Goal: Task Accomplishment & Management: Manage account settings

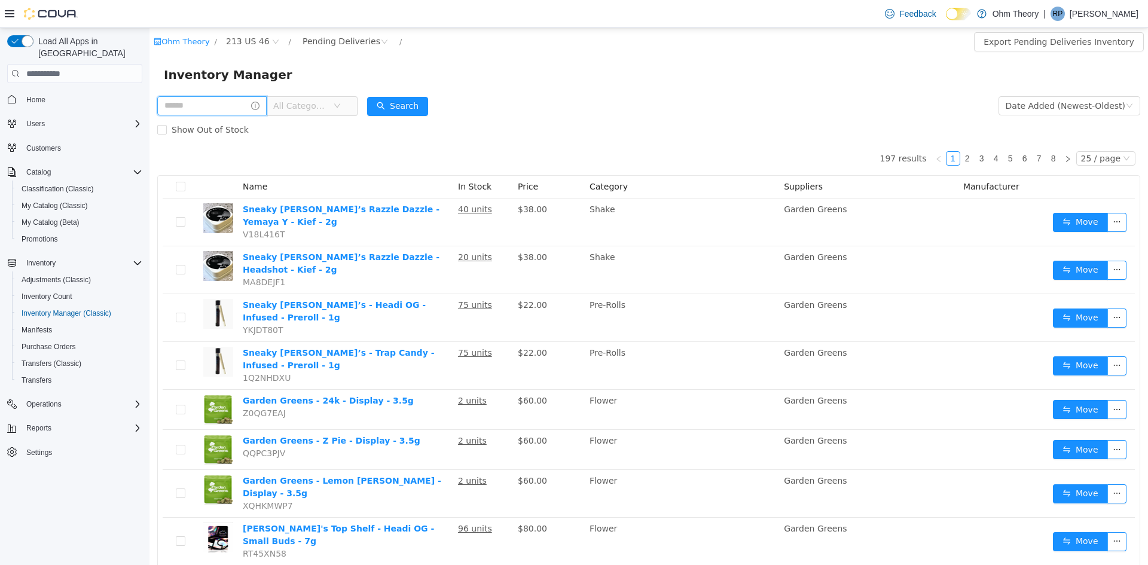
click at [211, 108] on input "text" at bounding box center [211, 105] width 109 height 19
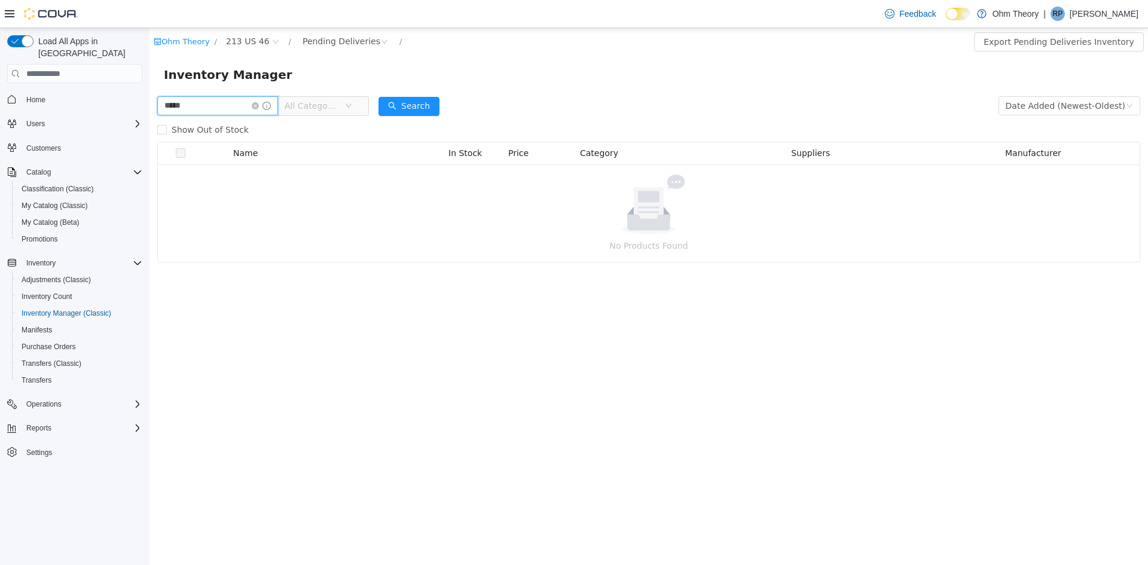
type input "*****"
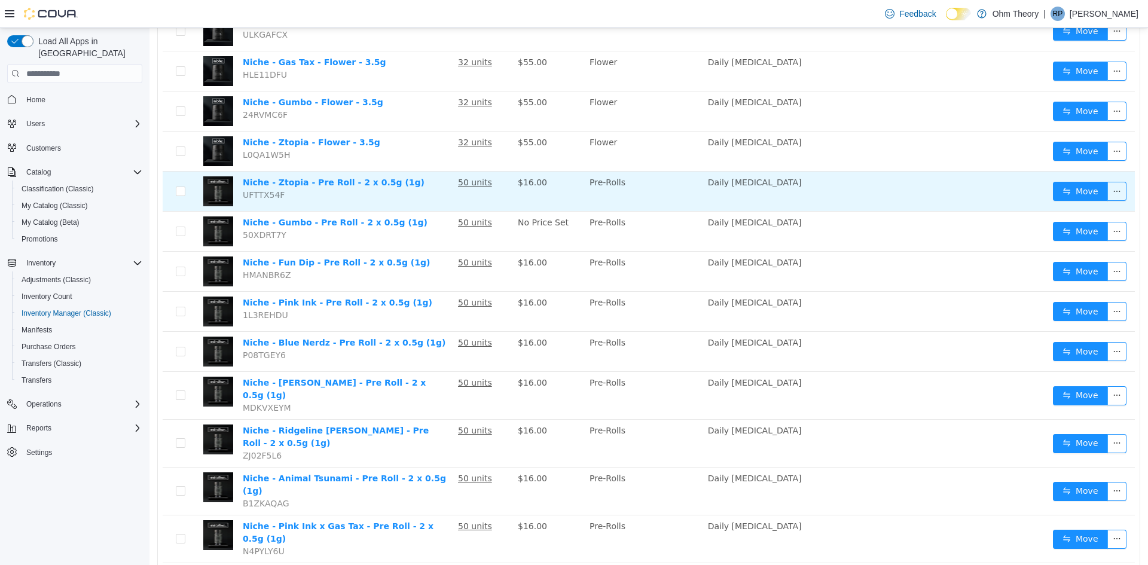
scroll to position [359, 0]
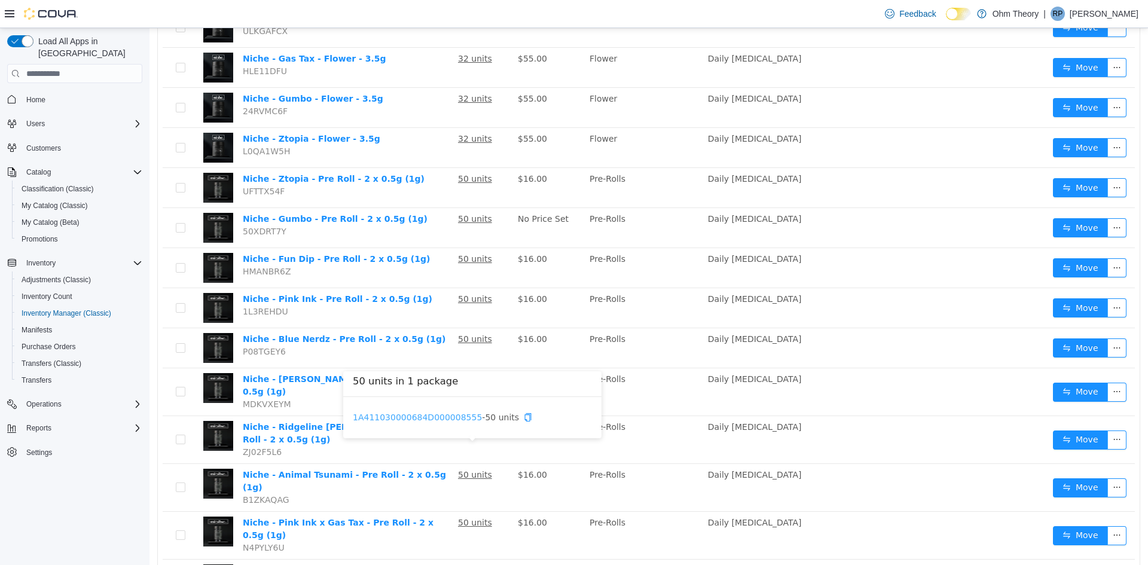
click at [443, 417] on link "1A411030000684D000008555" at bounding box center [417, 417] width 129 height 10
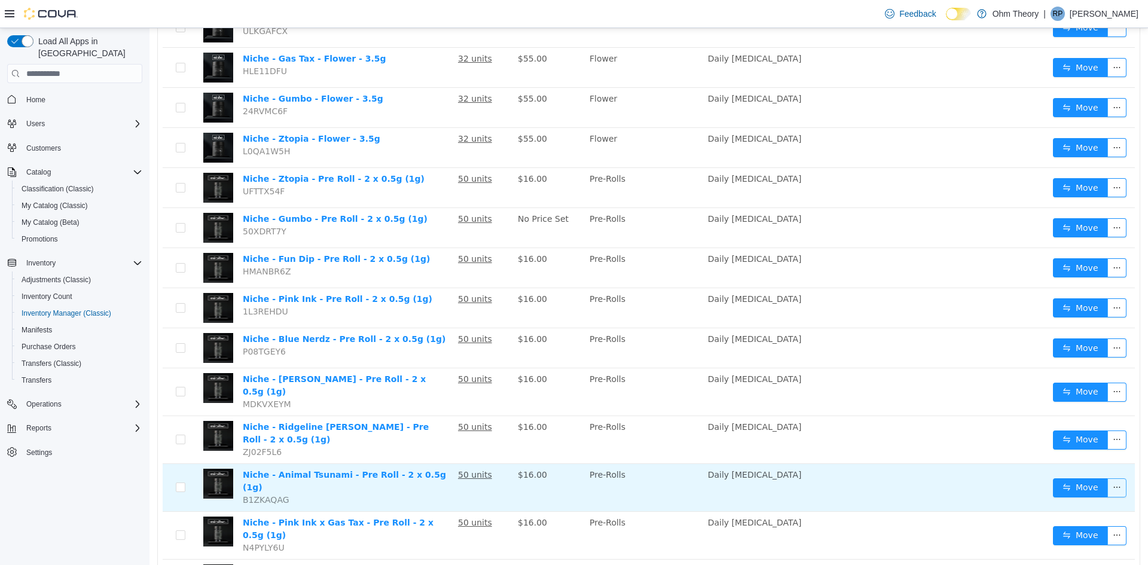
click at [1108, 478] on button "button" at bounding box center [1116, 487] width 19 height 19
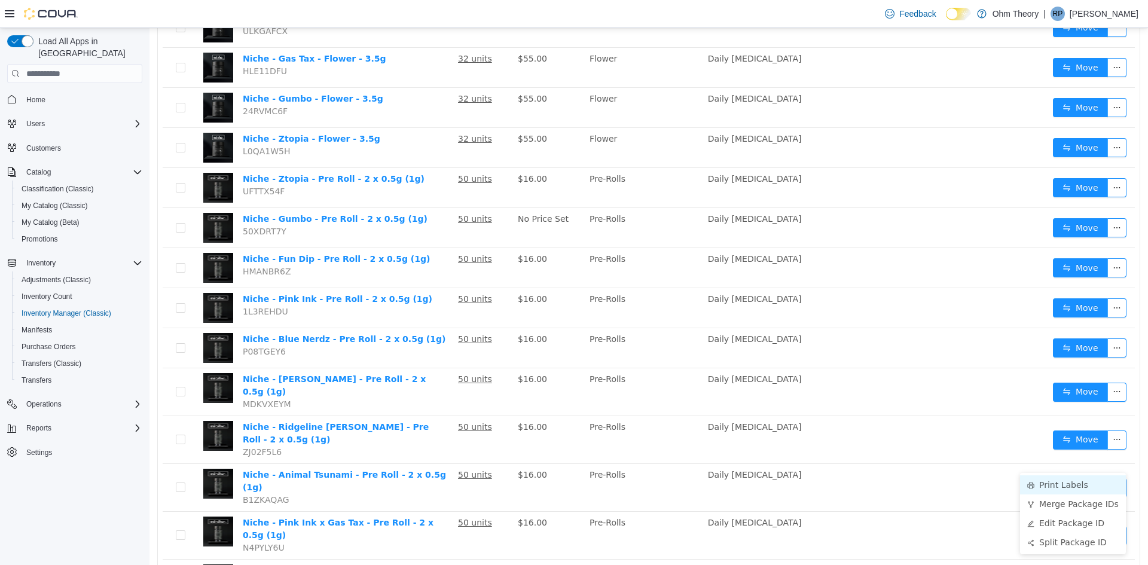
click at [1060, 484] on li "Print Labels" at bounding box center [1073, 484] width 106 height 19
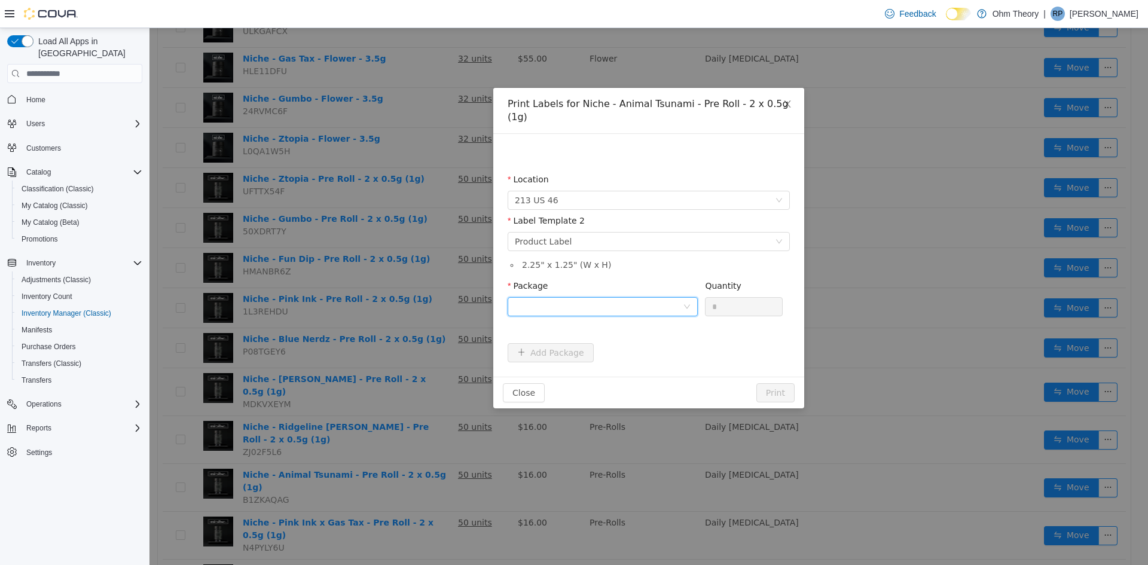
click at [676, 298] on div at bounding box center [599, 307] width 168 height 18
click at [646, 333] on li "1A411030000684D000008555" at bounding box center [602, 336] width 190 height 19
click at [777, 384] on button "Print" at bounding box center [775, 392] width 38 height 19
click at [779, 383] on button "Print" at bounding box center [775, 392] width 38 height 19
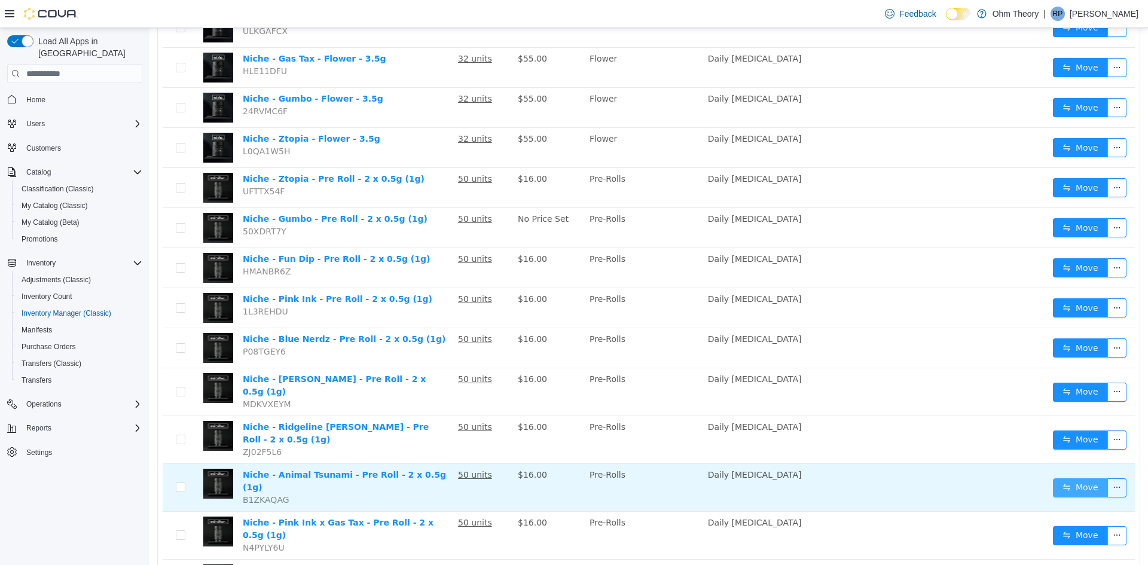
click at [1067, 478] on button "Move" at bounding box center [1080, 487] width 55 height 19
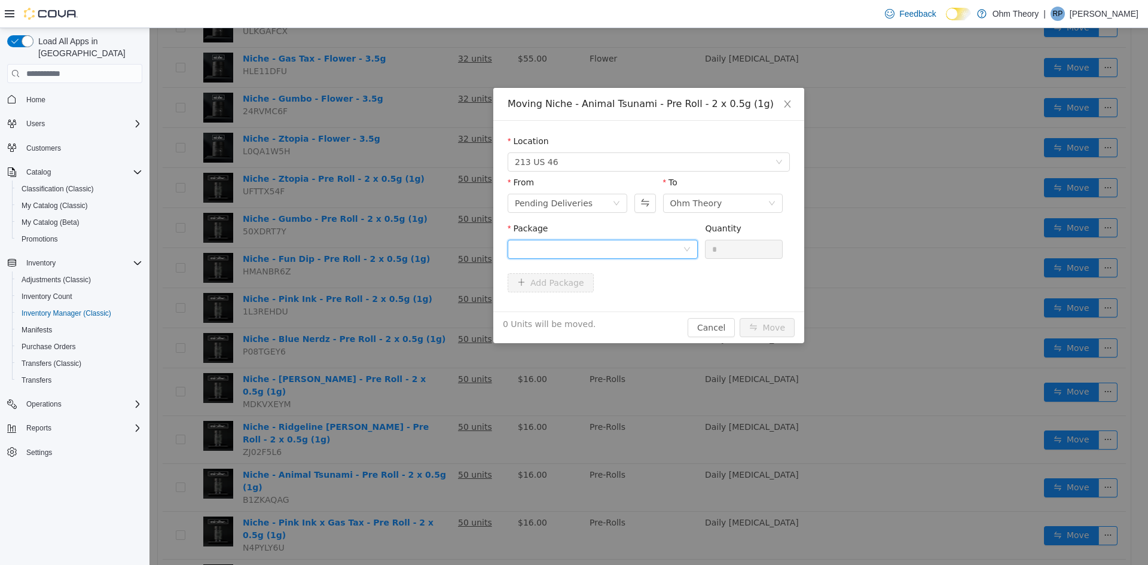
click at [665, 247] on div at bounding box center [599, 249] width 168 height 18
click at [638, 295] on li "1A411030000684D000008555 Quantity : 50 Units" at bounding box center [602, 299] width 190 height 32
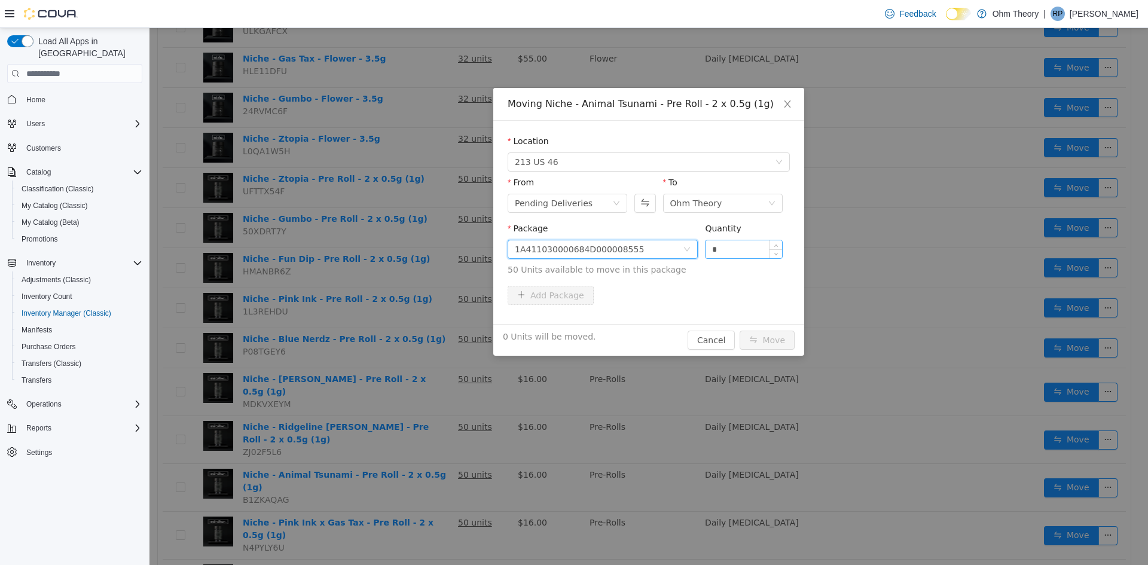
click at [756, 251] on input "*" at bounding box center [743, 249] width 77 height 18
type input "**"
click at [739, 331] on button "Move" at bounding box center [766, 340] width 55 height 19
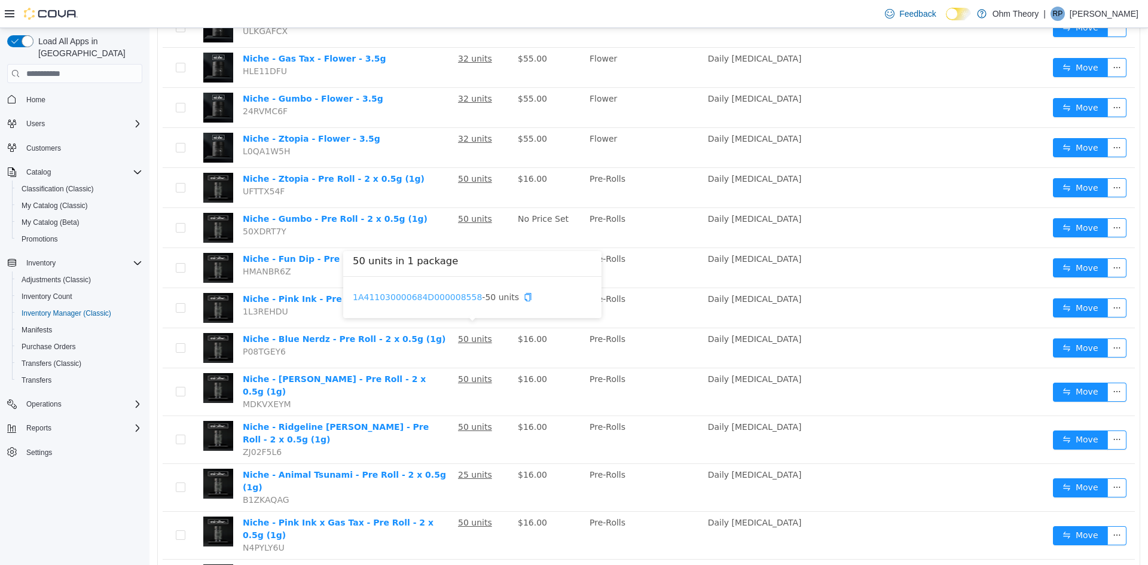
click at [446, 298] on link "1A411030000684D000008558" at bounding box center [417, 297] width 129 height 10
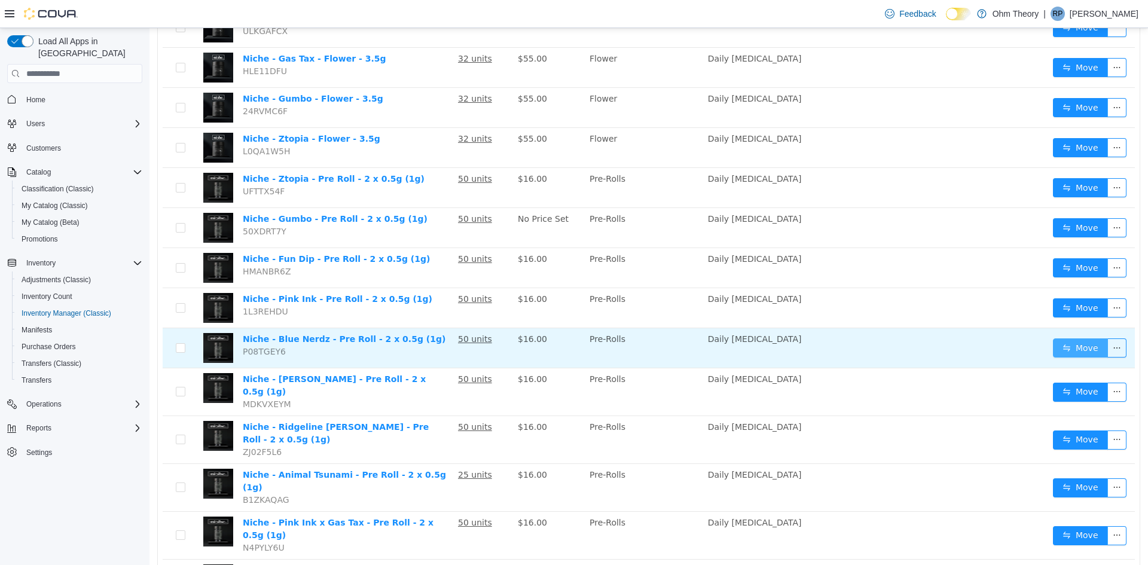
click at [1076, 340] on button "Move" at bounding box center [1080, 347] width 55 height 19
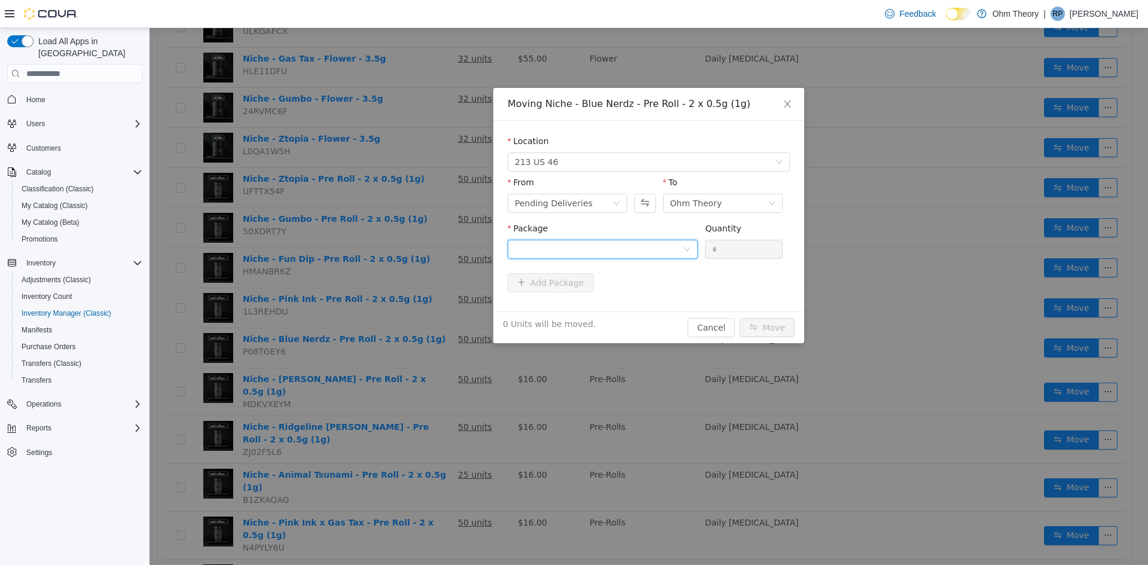
click at [604, 246] on div at bounding box center [599, 249] width 168 height 18
click at [585, 304] on li "1A411030000684D000008558 Quantity : 50 Units" at bounding box center [602, 299] width 190 height 32
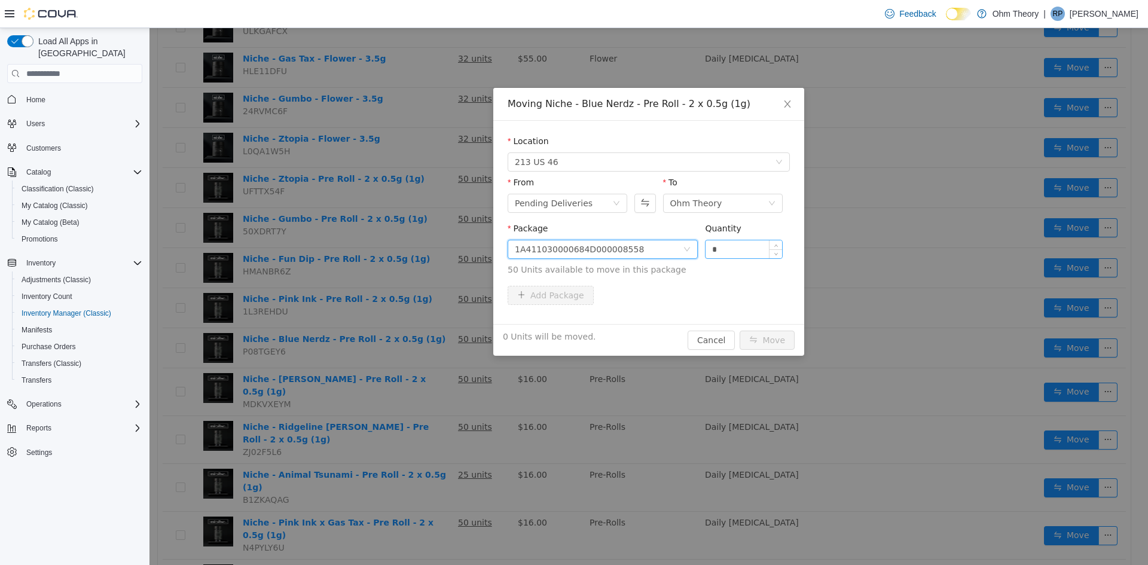
click at [739, 247] on input "*" at bounding box center [743, 249] width 77 height 18
type input "**"
click at [770, 333] on button "Move" at bounding box center [766, 340] width 55 height 19
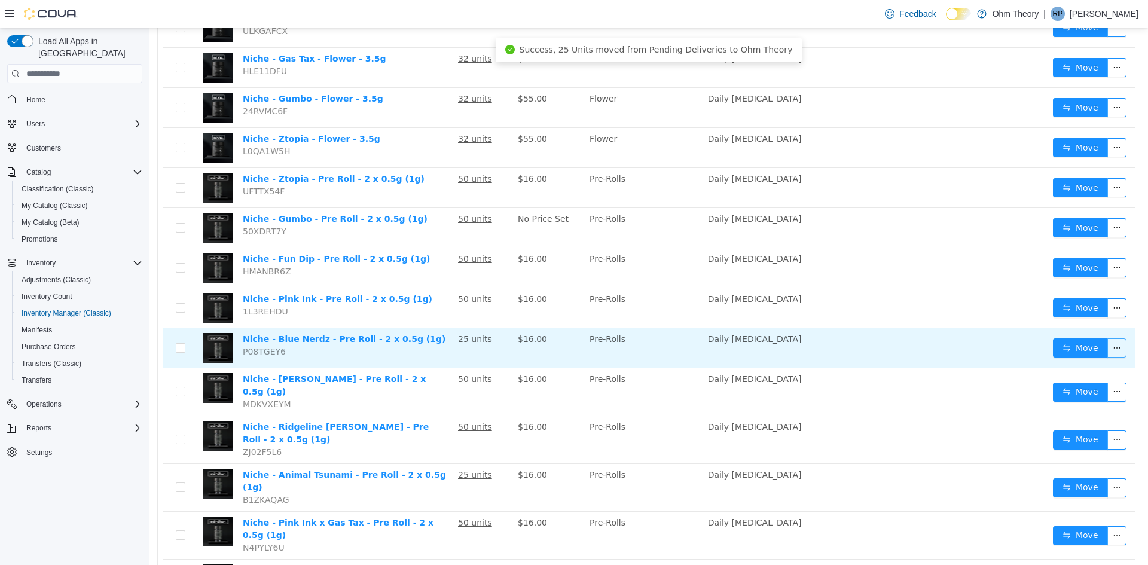
click at [1107, 341] on button "button" at bounding box center [1116, 347] width 19 height 19
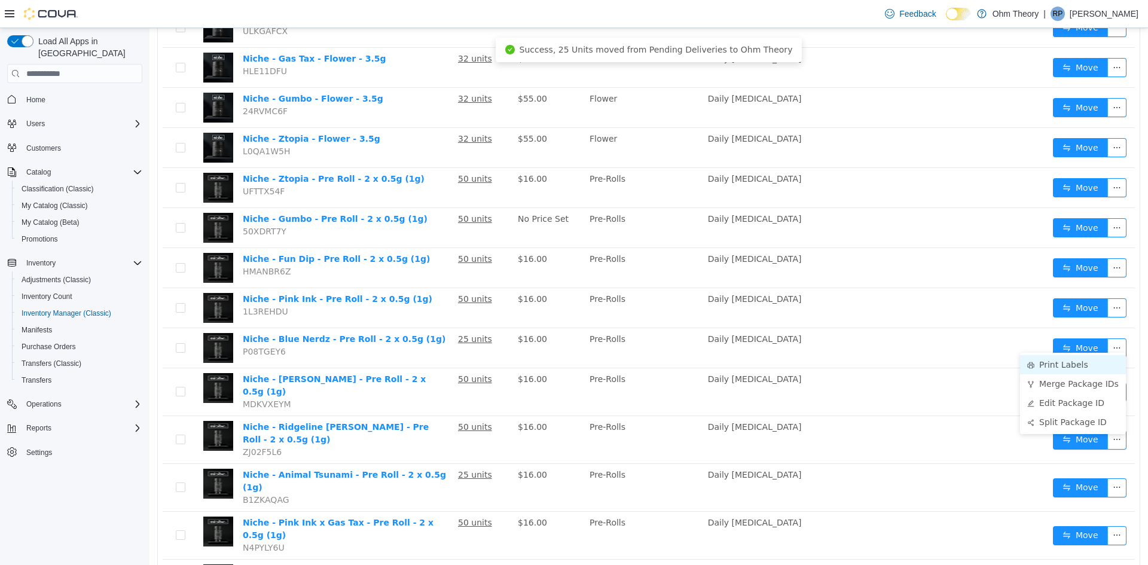
click at [1055, 365] on li "Print Labels" at bounding box center [1073, 364] width 106 height 19
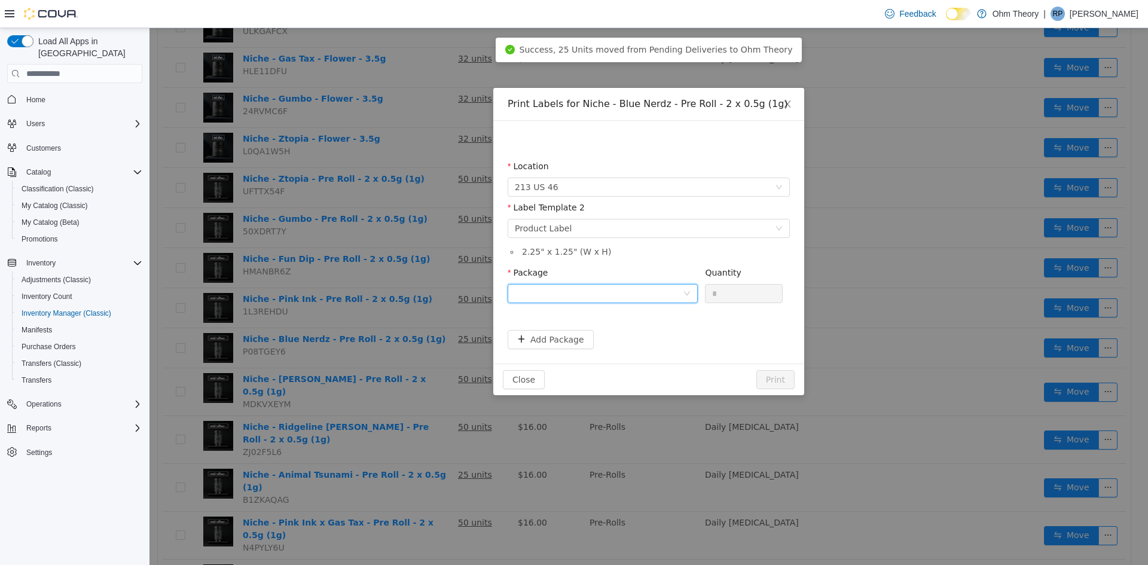
click at [647, 289] on div at bounding box center [599, 294] width 168 height 18
drag, startPoint x: 640, startPoint y: 329, endPoint x: 652, endPoint y: 341, distance: 16.9
click at [640, 330] on li "1A411030000684D000008558" at bounding box center [602, 336] width 190 height 19
click at [762, 377] on button "Print" at bounding box center [775, 379] width 38 height 19
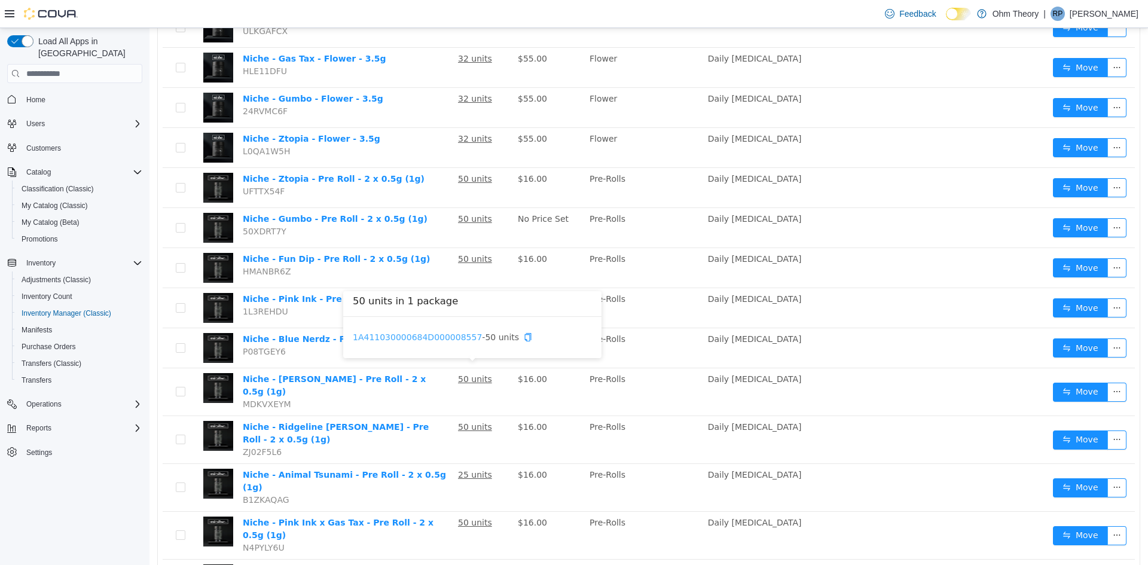
click at [441, 339] on link "1A411030000684D000008557" at bounding box center [417, 337] width 129 height 10
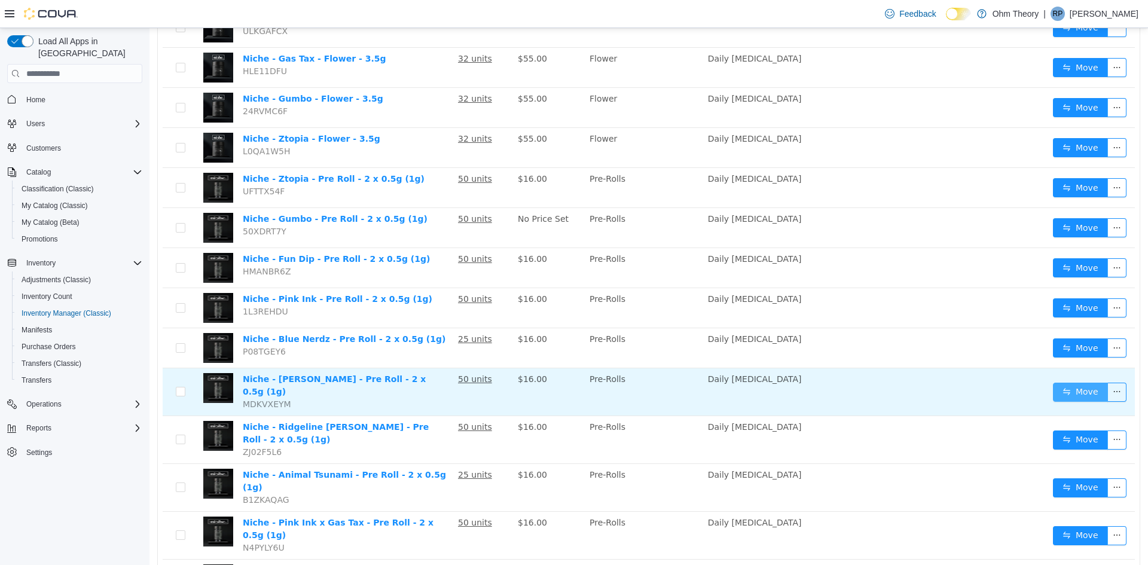
click at [1081, 383] on button "Move" at bounding box center [1080, 392] width 55 height 19
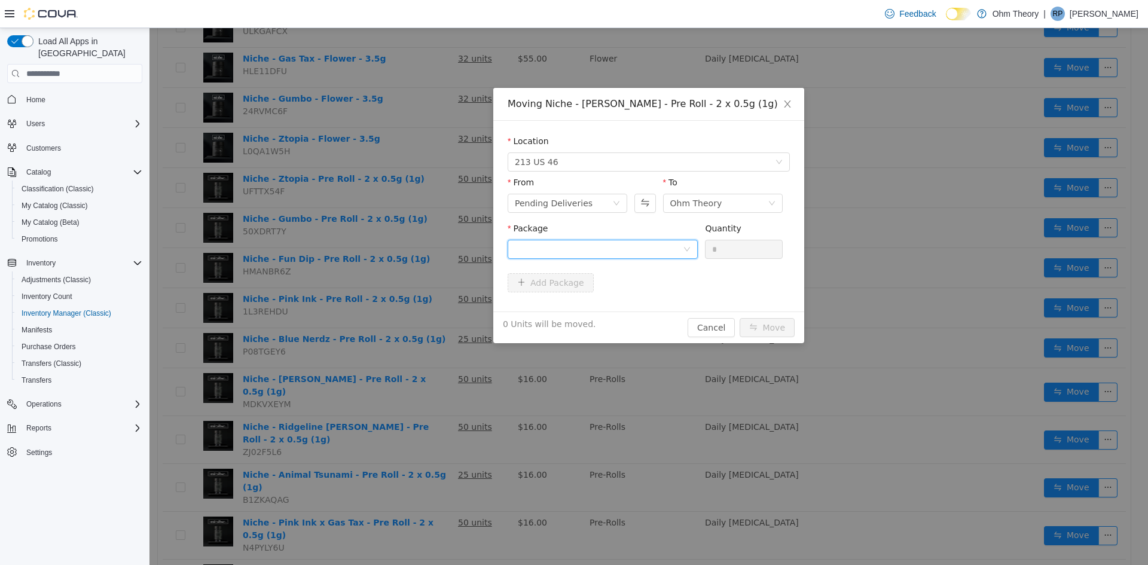
click at [565, 250] on div at bounding box center [599, 249] width 168 height 18
click at [579, 298] on li "1A411030000684D000008557 Quantity : 50 Units" at bounding box center [602, 299] width 190 height 32
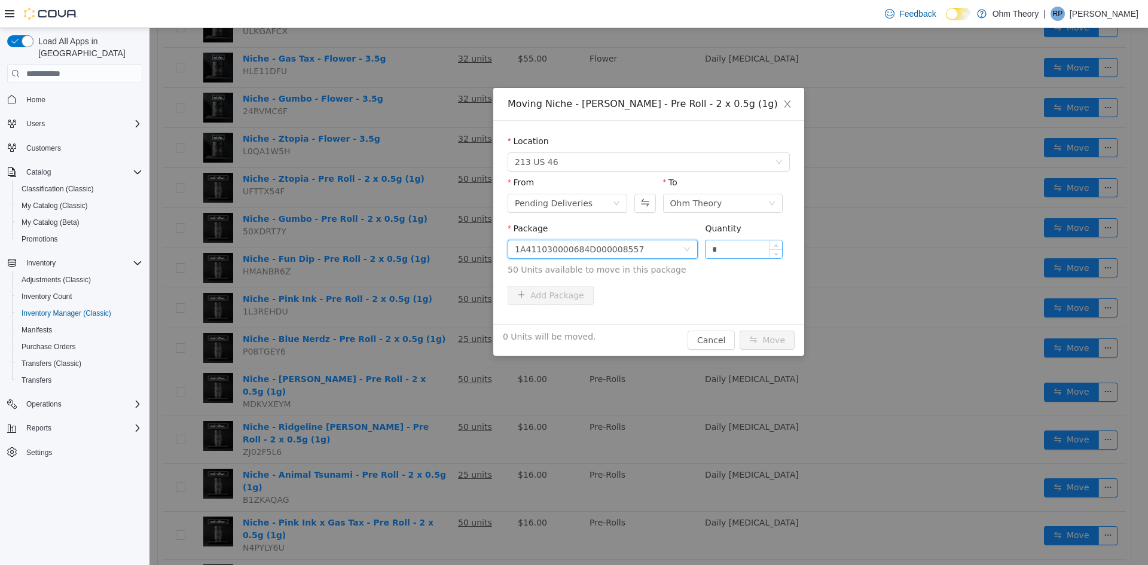
click at [735, 253] on input "*" at bounding box center [743, 249] width 77 height 18
type input "**"
click at [739, 331] on button "Move" at bounding box center [766, 340] width 55 height 19
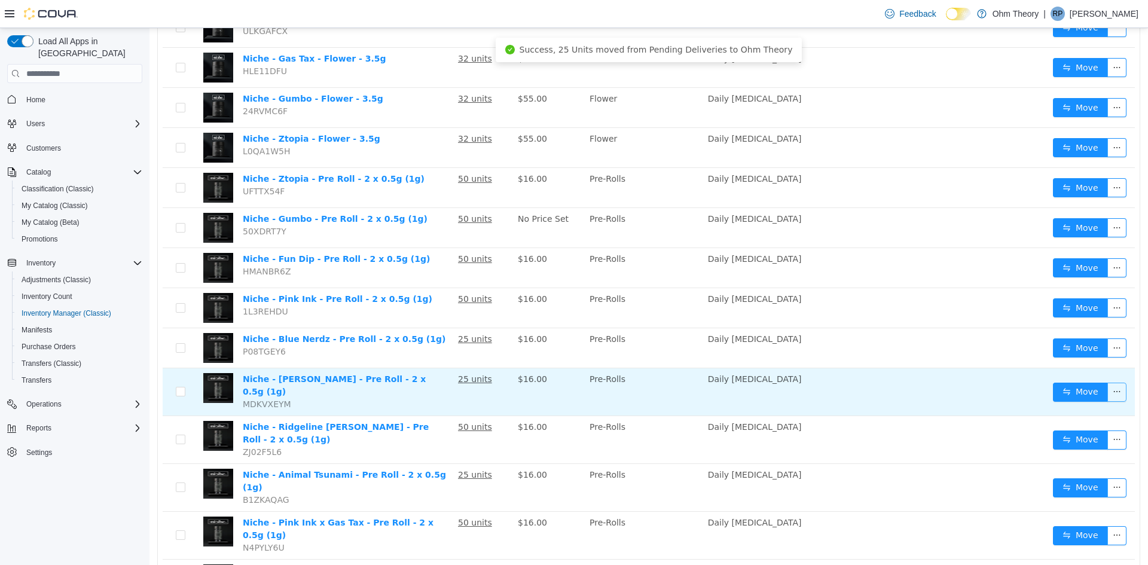
click at [1111, 383] on button "button" at bounding box center [1116, 392] width 19 height 19
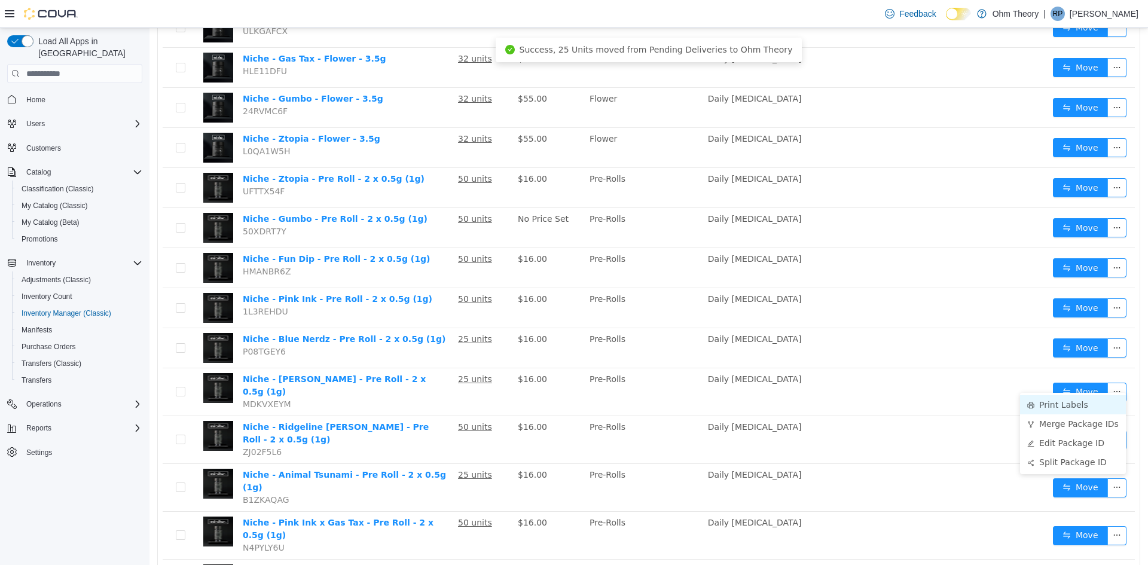
click at [1053, 403] on li "Print Labels" at bounding box center [1073, 404] width 106 height 19
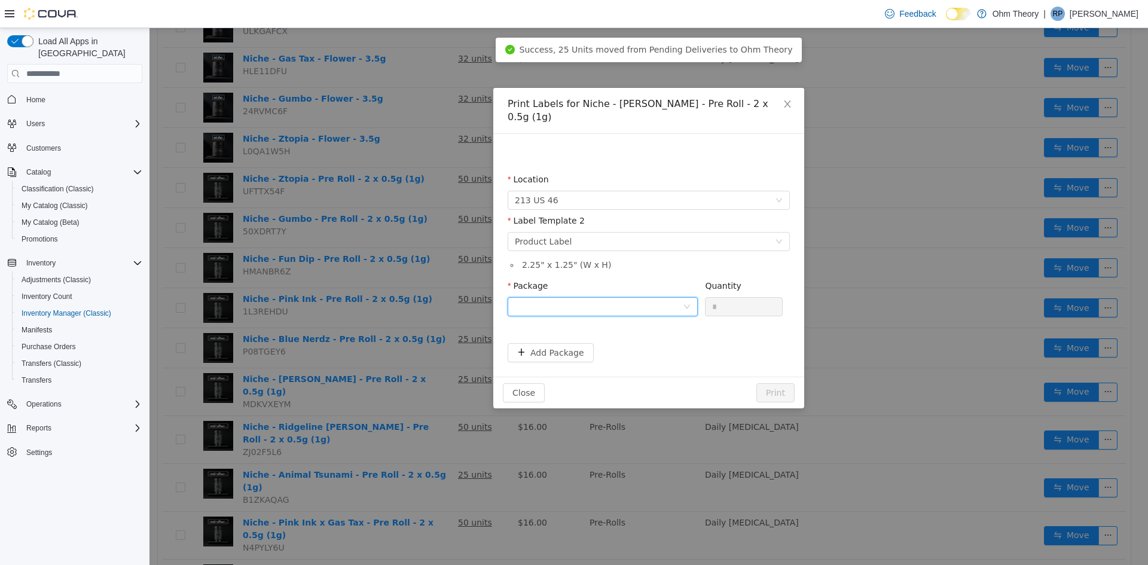
click at [625, 298] on div at bounding box center [599, 307] width 168 height 18
click at [635, 338] on li "1A411030000684D000008557" at bounding box center [602, 336] width 190 height 19
click at [782, 383] on button "Print" at bounding box center [775, 392] width 38 height 19
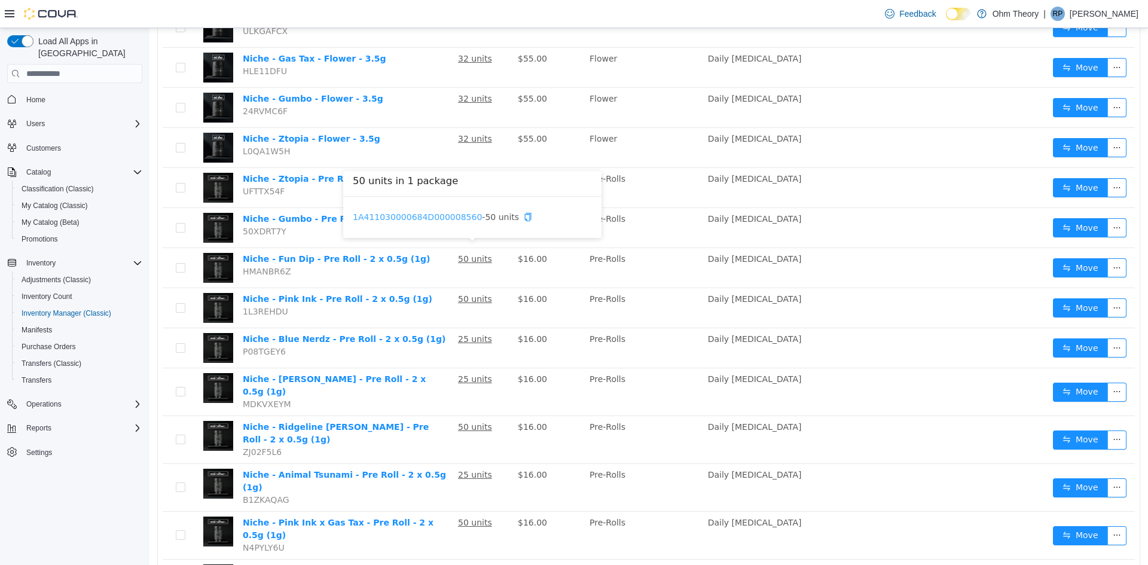
click at [438, 216] on link "1A411030000684D000008560" at bounding box center [417, 217] width 129 height 10
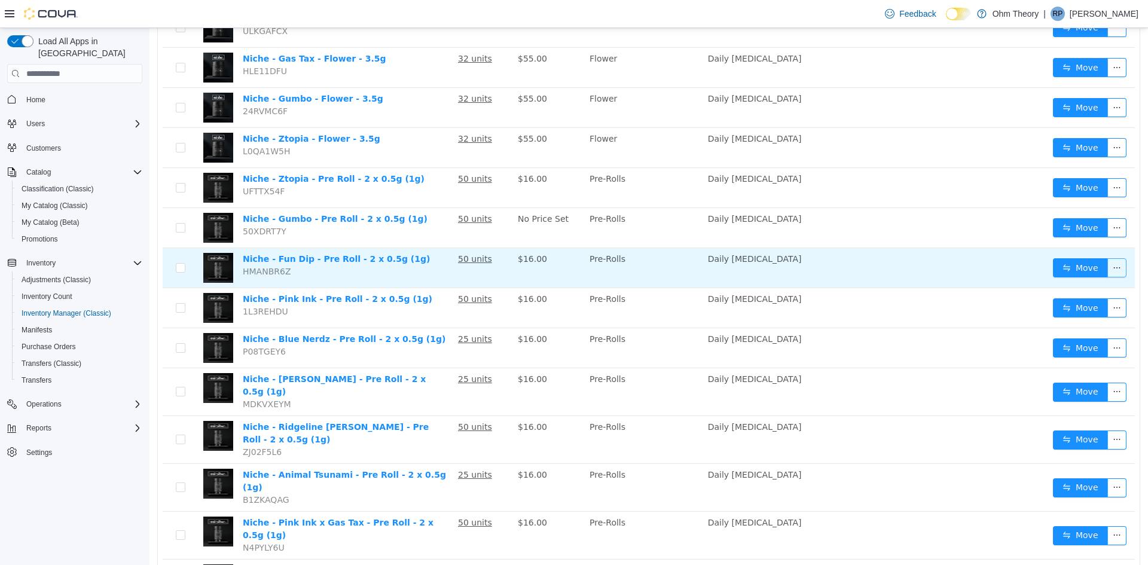
click at [1107, 262] on button "button" at bounding box center [1116, 267] width 19 height 19
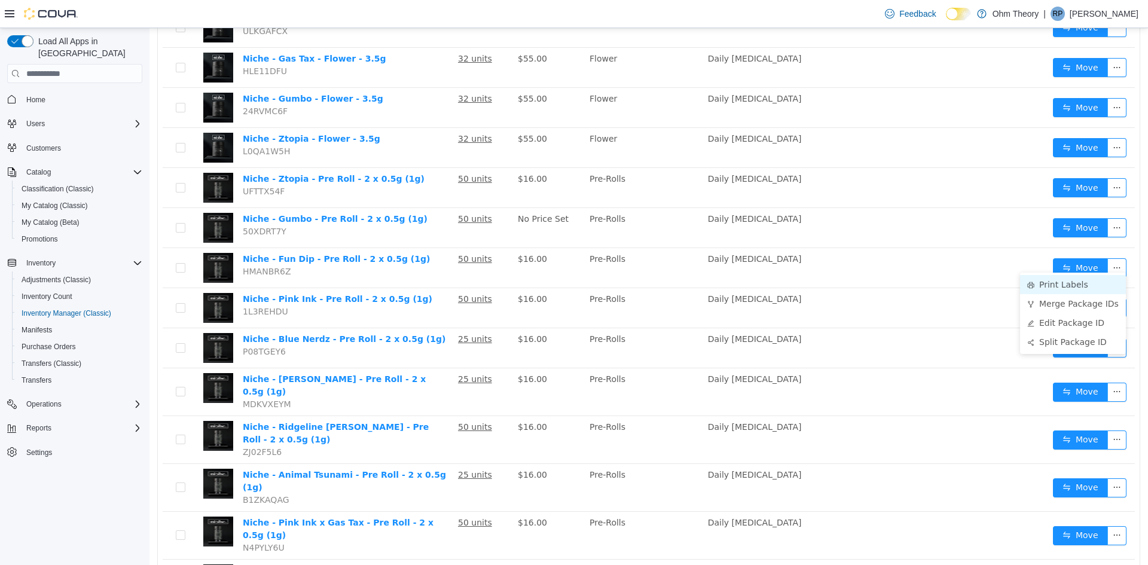
click at [1072, 283] on li "Print Labels" at bounding box center [1073, 284] width 106 height 19
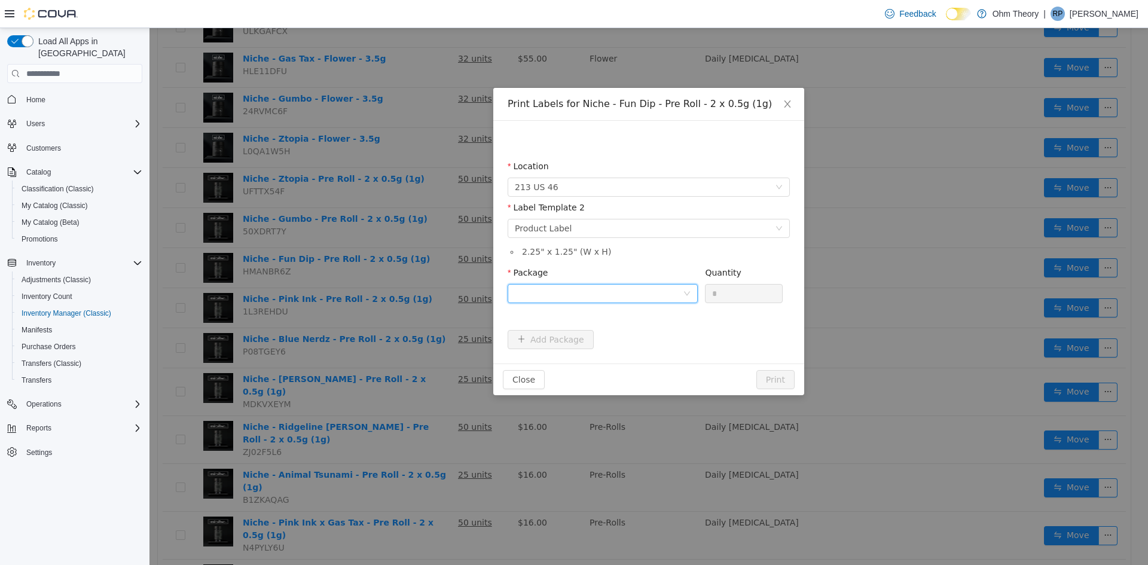
click at [571, 292] on div at bounding box center [599, 294] width 168 height 18
click at [558, 334] on strong "1A411030000684D000008560" at bounding box center [586, 337] width 142 height 10
click at [765, 374] on button "Print" at bounding box center [775, 379] width 38 height 19
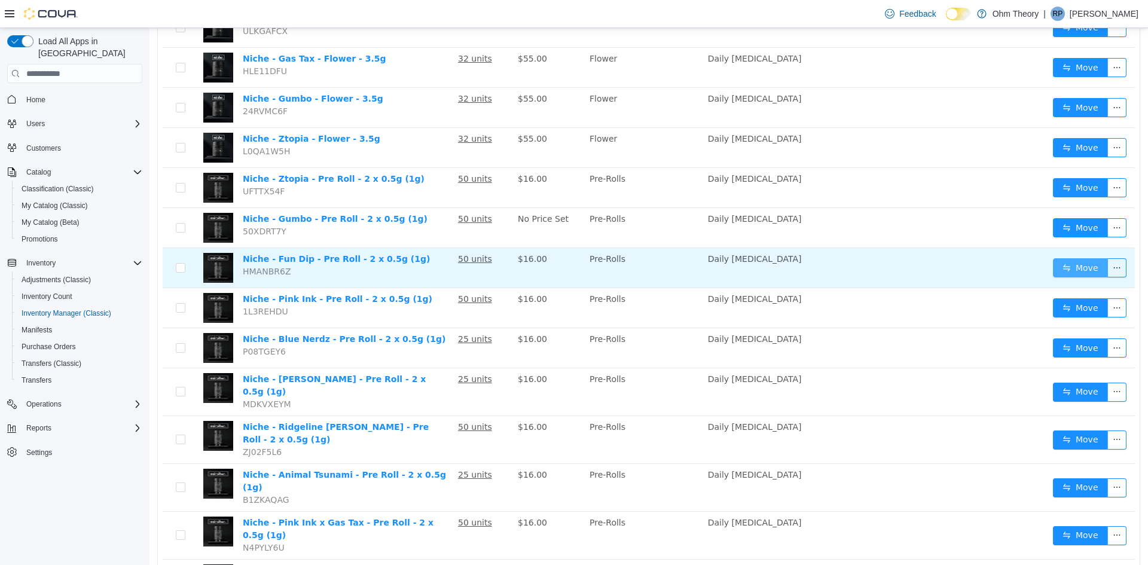
click at [1059, 258] on button "Move" at bounding box center [1080, 267] width 55 height 19
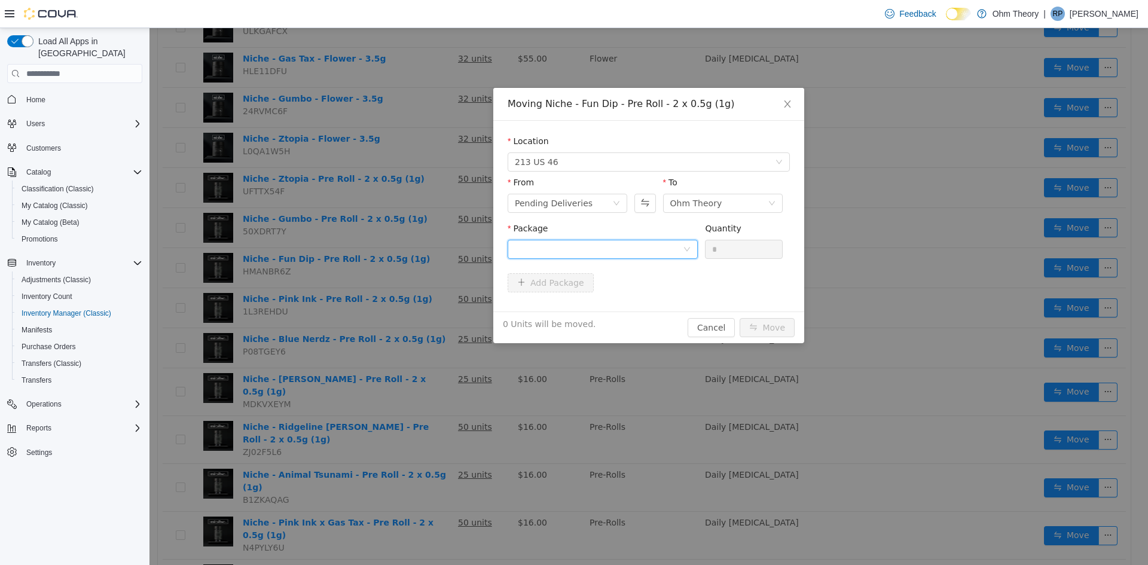
click at [674, 249] on div at bounding box center [599, 249] width 168 height 18
click at [671, 283] on li "1A411030000684D000008560 Quantity : 50 Units" at bounding box center [602, 299] width 190 height 32
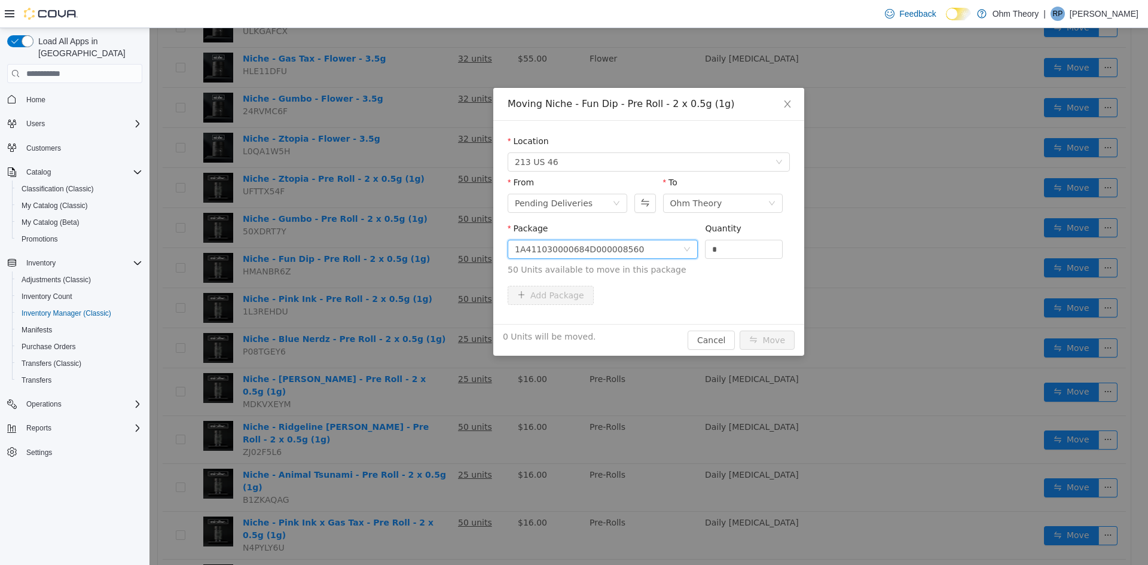
click at [728, 260] on div "Quantity *" at bounding box center [744, 242] width 78 height 41
click at [734, 251] on input "*" at bounding box center [743, 249] width 77 height 18
click at [734, 250] on input "*" at bounding box center [743, 249] width 77 height 18
type input "**"
click at [739, 331] on button "Move" at bounding box center [766, 340] width 55 height 19
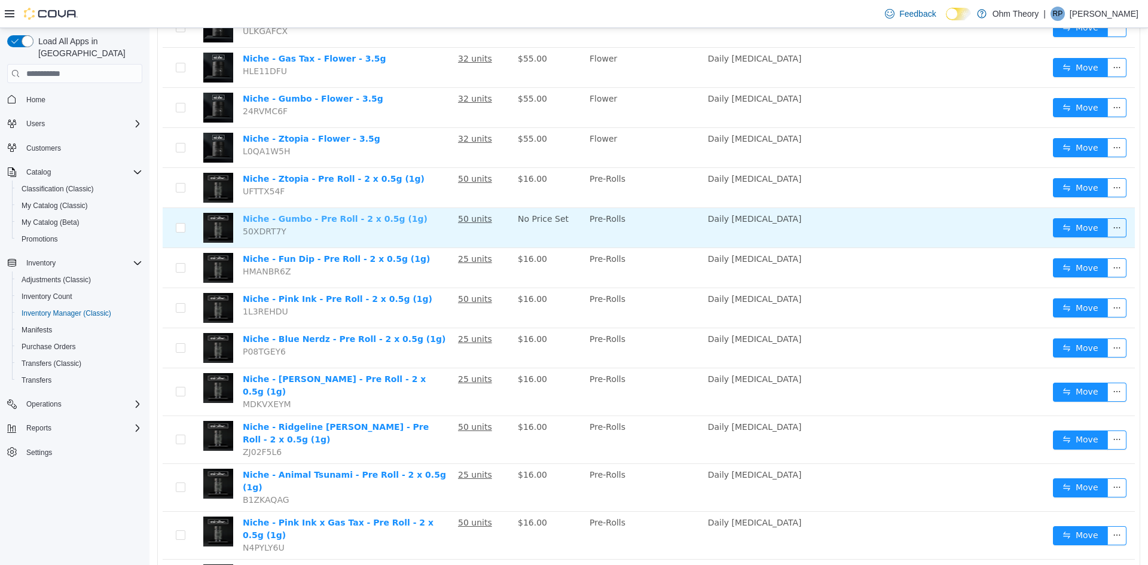
click at [339, 214] on link "Niche - Gumbo - Pre Roll - 2 x 0.5g (1g)" at bounding box center [335, 219] width 185 height 10
click at [1111, 227] on button "button" at bounding box center [1116, 227] width 19 height 19
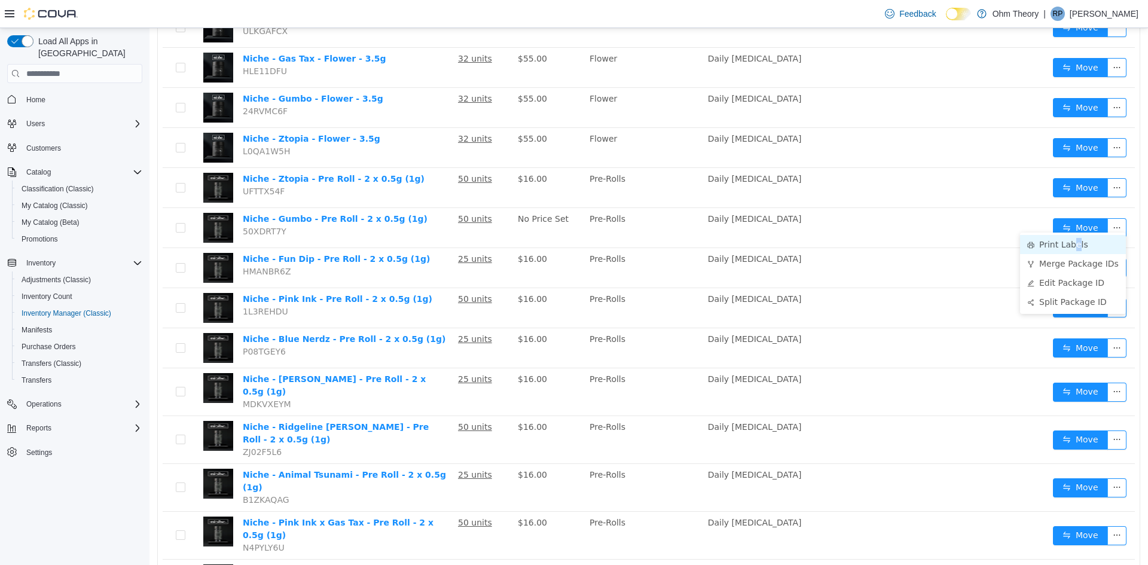
click at [1073, 245] on li "Print Labels" at bounding box center [1073, 244] width 106 height 19
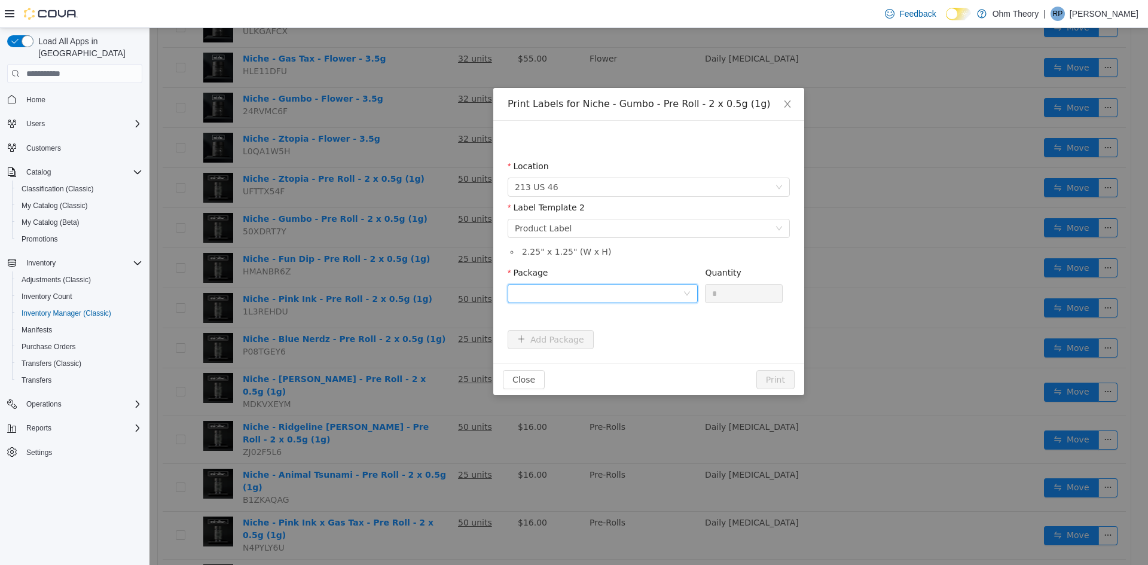
click at [659, 298] on div at bounding box center [599, 294] width 168 height 18
click at [659, 332] on li "1A411030000684D000008561" at bounding box center [602, 336] width 190 height 19
click at [776, 375] on button "Print" at bounding box center [775, 379] width 38 height 19
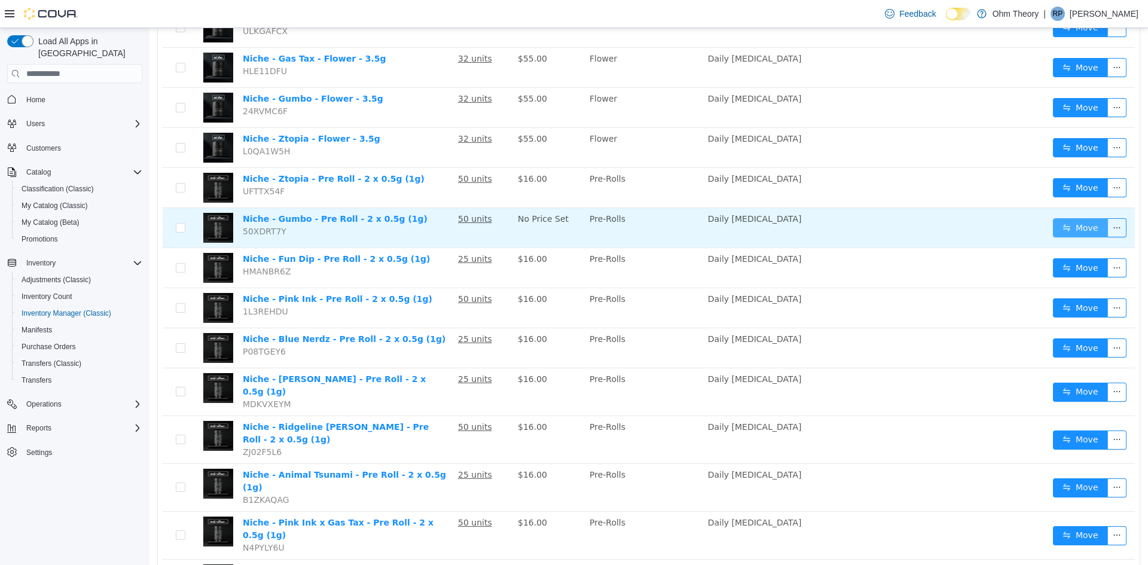
click at [1056, 219] on button "Move" at bounding box center [1080, 227] width 55 height 19
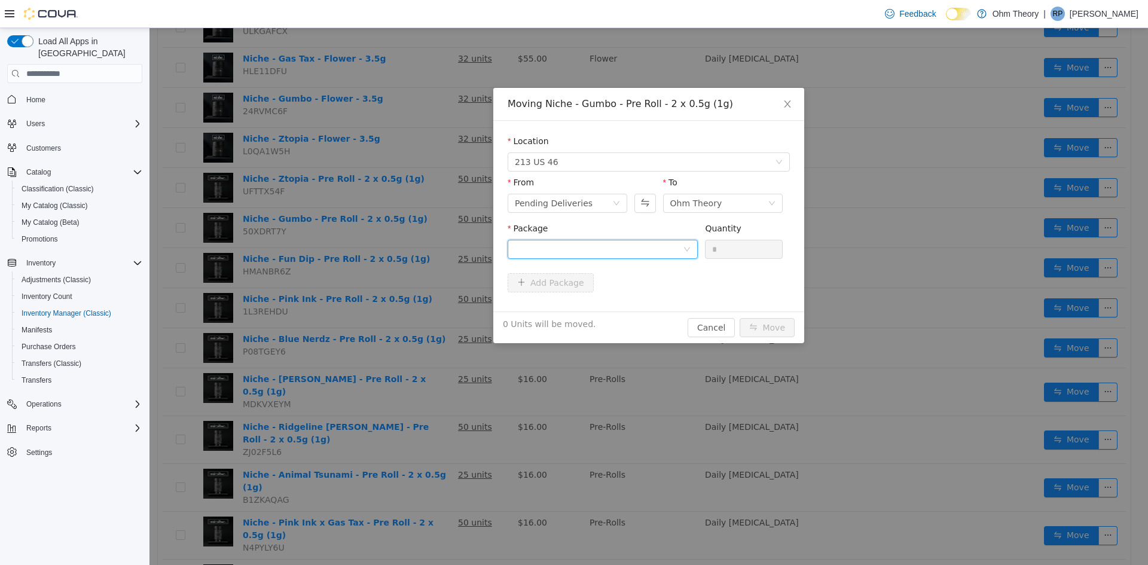
click at [673, 247] on div at bounding box center [599, 249] width 168 height 18
click at [651, 292] on li "1A411030000684D000008561 Quantity : 50 Units" at bounding box center [602, 299] width 190 height 32
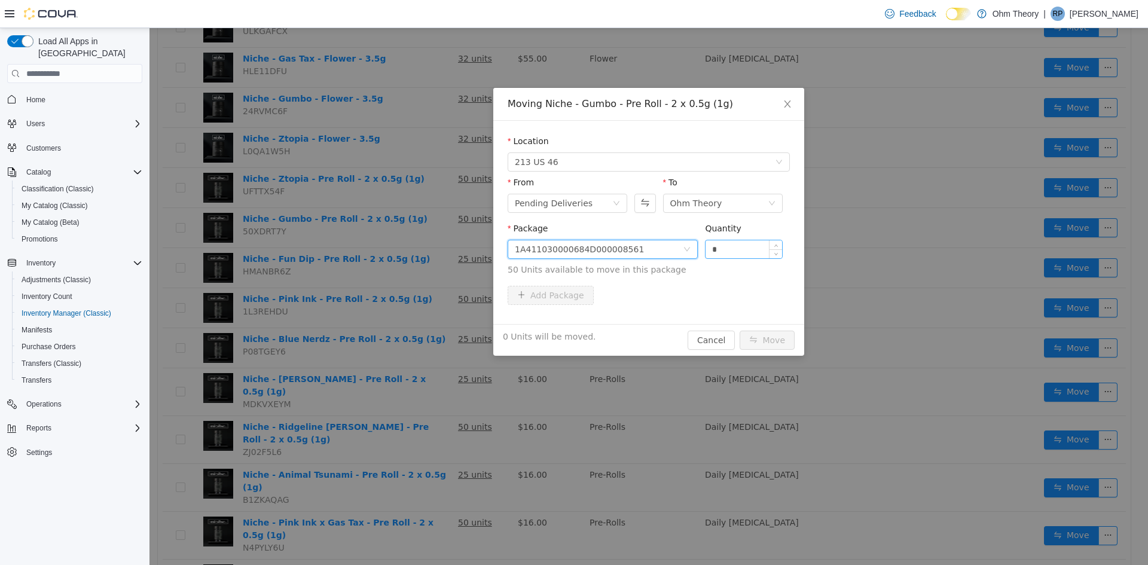
click at [746, 245] on input "*" at bounding box center [743, 249] width 77 height 18
type input "**"
click at [739, 331] on button "Move" at bounding box center [766, 340] width 55 height 19
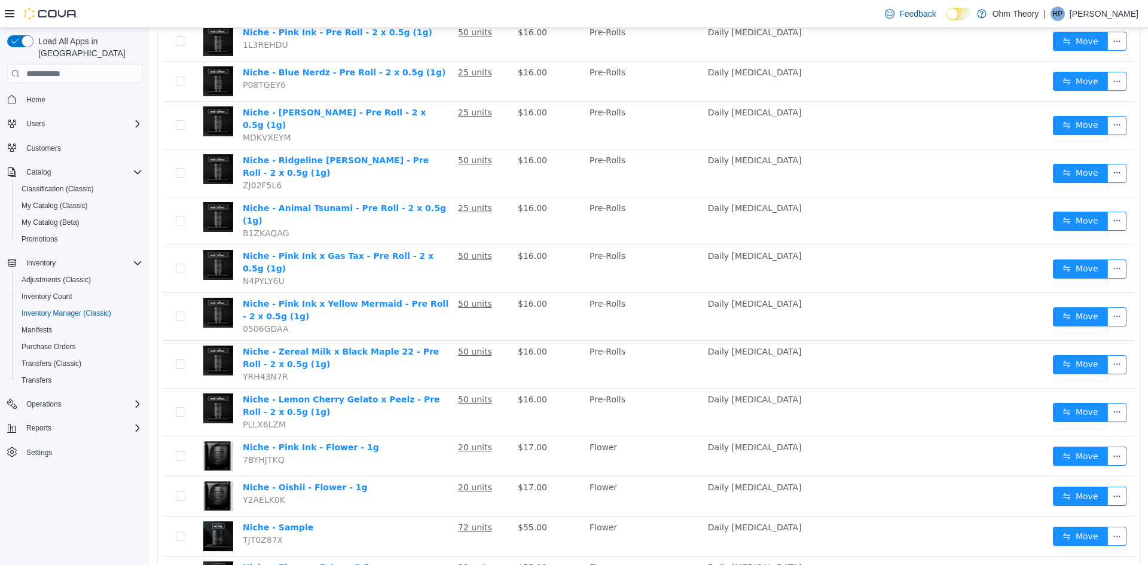
scroll to position [657, 0]
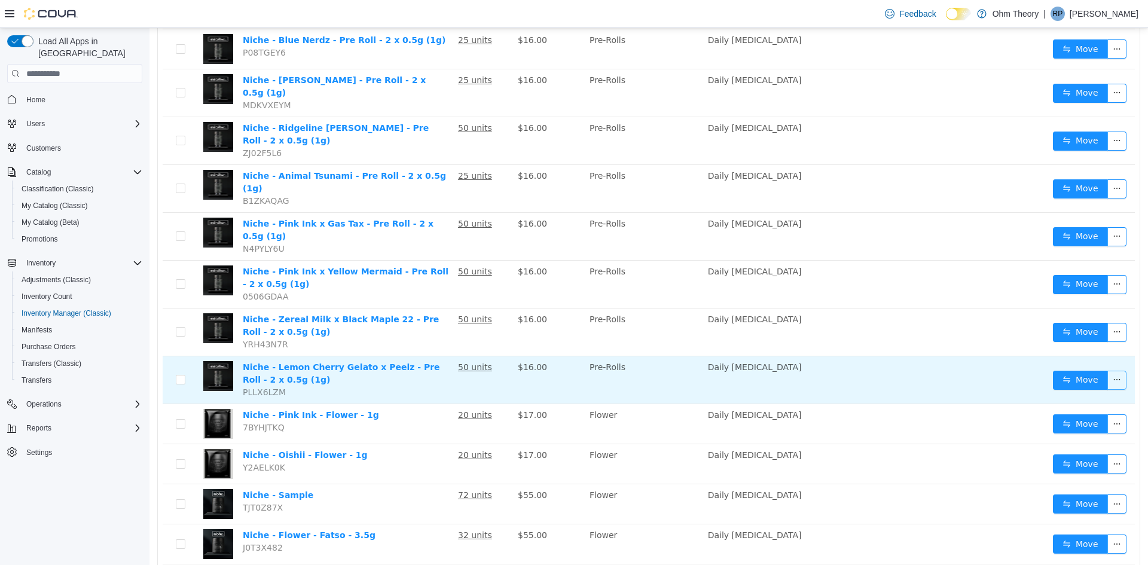
click at [1109, 371] on button "button" at bounding box center [1116, 380] width 19 height 19
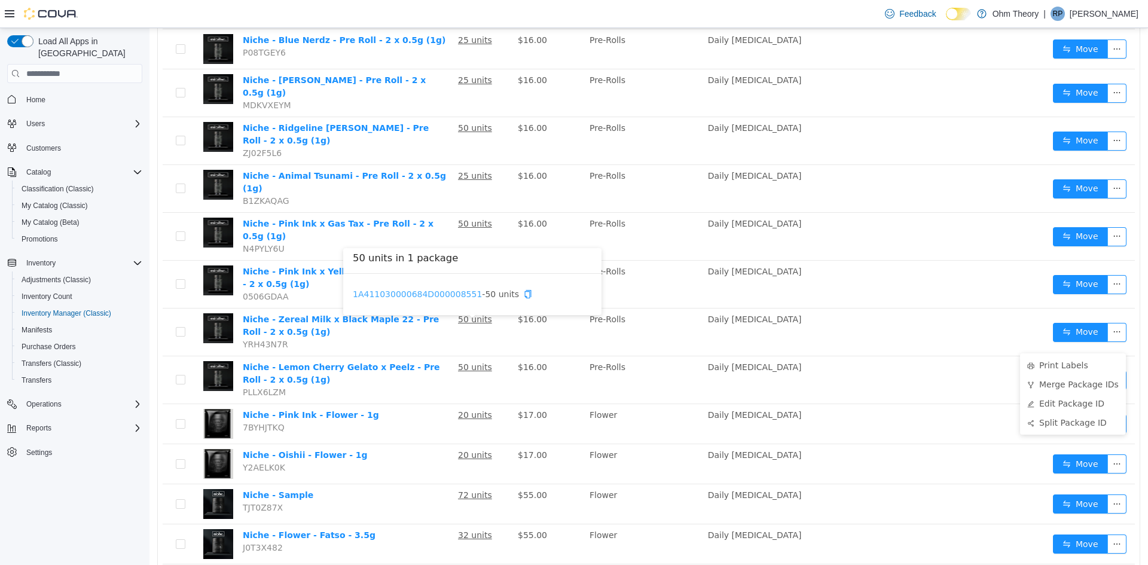
click at [445, 293] on link "1A411030000684D000008551" at bounding box center [417, 294] width 129 height 10
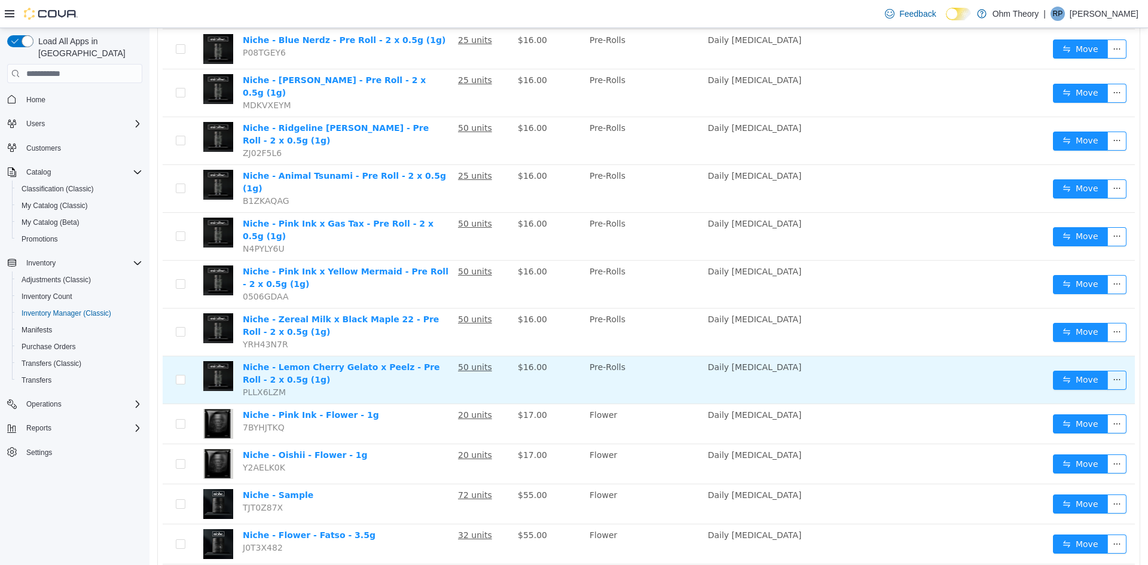
click at [1119, 356] on td "Move" at bounding box center [1091, 380] width 87 height 48
click at [1112, 371] on button "button" at bounding box center [1116, 380] width 19 height 19
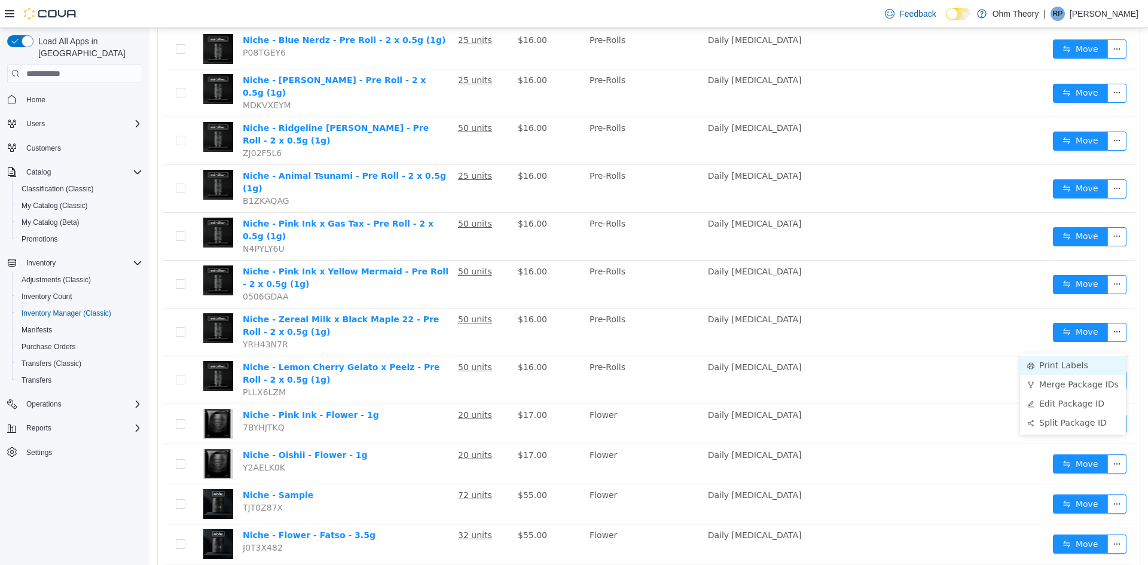
click at [1041, 362] on li "Print Labels" at bounding box center [1073, 365] width 106 height 19
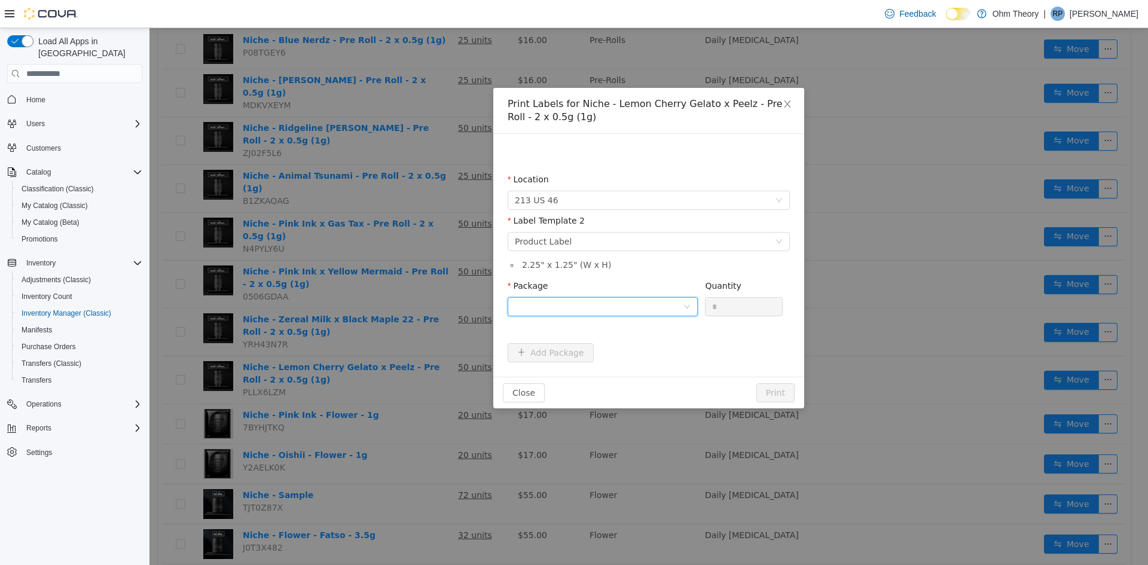
click at [557, 311] on div at bounding box center [599, 307] width 168 height 18
click at [553, 353] on strong "1A411030000684D000008551" at bounding box center [586, 350] width 142 height 10
click at [786, 389] on button "Print" at bounding box center [775, 392] width 38 height 19
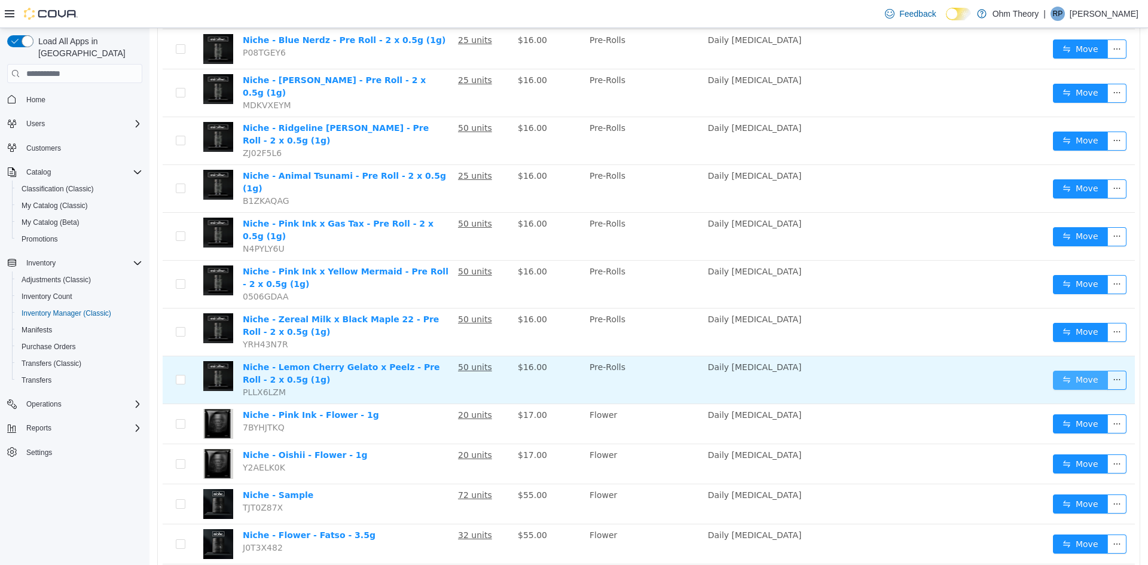
click at [1072, 371] on button "Move" at bounding box center [1080, 380] width 55 height 19
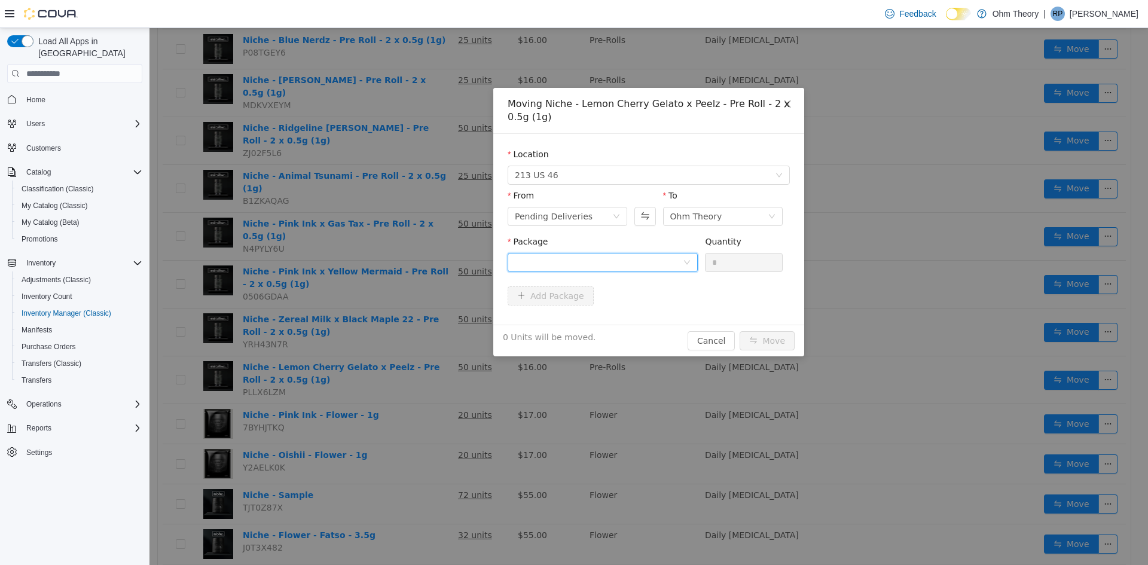
click at [602, 262] on div at bounding box center [599, 262] width 168 height 18
click at [595, 310] on strong "1A411030000684D000008551" at bounding box center [586, 306] width 142 height 10
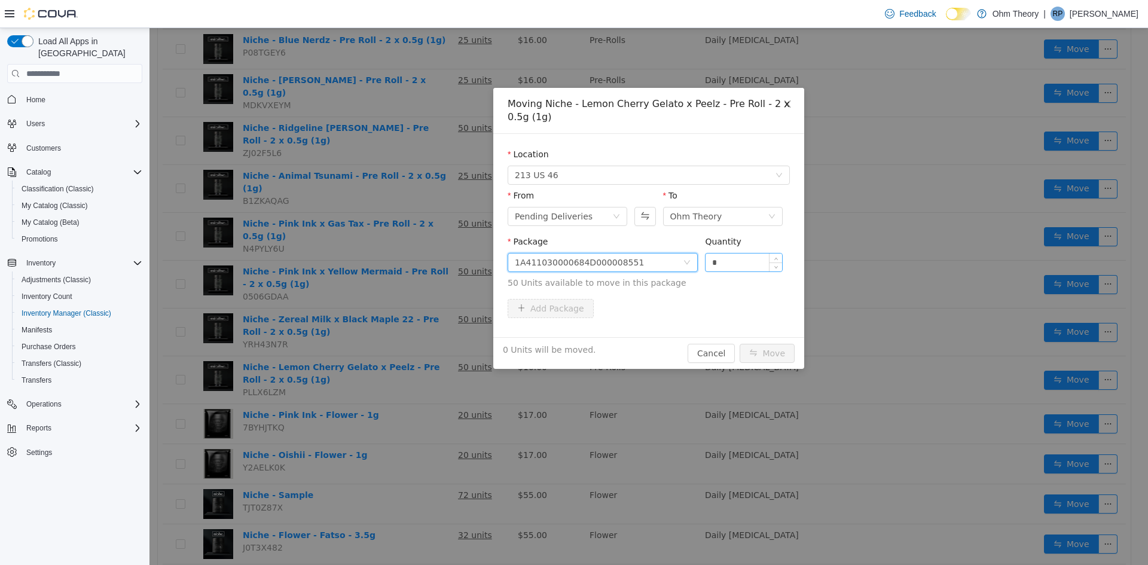
click at [727, 258] on input "*" at bounding box center [743, 262] width 77 height 18
type input "**"
click at [739, 344] on button "Move" at bounding box center [766, 353] width 55 height 19
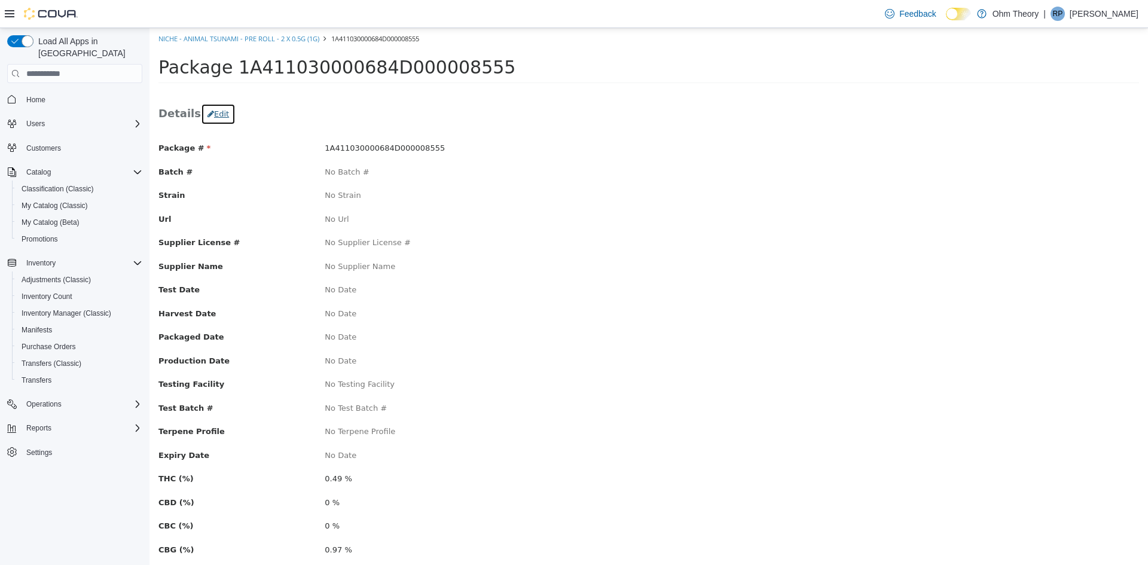
click at [213, 116] on button "Edit" at bounding box center [218, 114] width 35 height 22
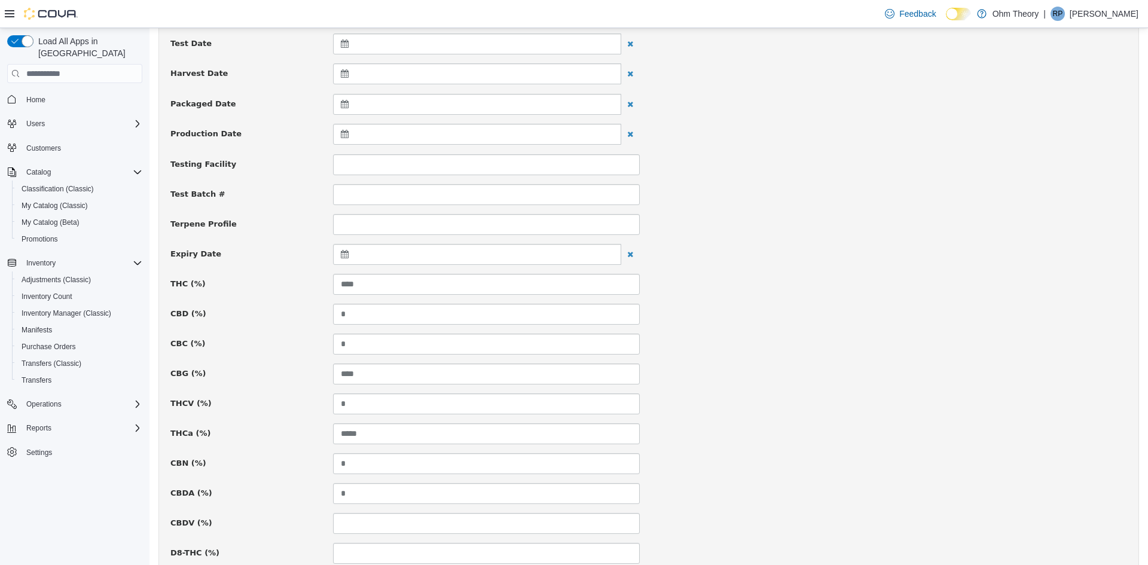
scroll to position [299, 0]
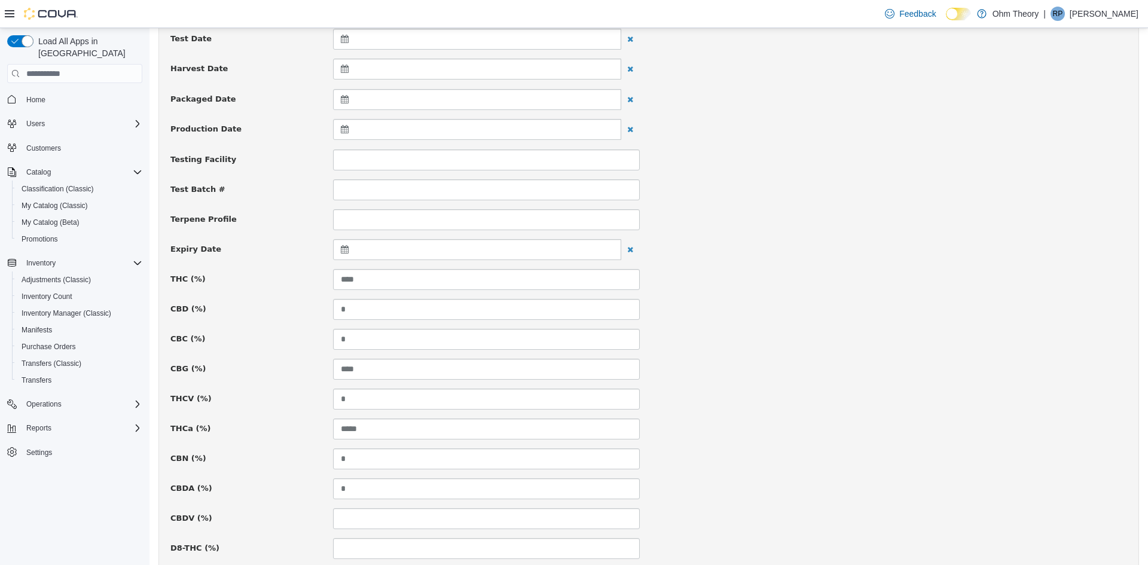
click at [342, 247] on icon at bounding box center [347, 249] width 13 height 8
click at [468, 283] on th at bounding box center [461, 280] width 19 height 21
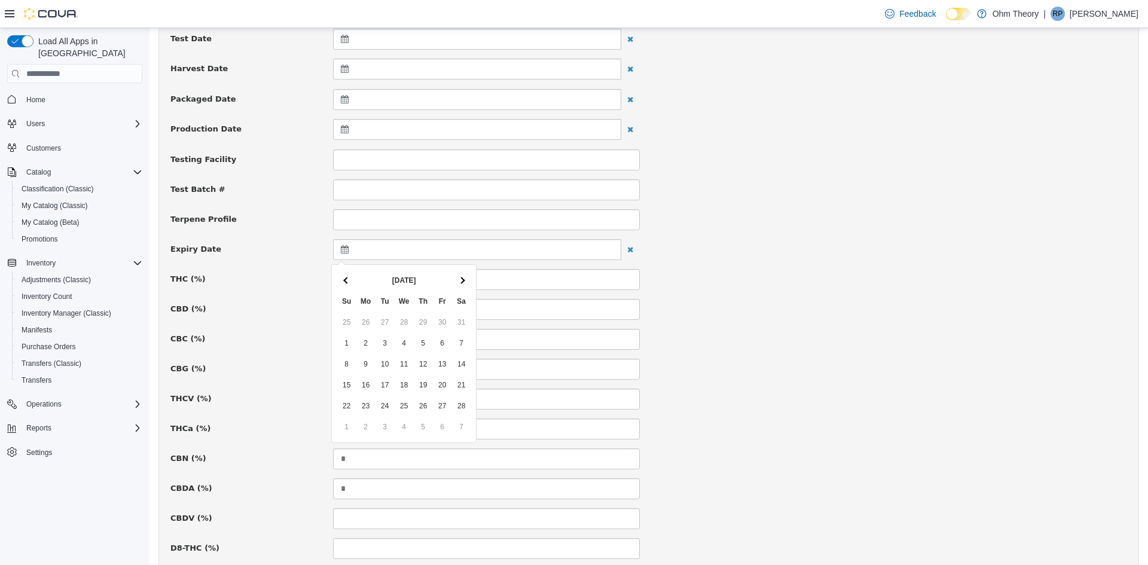
click at [468, 283] on th at bounding box center [461, 280] width 19 height 21
click at [461, 283] on span at bounding box center [461, 280] width 7 height 7
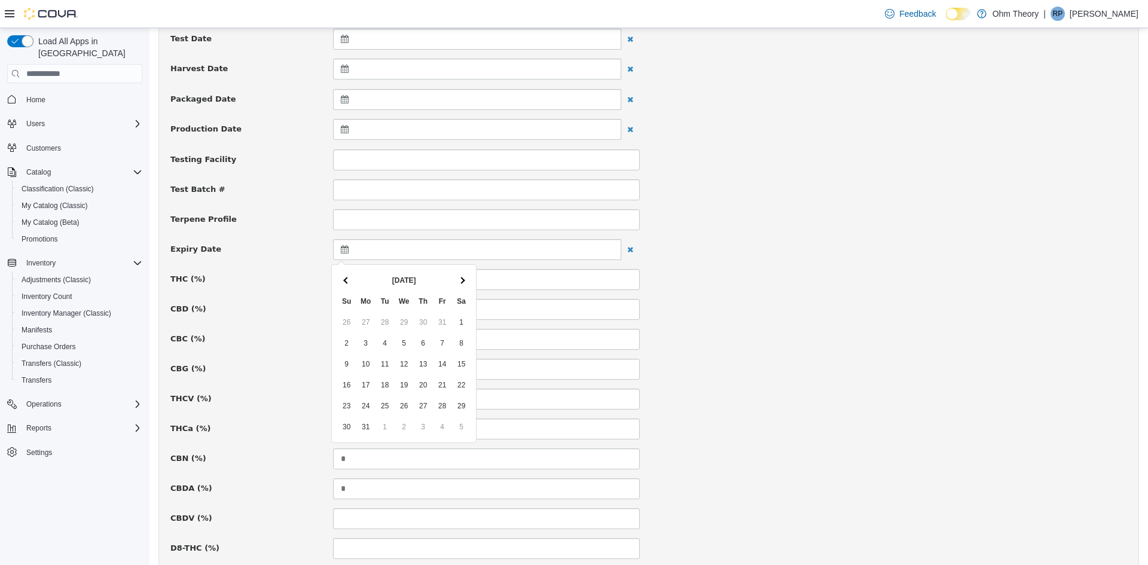
click at [461, 283] on span at bounding box center [461, 280] width 7 height 7
click at [348, 280] on span at bounding box center [346, 280] width 7 height 7
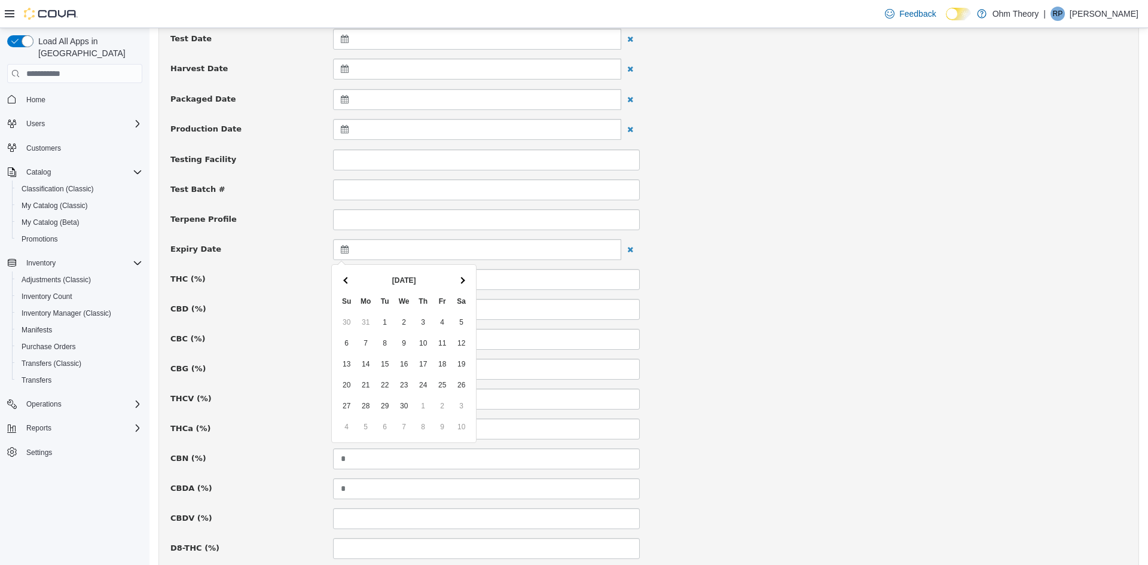
click at [348, 280] on span at bounding box center [346, 280] width 7 height 7
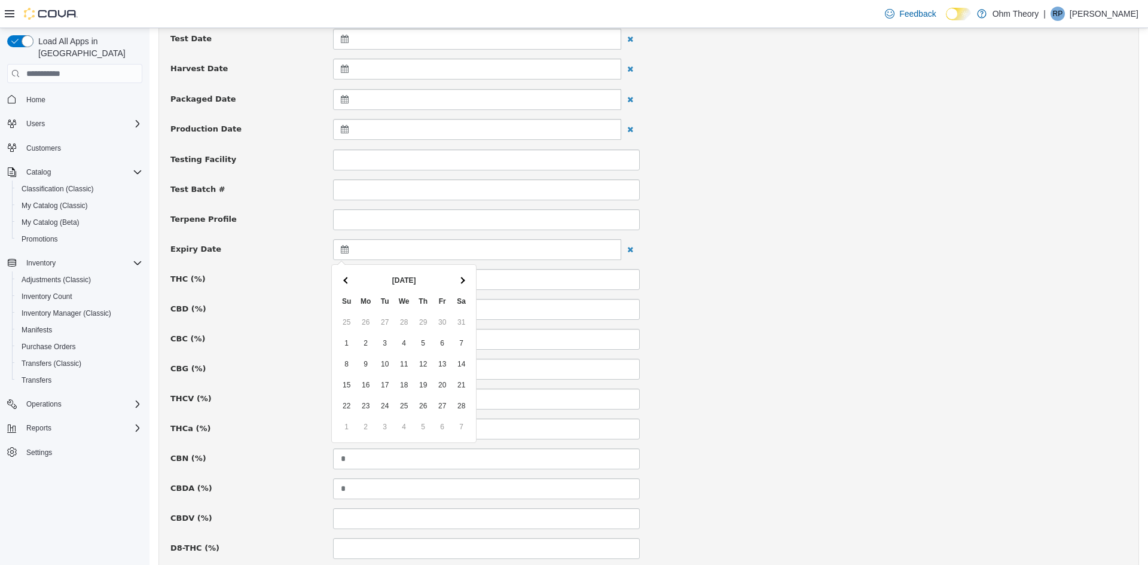
click at [348, 280] on span at bounding box center [346, 280] width 7 height 7
click at [341, 100] on icon at bounding box center [347, 99] width 13 height 8
click at [347, 131] on span at bounding box center [346, 130] width 7 height 7
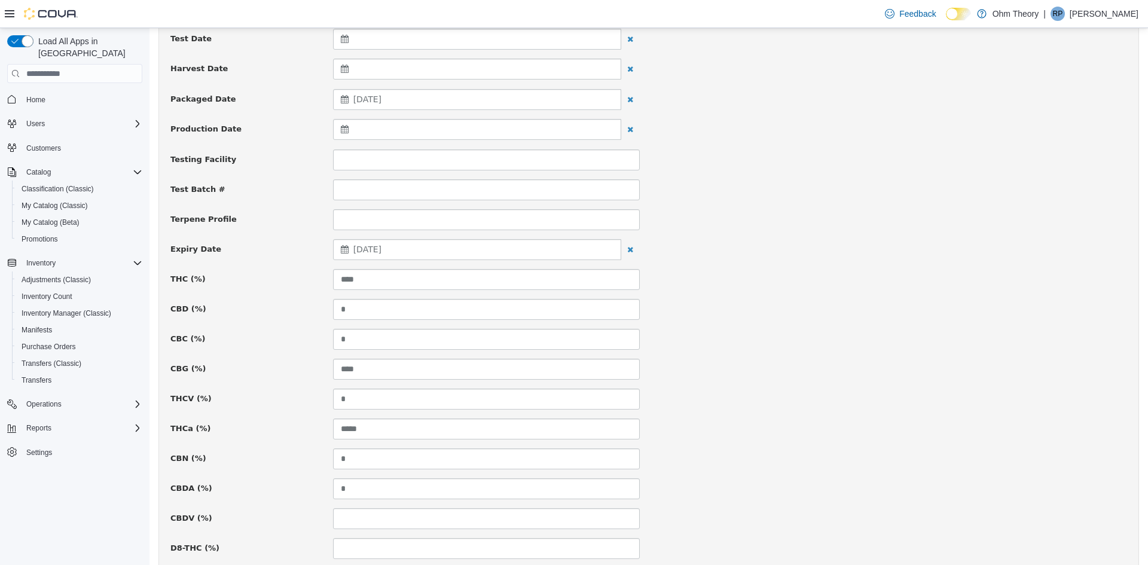
click at [864, 214] on div "Terpene Profile" at bounding box center [648, 219] width 974 height 21
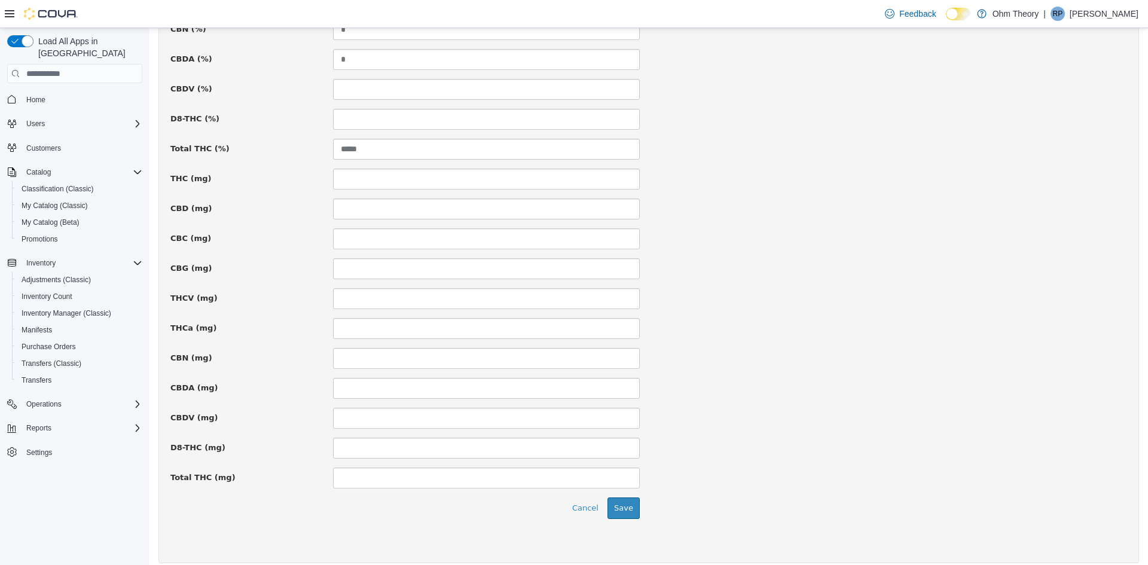
scroll to position [738, 0]
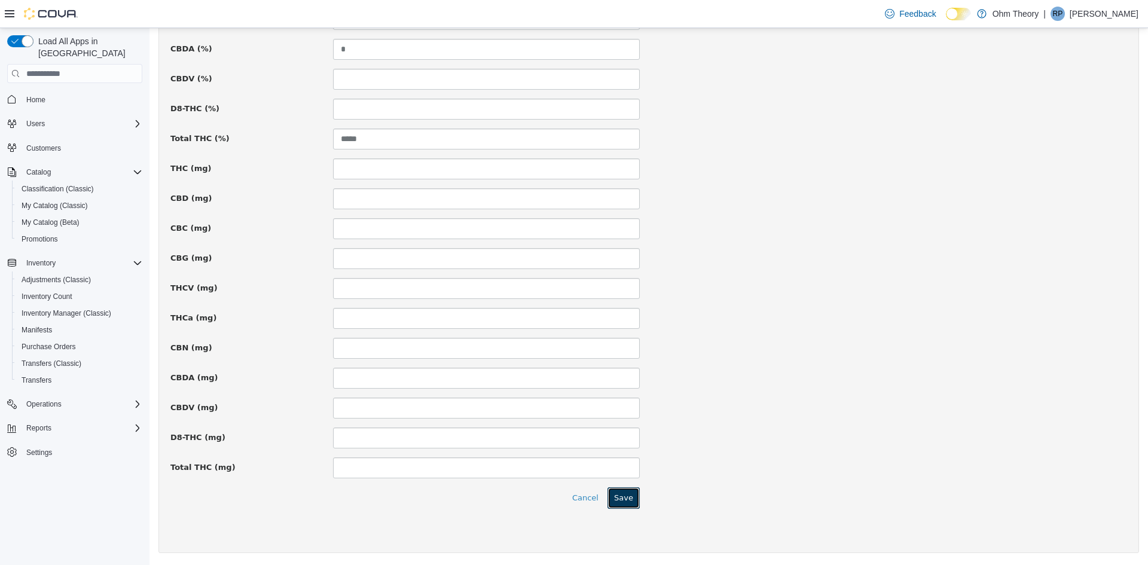
click at [619, 494] on button "Save" at bounding box center [623, 498] width 32 height 22
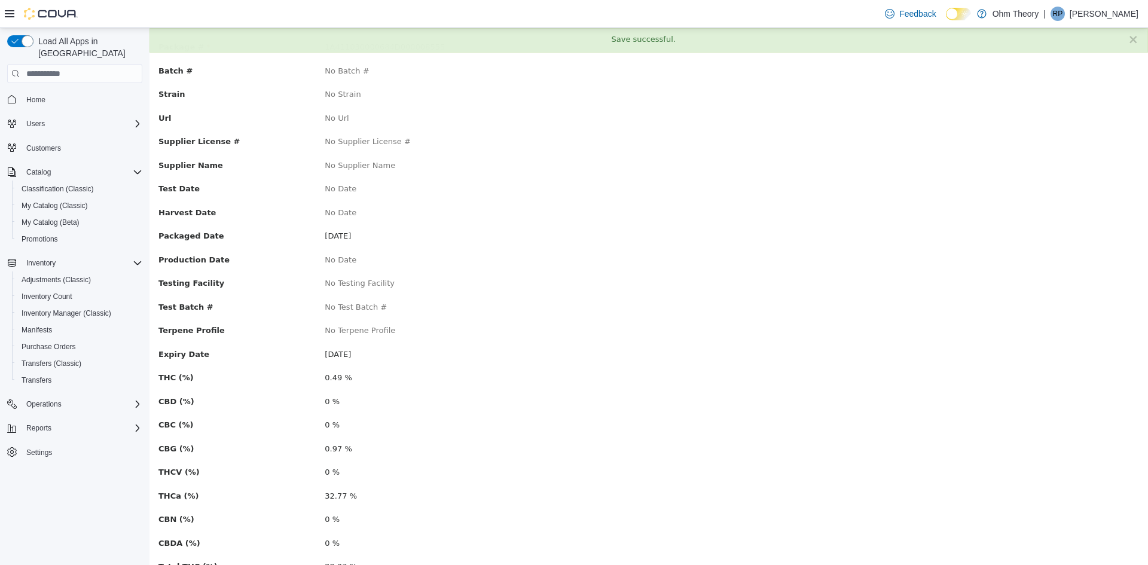
scroll to position [0, 0]
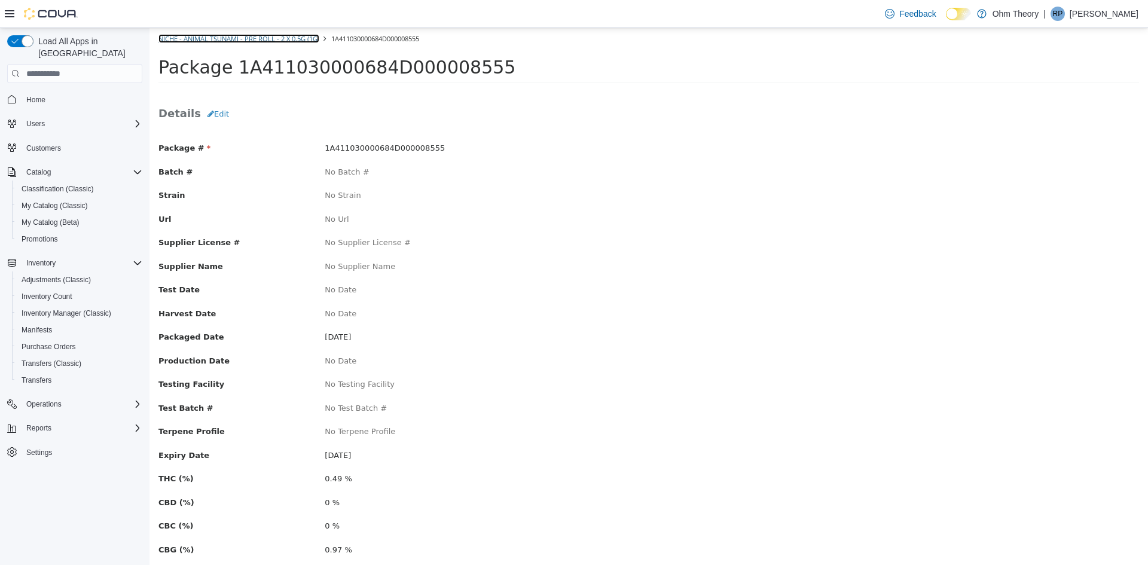
click at [276, 41] on link "Niche - Animal Tsunami - Pre Roll - 2 x 0.5g (1g)" at bounding box center [238, 38] width 161 height 9
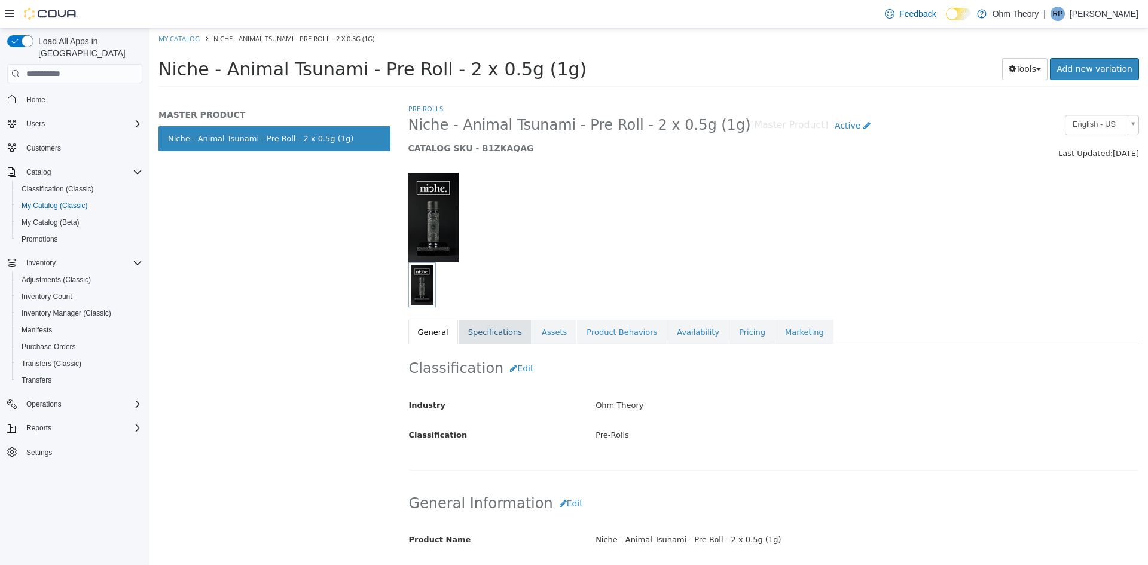
click at [470, 331] on link "Specifications" at bounding box center [494, 332] width 73 height 25
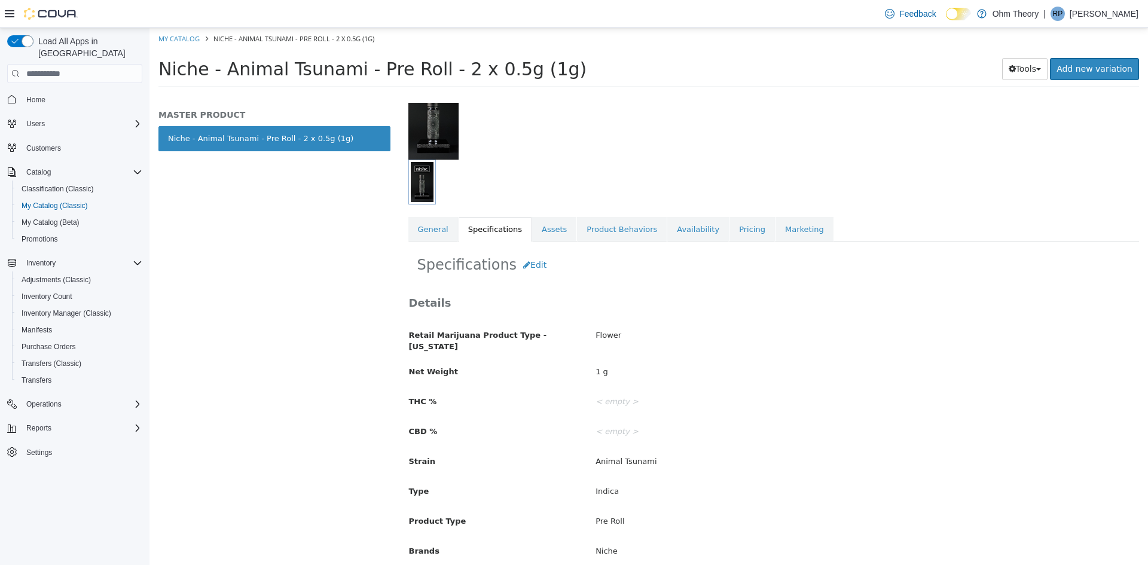
scroll to position [120, 0]
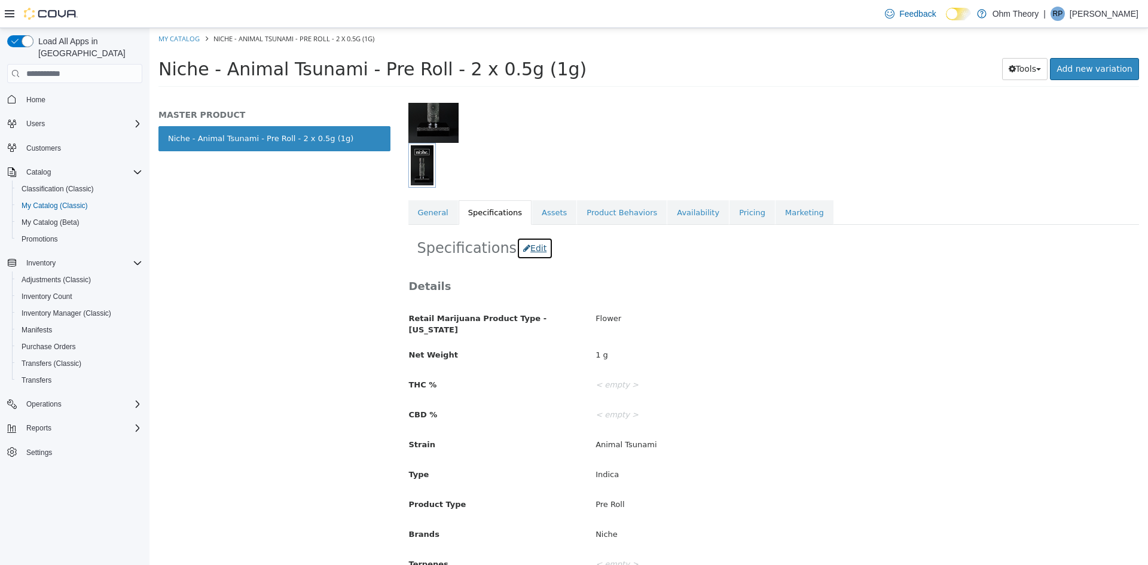
click at [528, 250] on button "Edit" at bounding box center [534, 248] width 36 height 22
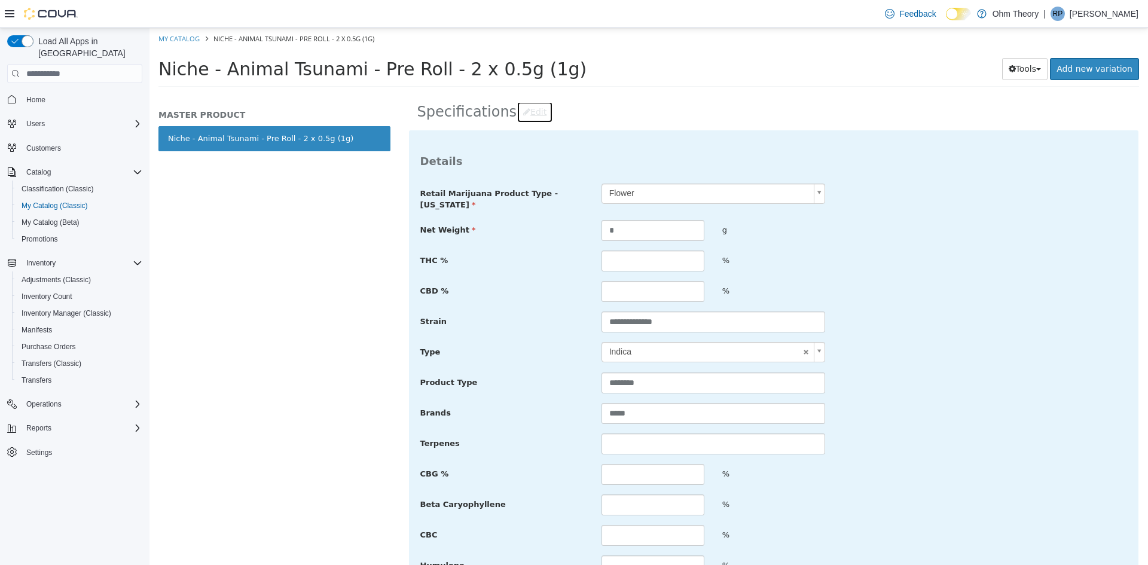
scroll to position [299, 0]
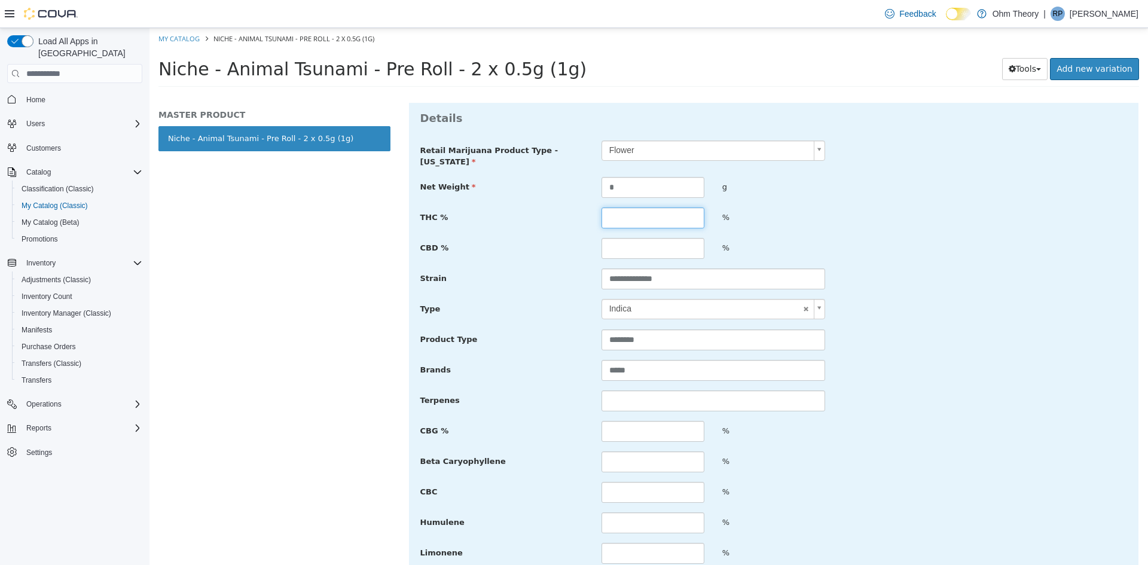
click at [653, 224] on input "text" at bounding box center [652, 217] width 103 height 21
type input "*****"
click at [629, 425] on input "text" at bounding box center [652, 431] width 103 height 21
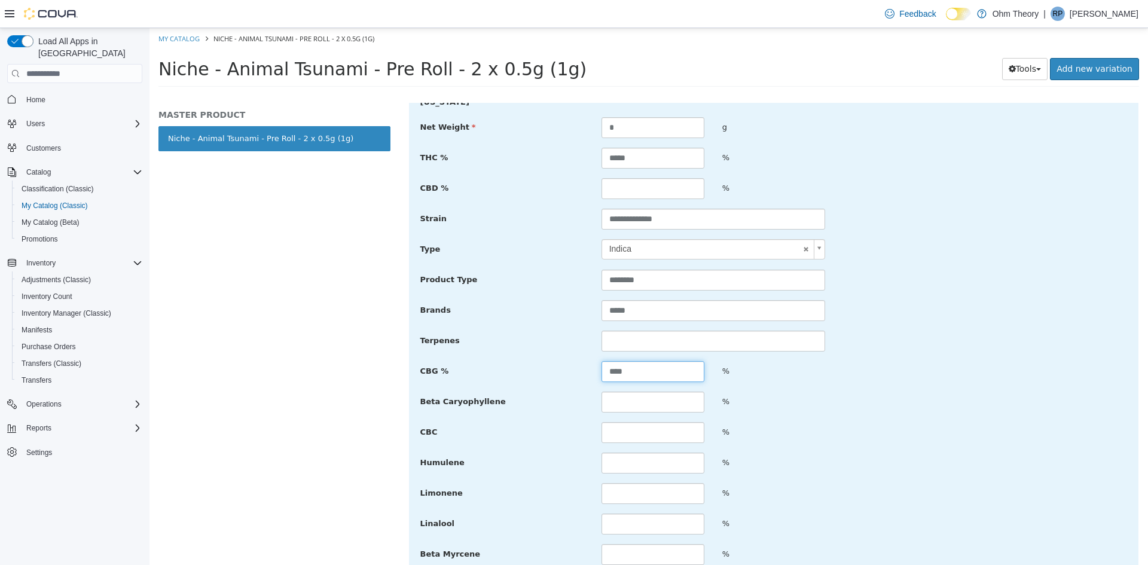
type input "****"
click at [656, 399] on input "text" at bounding box center [652, 401] width 103 height 21
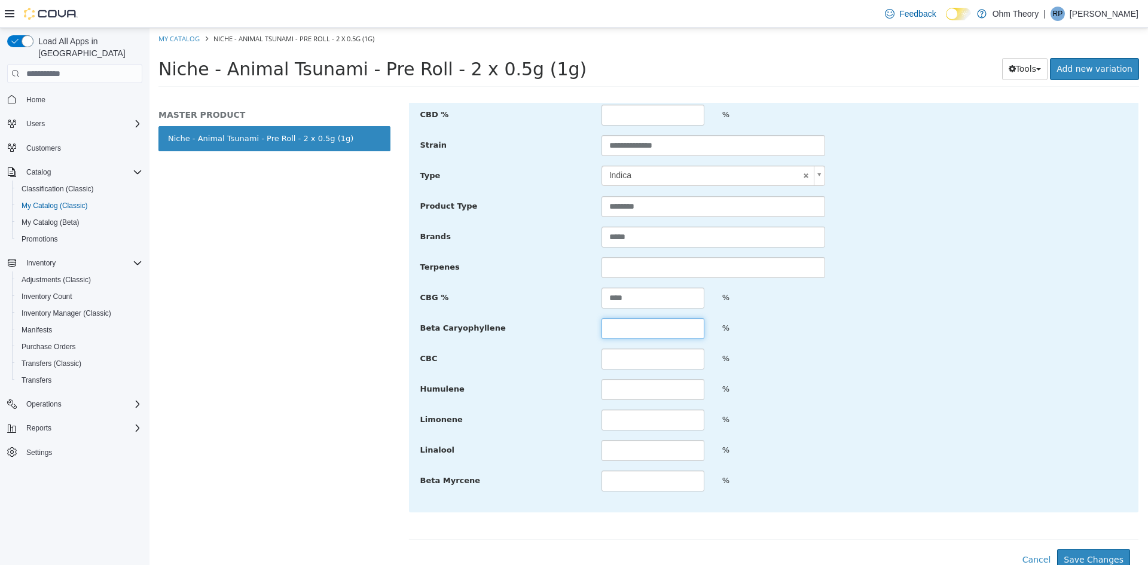
scroll to position [439, 0]
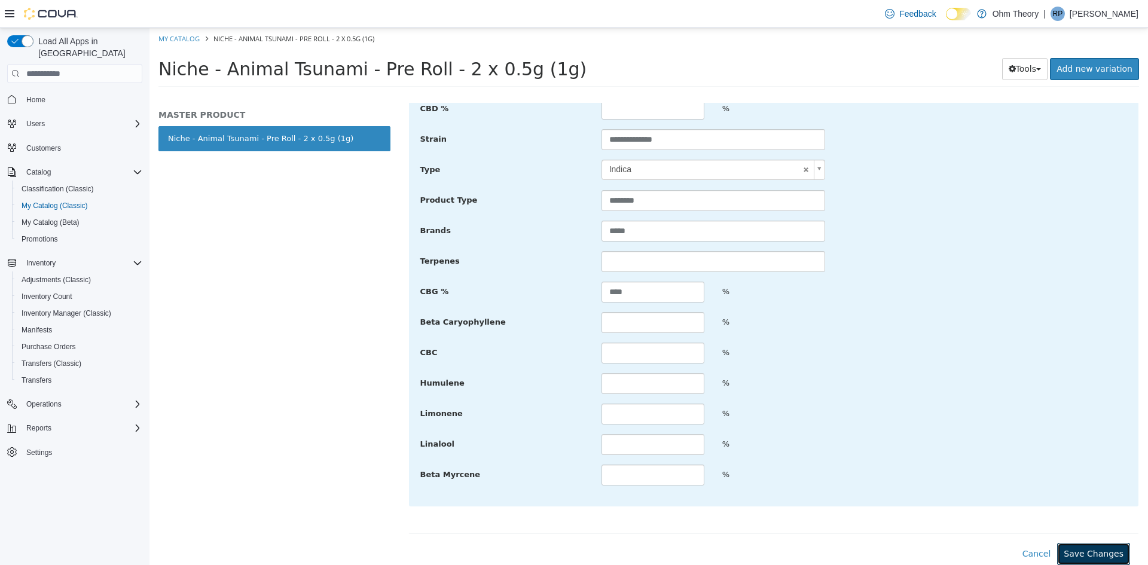
click at [1075, 547] on button "Save Changes" at bounding box center [1093, 554] width 73 height 22
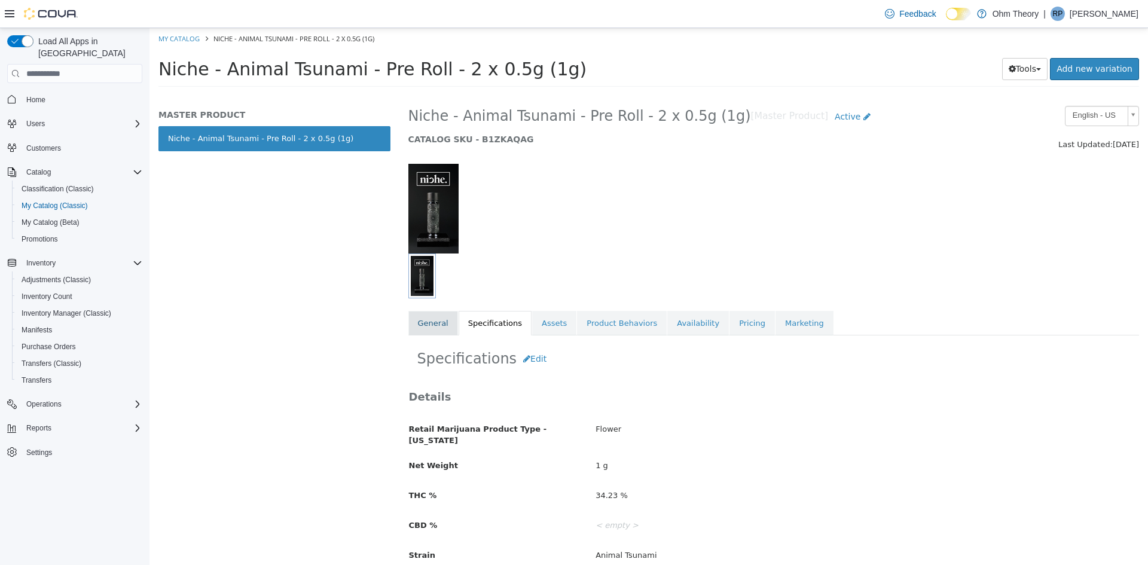
scroll to position [8, 0]
click at [440, 331] on link "General" at bounding box center [433, 324] width 50 height 25
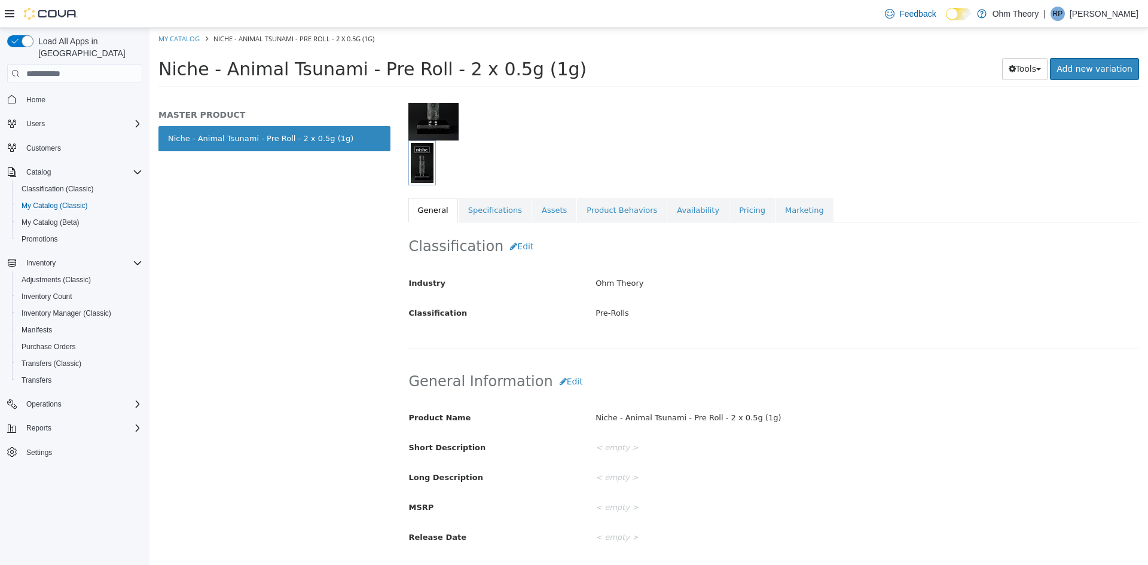
scroll to position [127, 0]
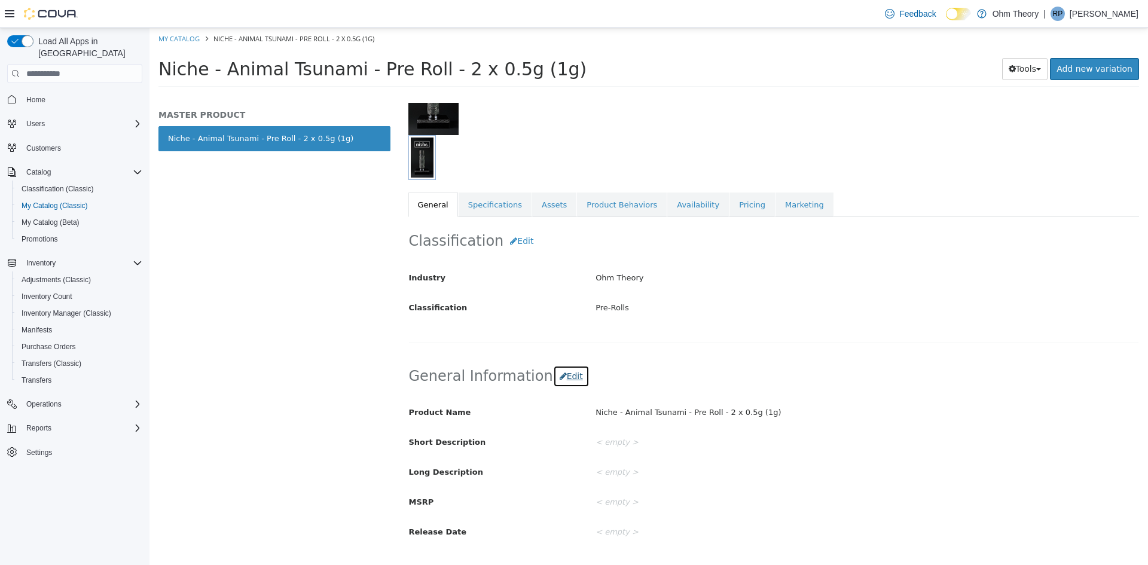
click at [558, 380] on button "Edit" at bounding box center [571, 376] width 36 height 22
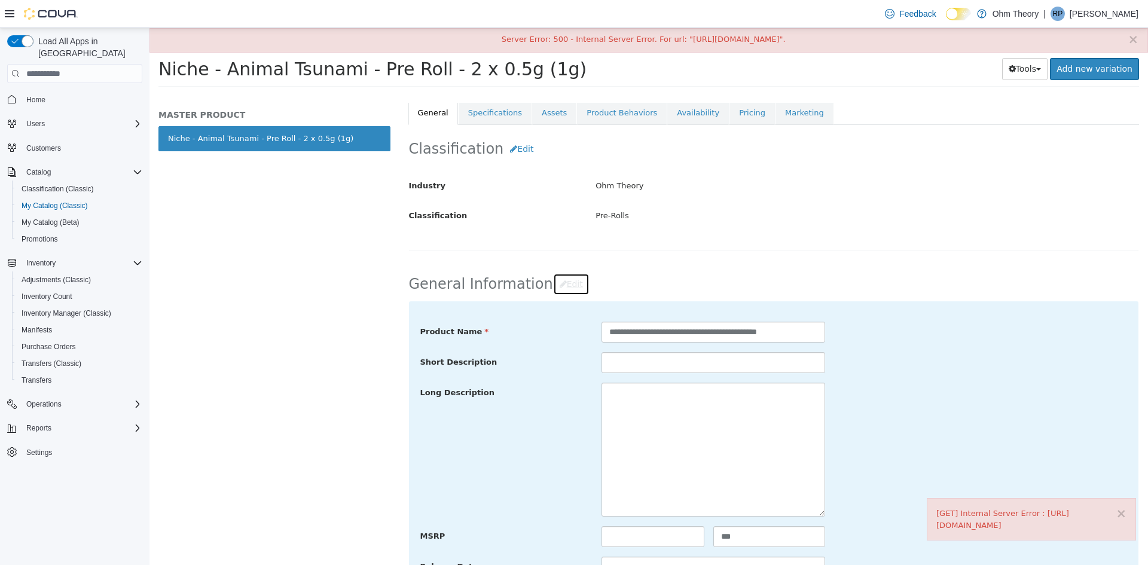
scroll to position [247, 0]
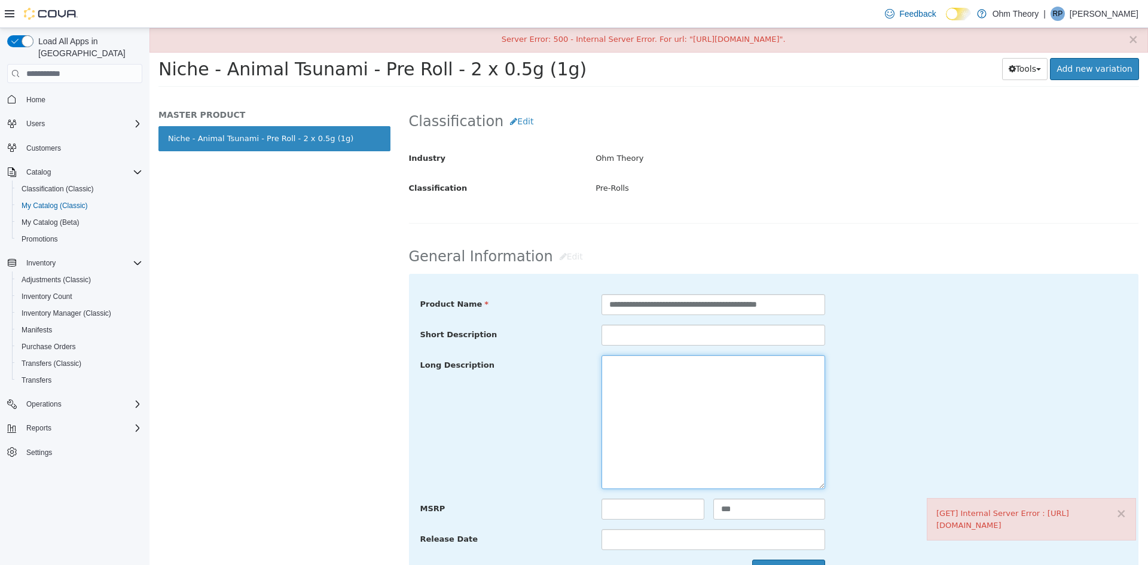
click at [671, 384] on textarea at bounding box center [713, 422] width 224 height 134
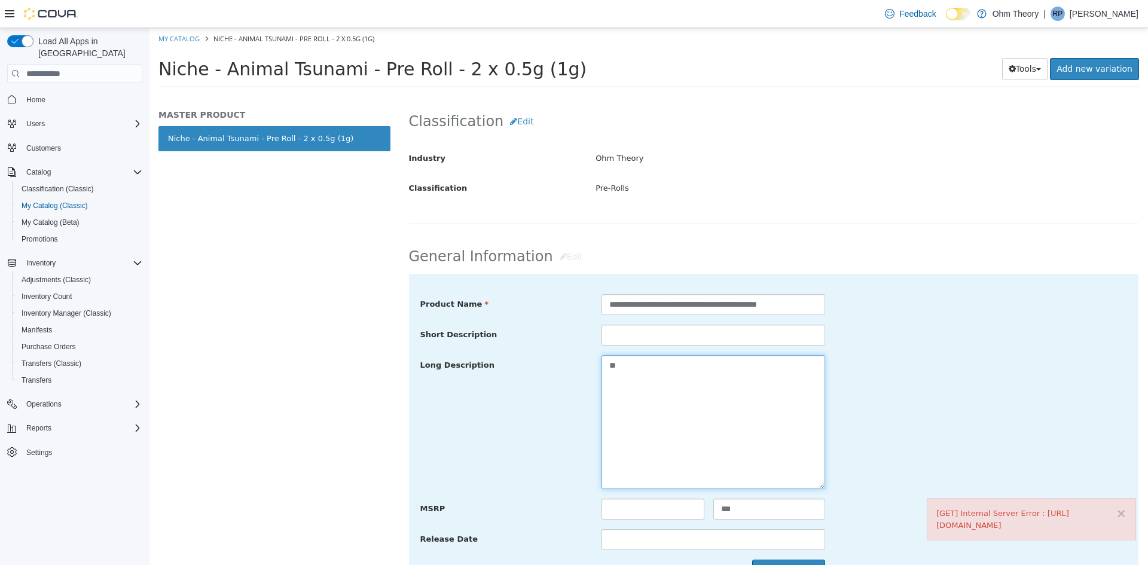
type textarea "*"
type textarea "**********"
click at [891, 380] on div "**********" at bounding box center [773, 422] width 725 height 134
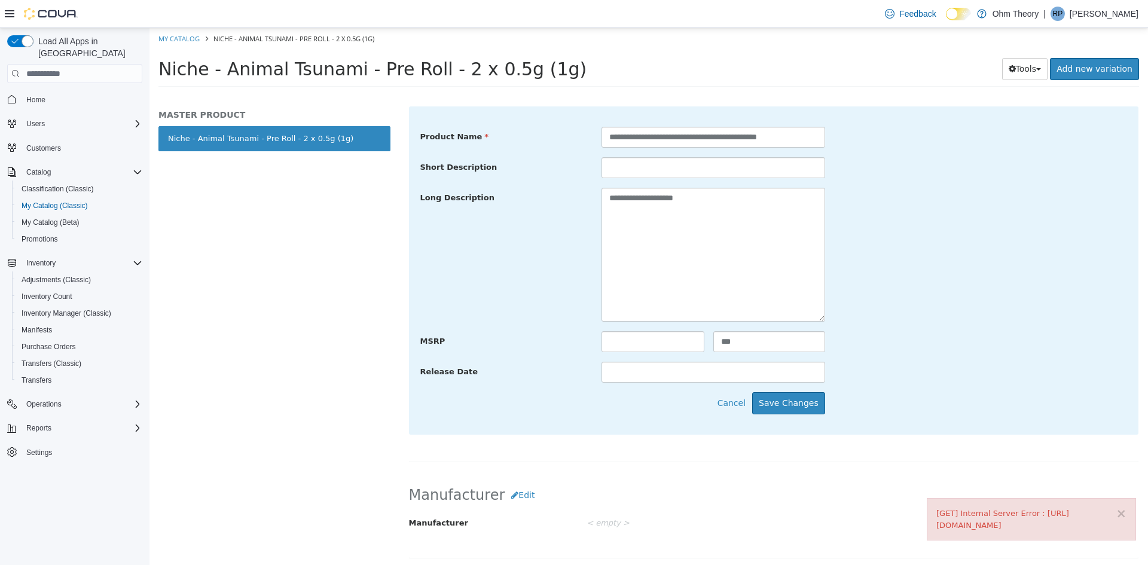
scroll to position [486, 0]
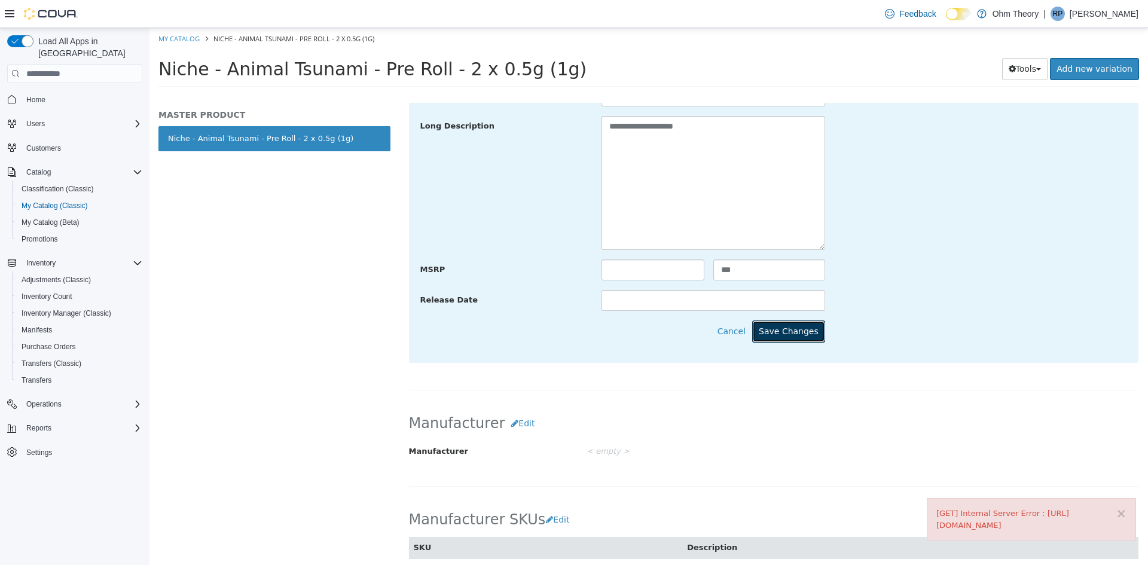
click at [804, 338] on button "Save Changes" at bounding box center [788, 331] width 73 height 22
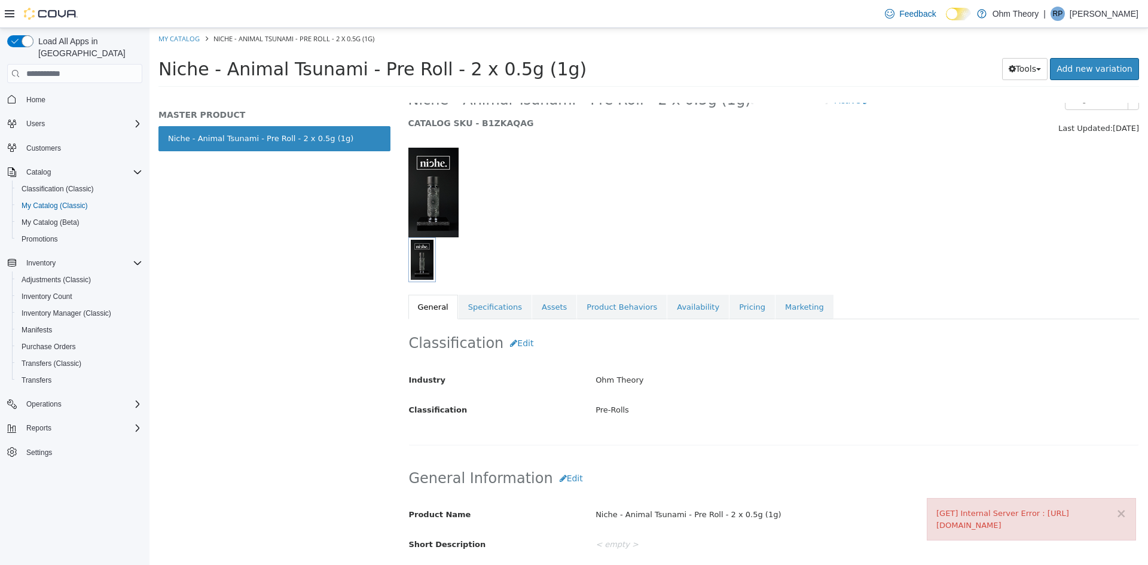
scroll to position [0, 0]
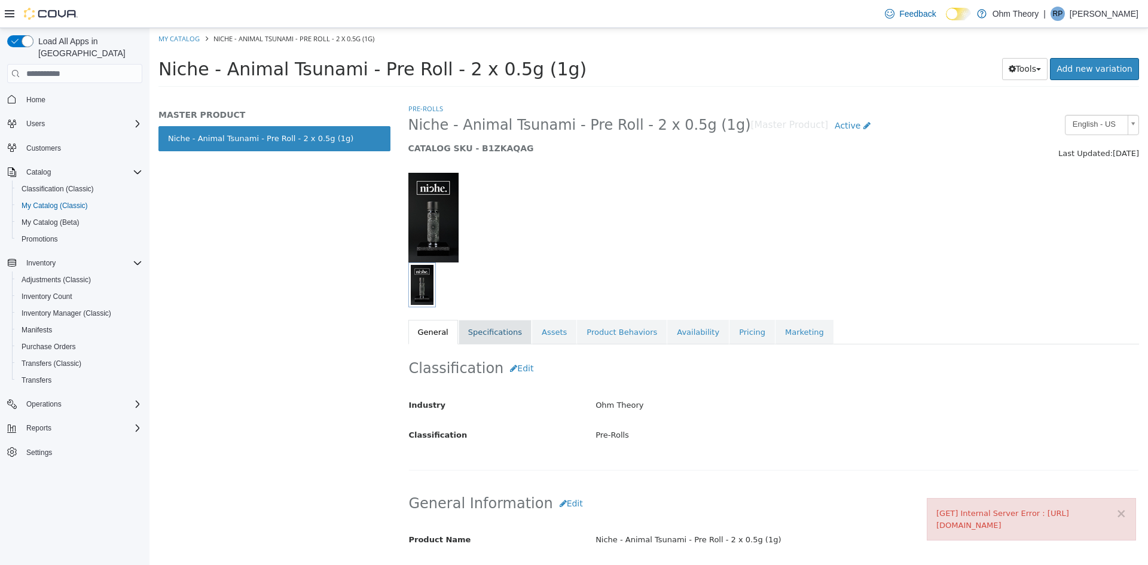
click at [509, 328] on link "Specifications" at bounding box center [494, 332] width 73 height 25
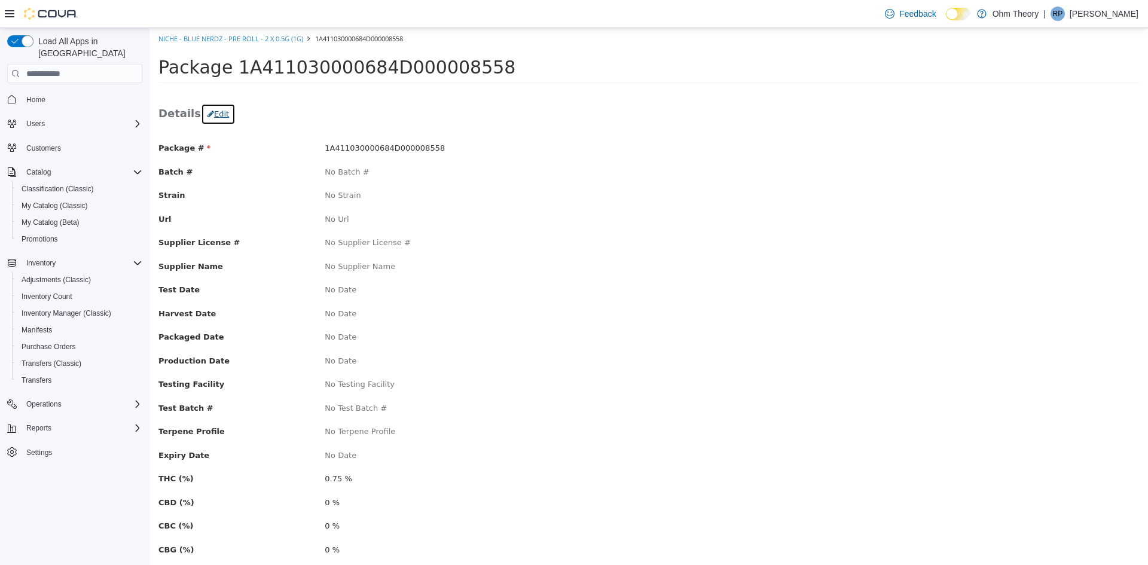
click at [215, 114] on button "Edit" at bounding box center [218, 114] width 35 height 22
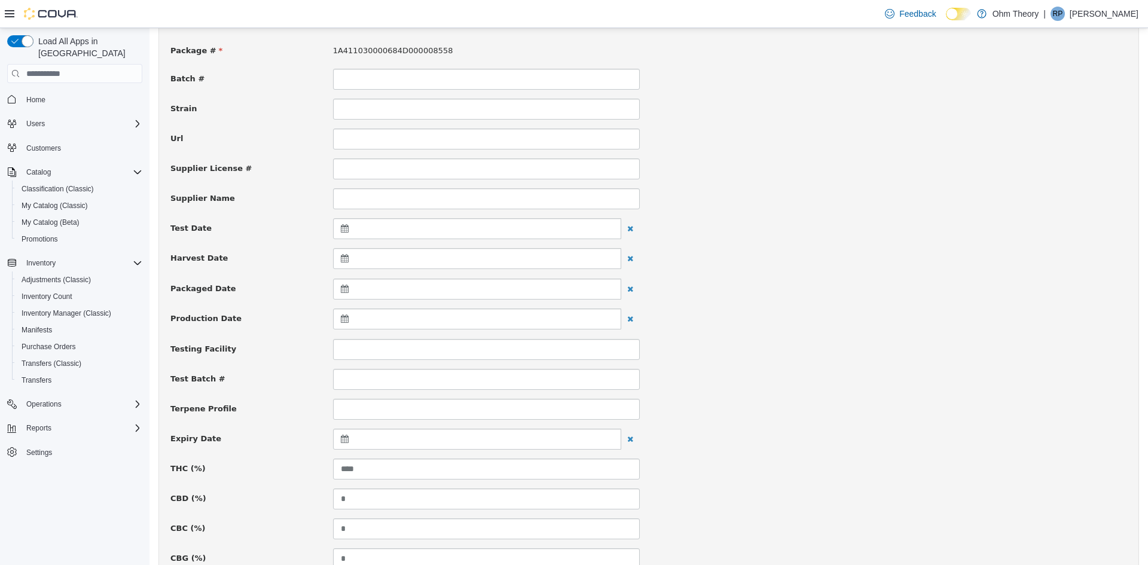
scroll to position [120, 0]
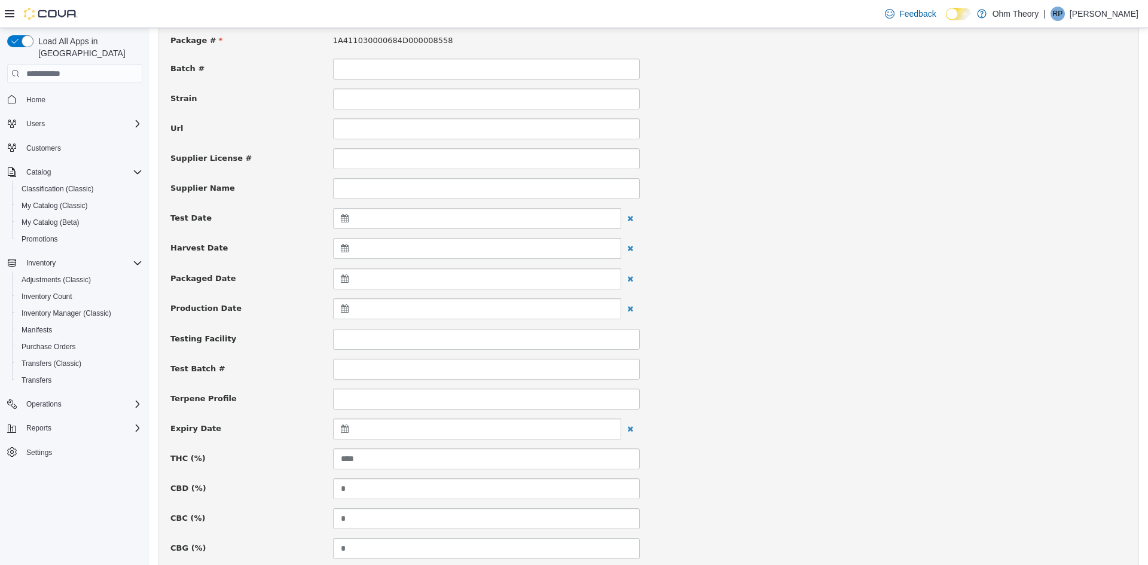
click at [341, 430] on icon at bounding box center [347, 428] width 13 height 8
click at [458, 461] on th at bounding box center [461, 459] width 19 height 21
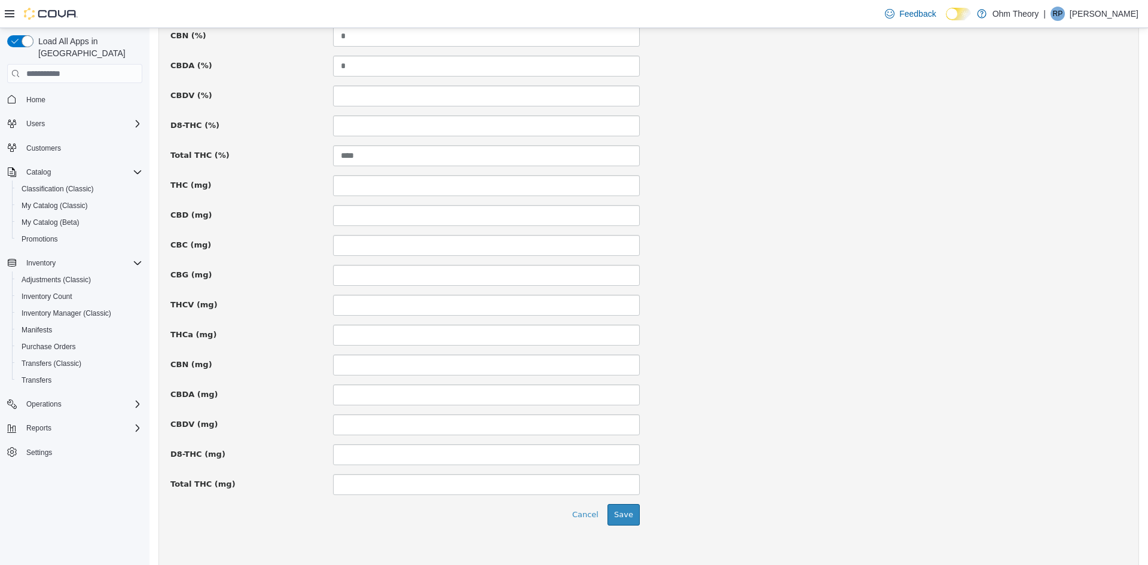
scroll to position [738, 0]
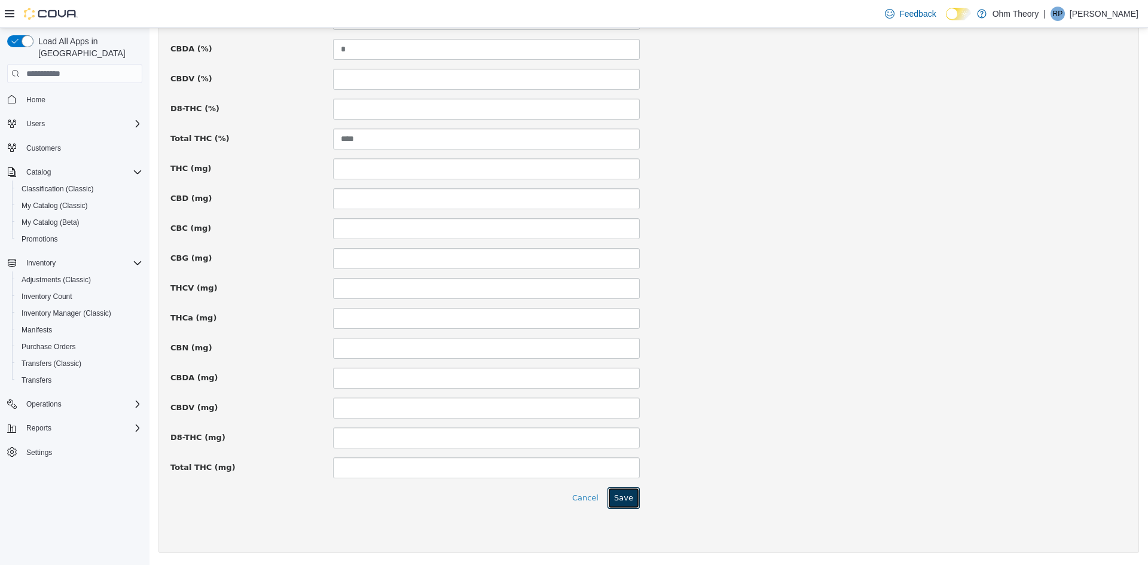
click at [625, 493] on button "Save" at bounding box center [623, 498] width 32 height 22
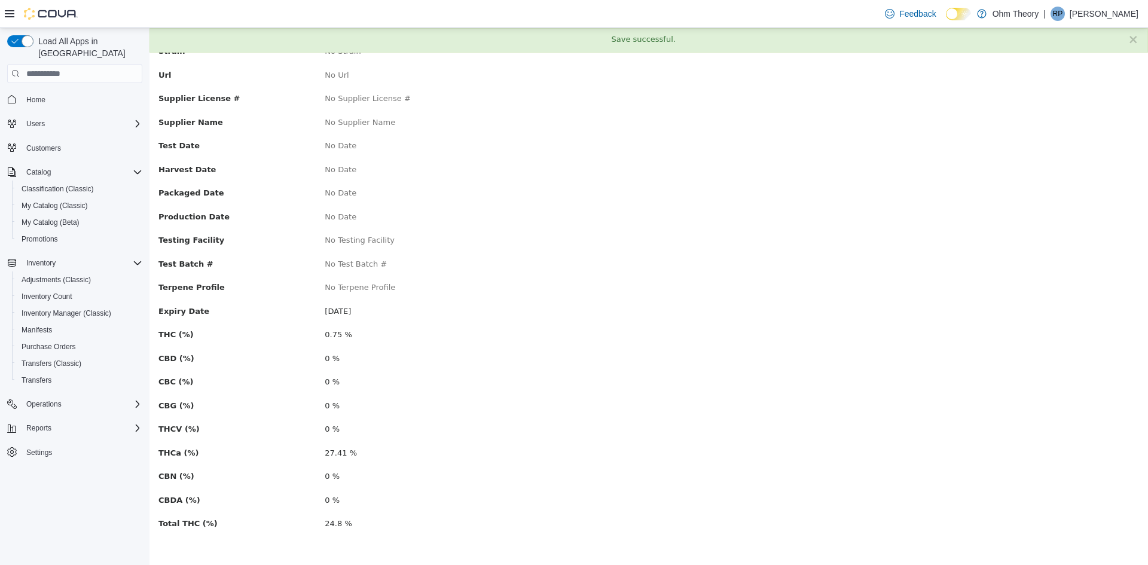
scroll to position [0, 0]
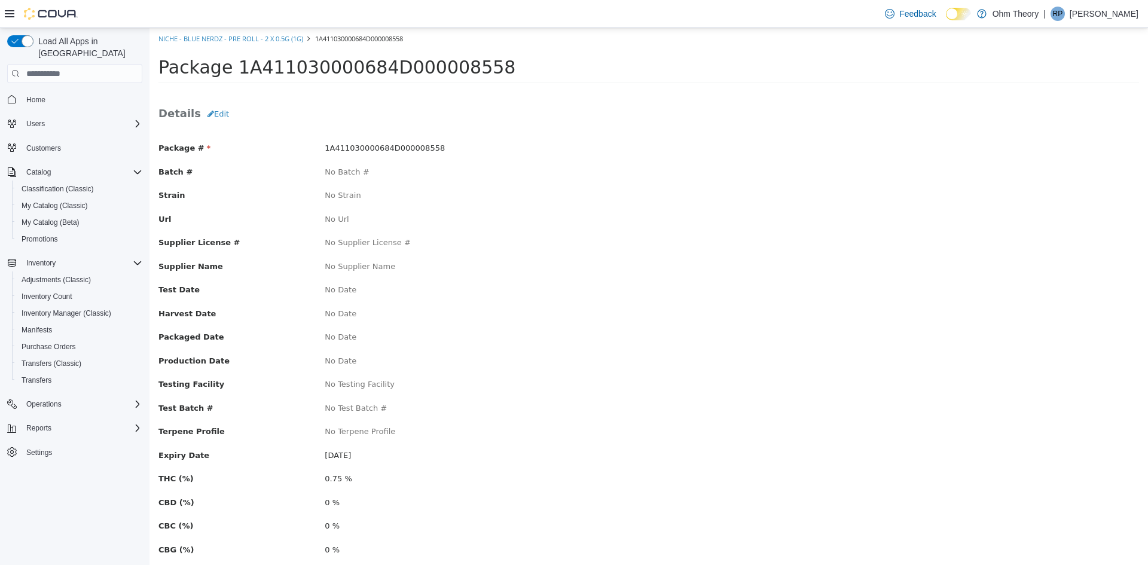
click at [252, 31] on ol "Niche - Blue Nerdz - Pre Roll - 2 x 0.5g (1g) 1A411030000684D000008558" at bounding box center [648, 39] width 998 height 22
click at [249, 38] on link "Niche - Blue Nerdz - Pre Roll - 2 x 0.5g (1g)" at bounding box center [230, 38] width 145 height 9
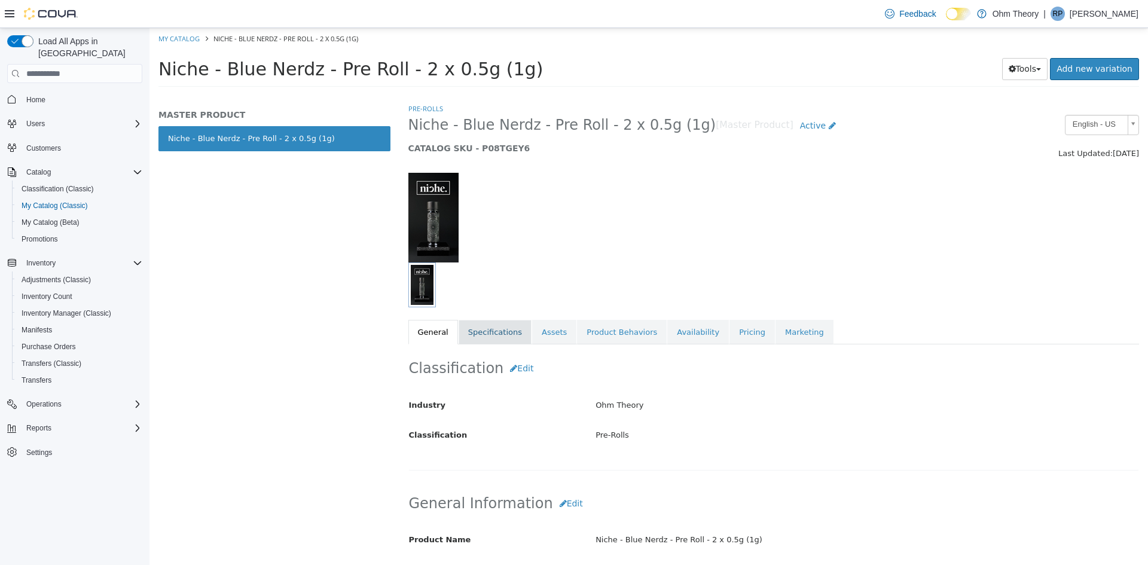
click at [497, 338] on link "Specifications" at bounding box center [494, 332] width 73 height 25
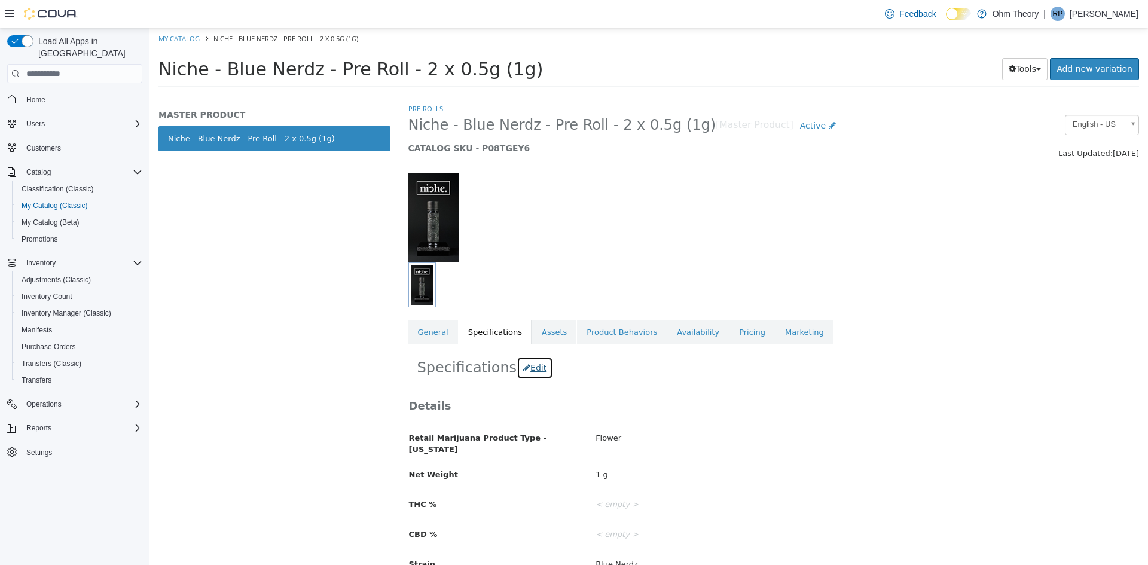
click at [522, 369] on button "Edit" at bounding box center [534, 368] width 36 height 22
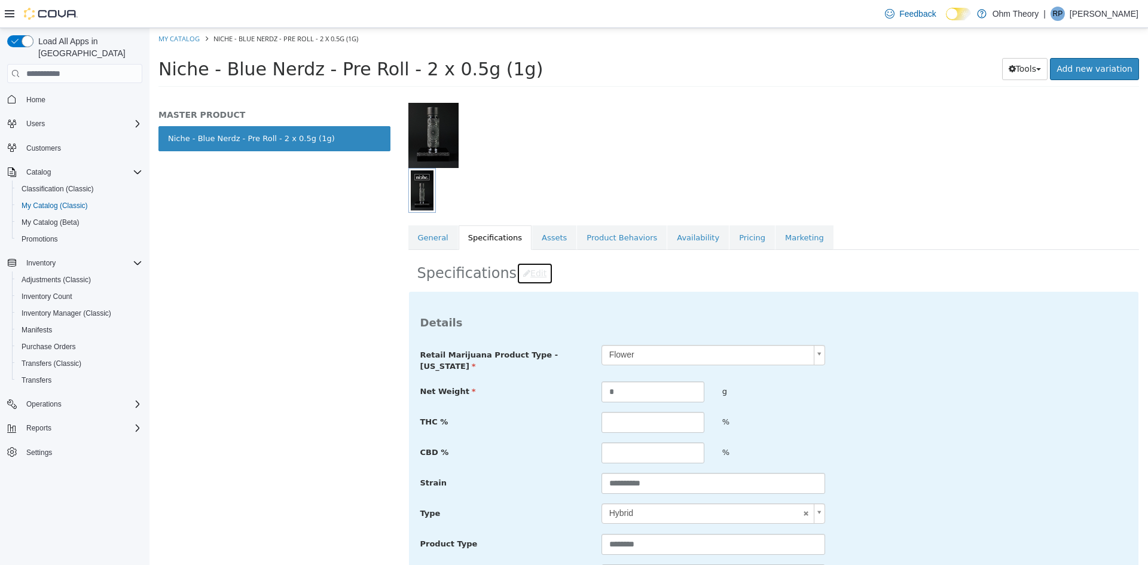
scroll to position [120, 0]
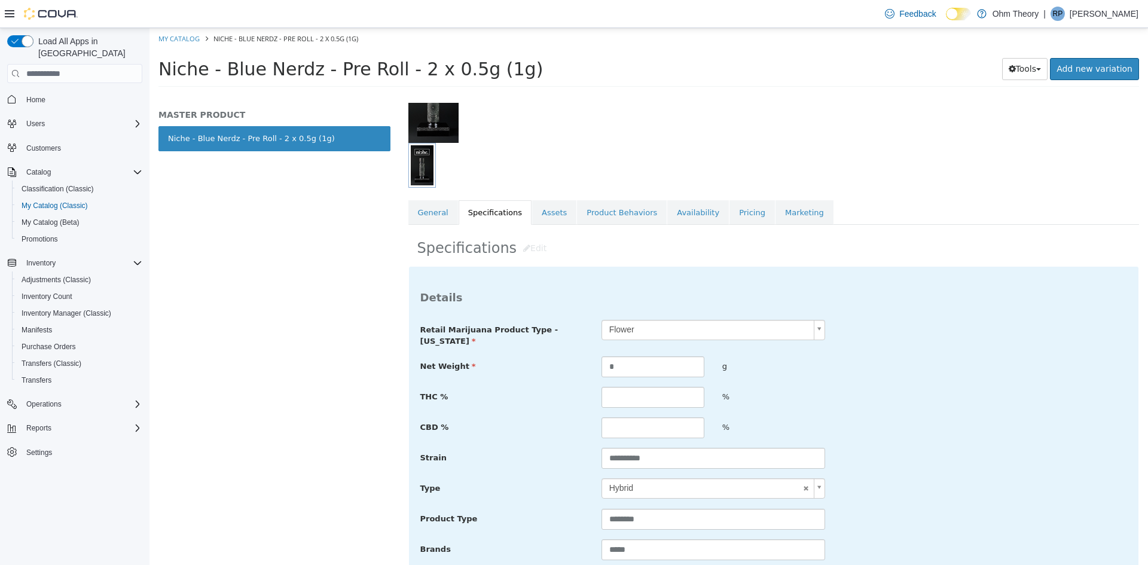
click at [614, 411] on div "**********" at bounding box center [773, 562] width 707 height 485
click at [623, 400] on input "text" at bounding box center [652, 397] width 103 height 21
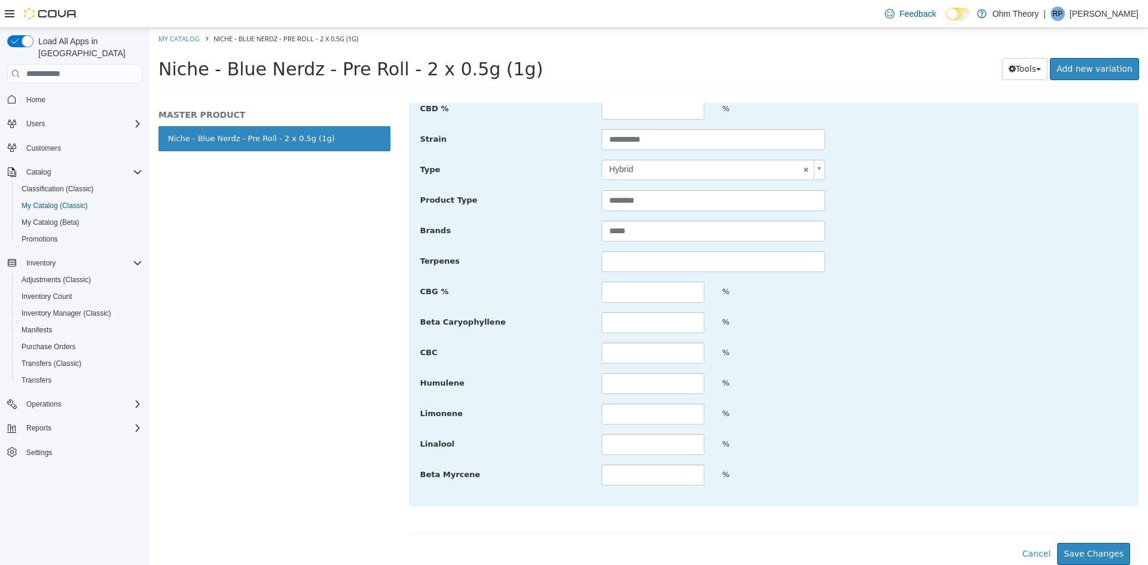
scroll to position [439, 0]
type input "*****"
click at [1097, 556] on button "Save Changes" at bounding box center [1093, 554] width 73 height 22
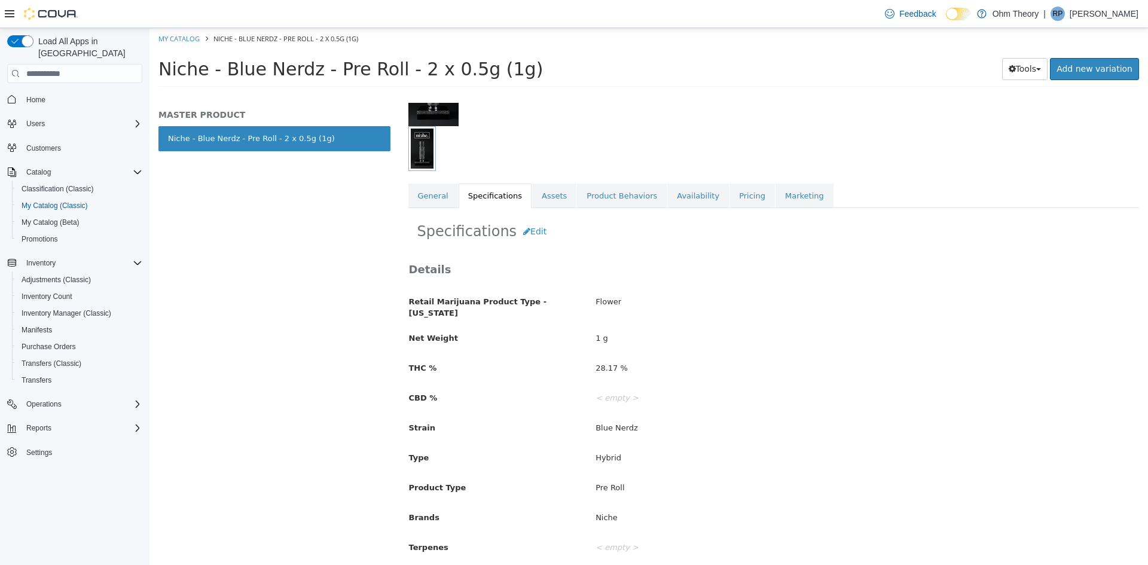
scroll to position [127, 0]
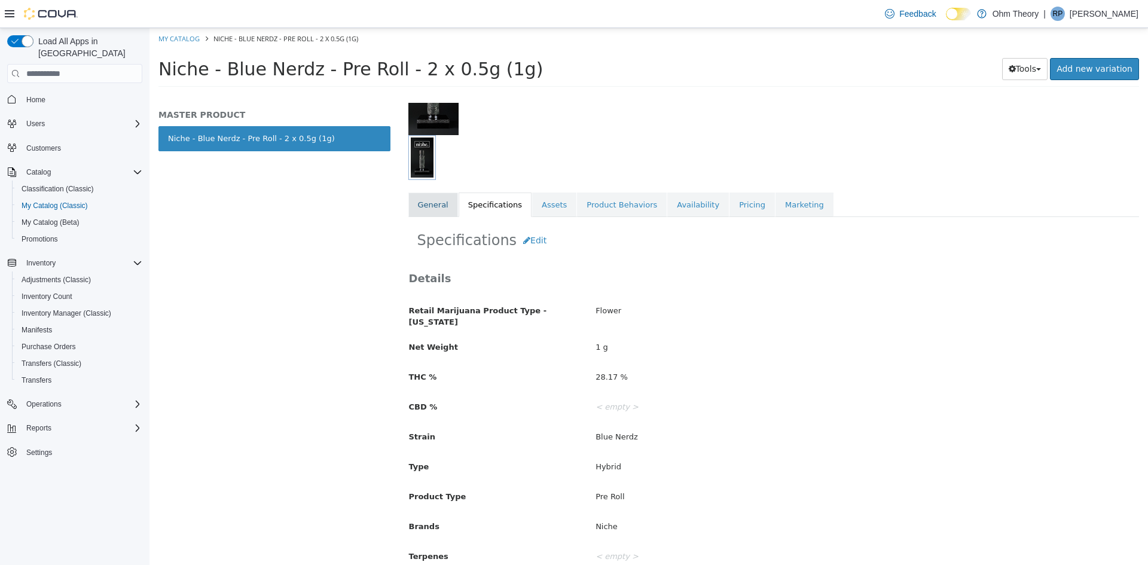
click at [436, 203] on link "General" at bounding box center [433, 204] width 50 height 25
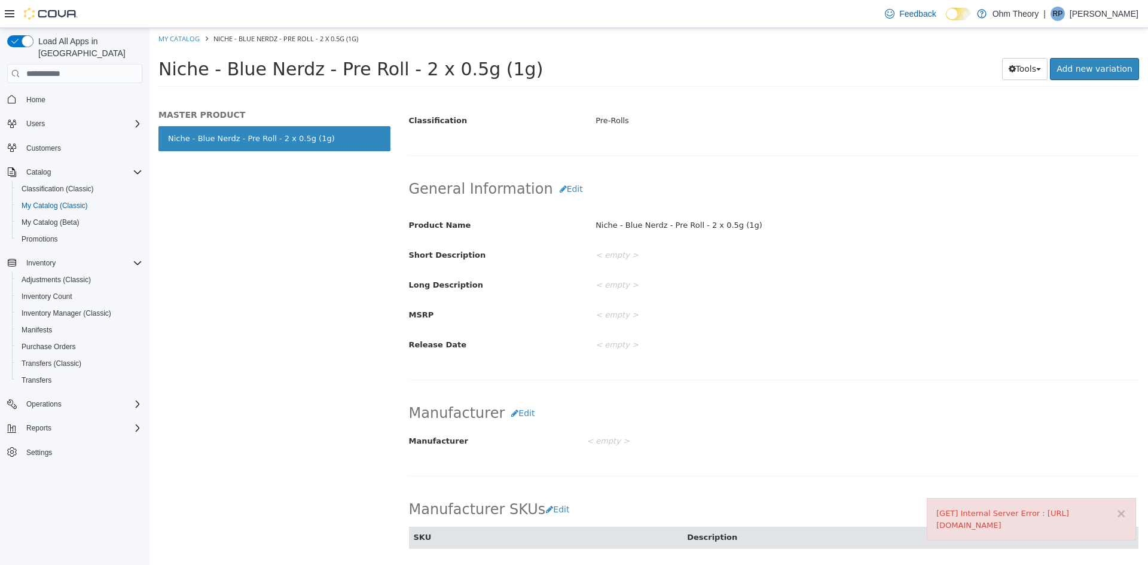
scroll to position [307, 0]
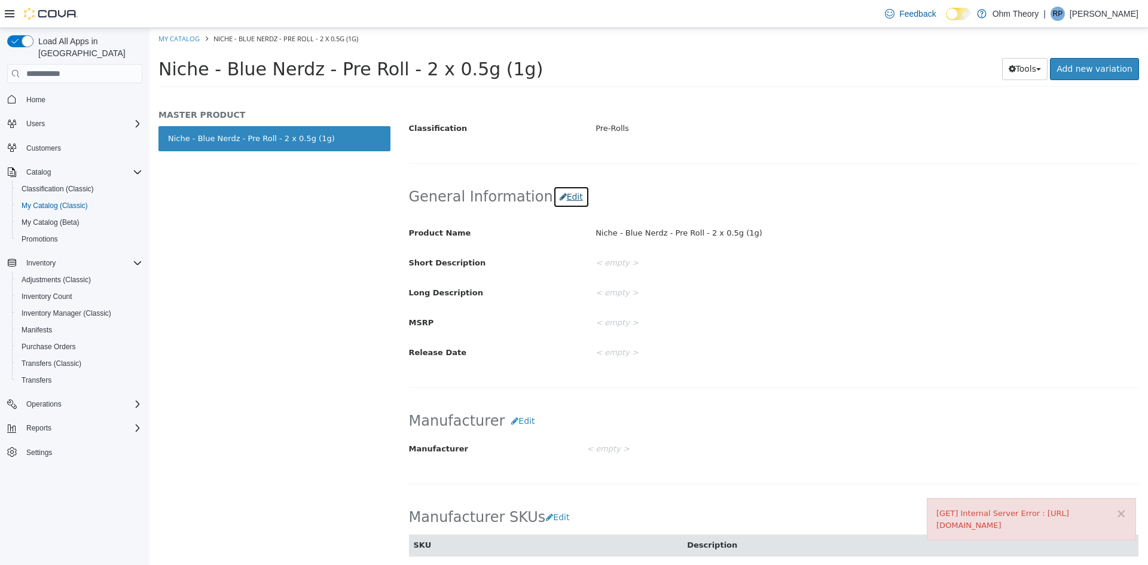
click at [568, 197] on button "Edit" at bounding box center [571, 197] width 36 height 22
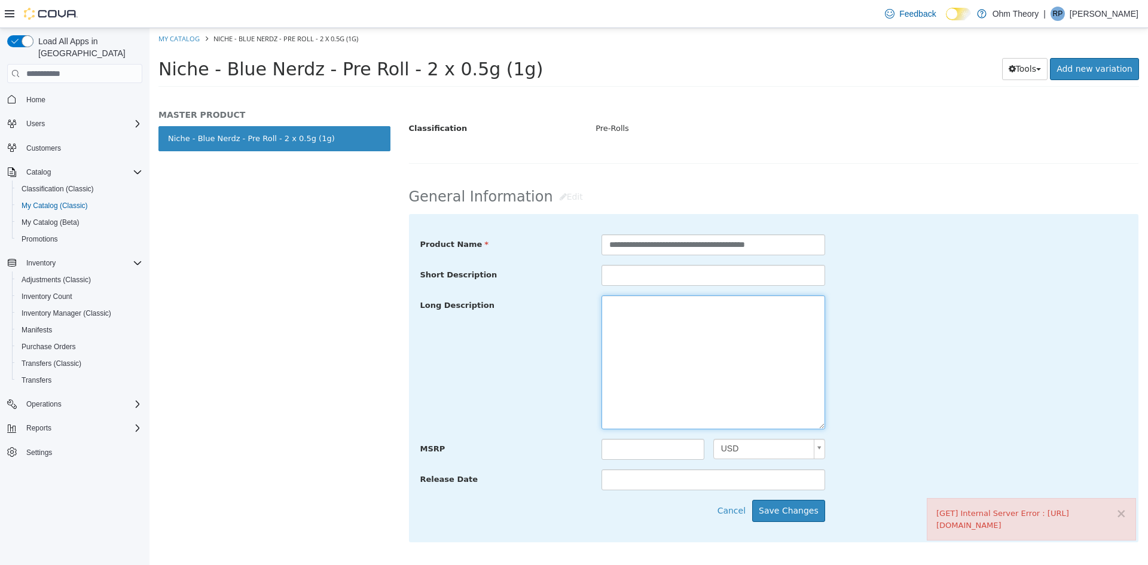
click at [645, 329] on textarea at bounding box center [713, 362] width 224 height 134
paste textarea "**********"
type textarea "**********"
click at [791, 512] on button "Save Changes" at bounding box center [788, 511] width 73 height 22
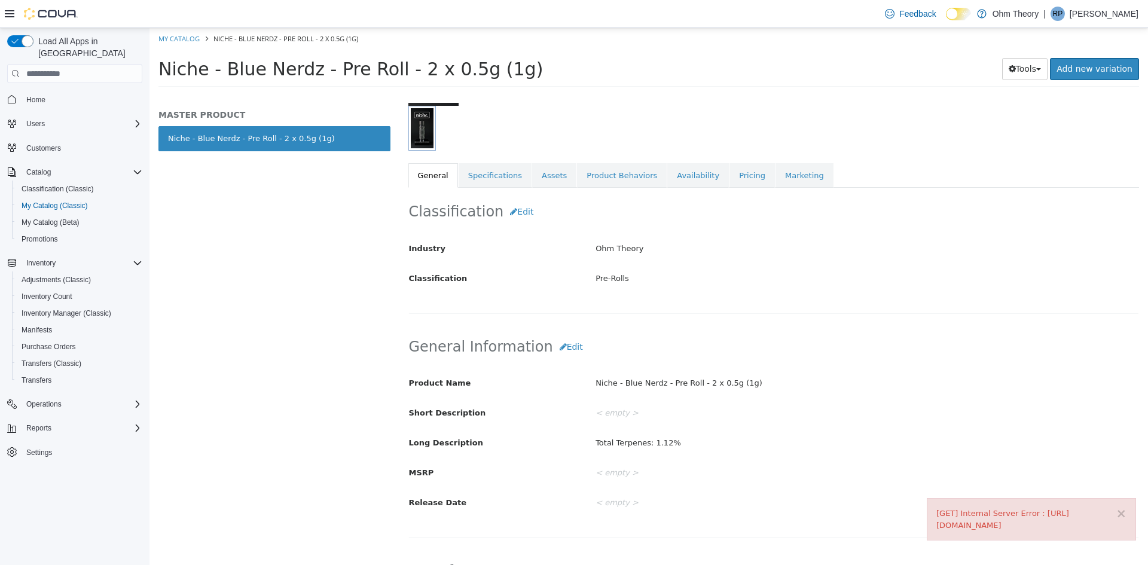
scroll to position [127, 0]
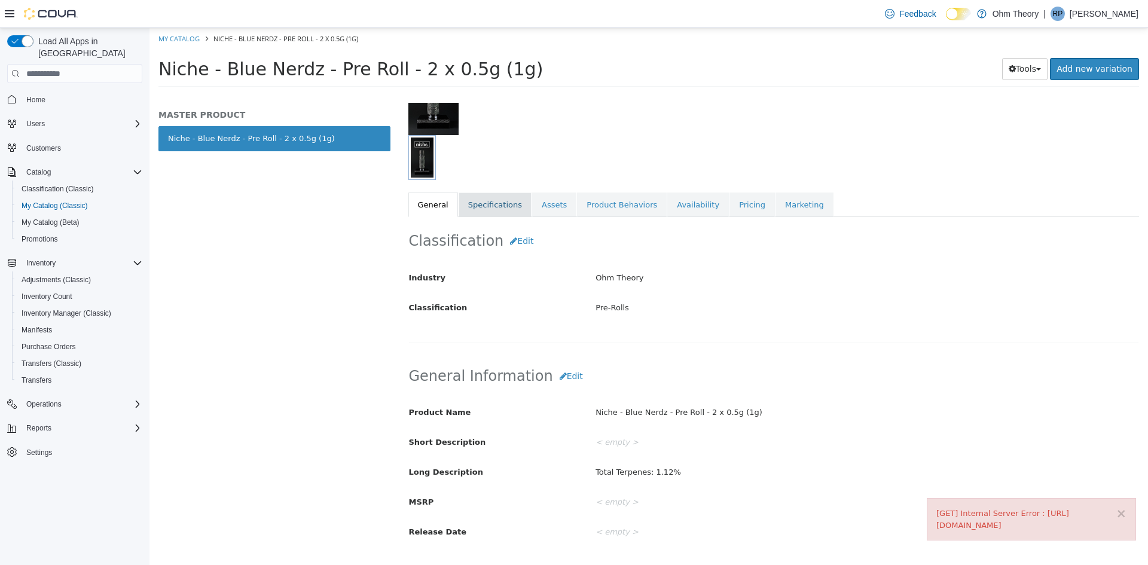
click at [487, 201] on link "Specifications" at bounding box center [494, 204] width 73 height 25
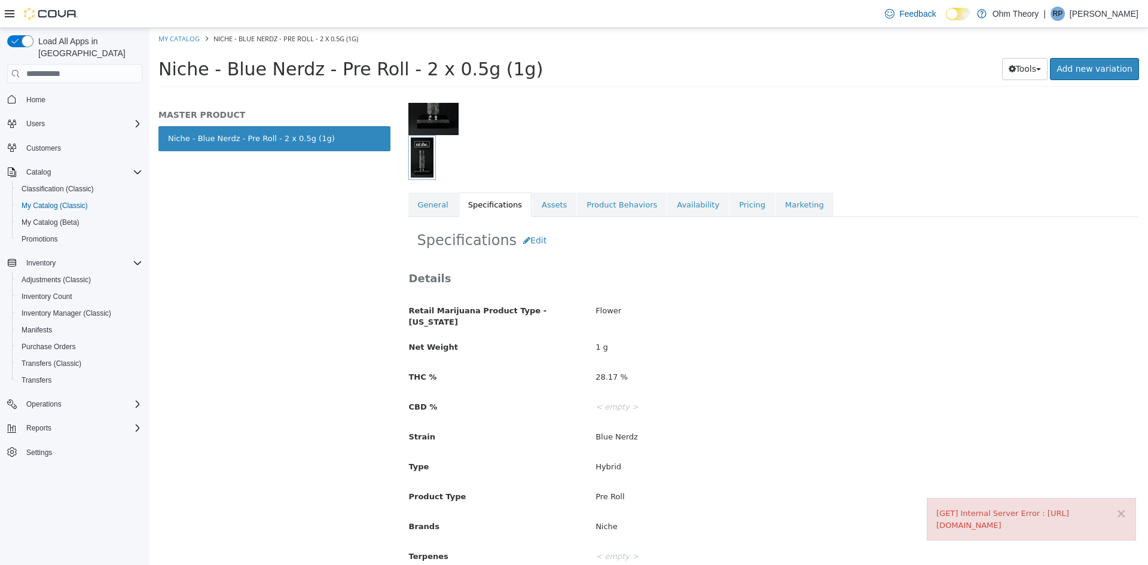
click at [447, 203] on link "General" at bounding box center [433, 204] width 50 height 25
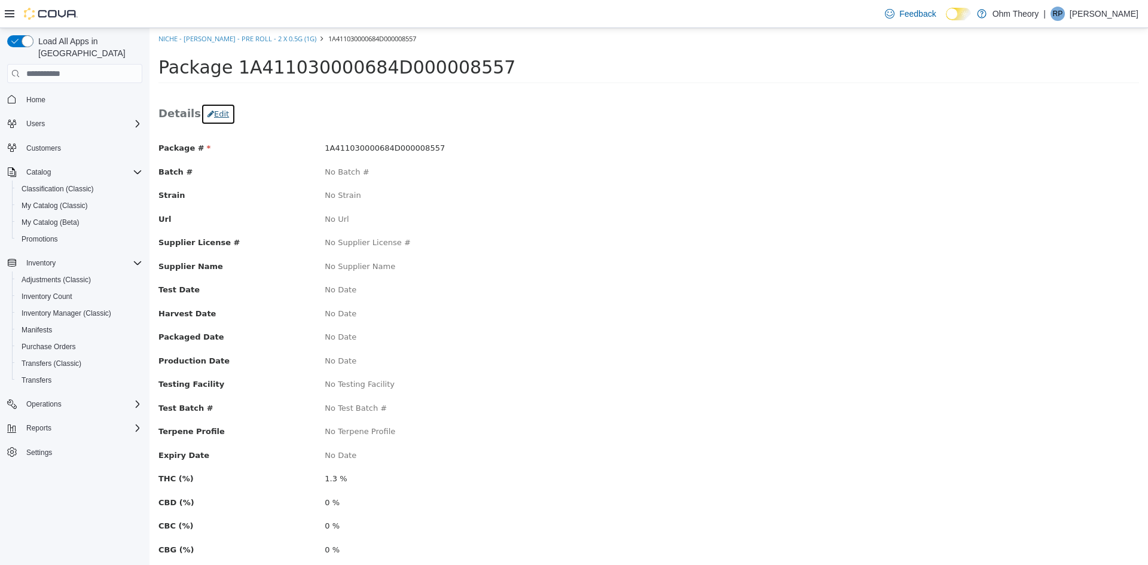
click at [224, 112] on button "Edit" at bounding box center [218, 114] width 35 height 22
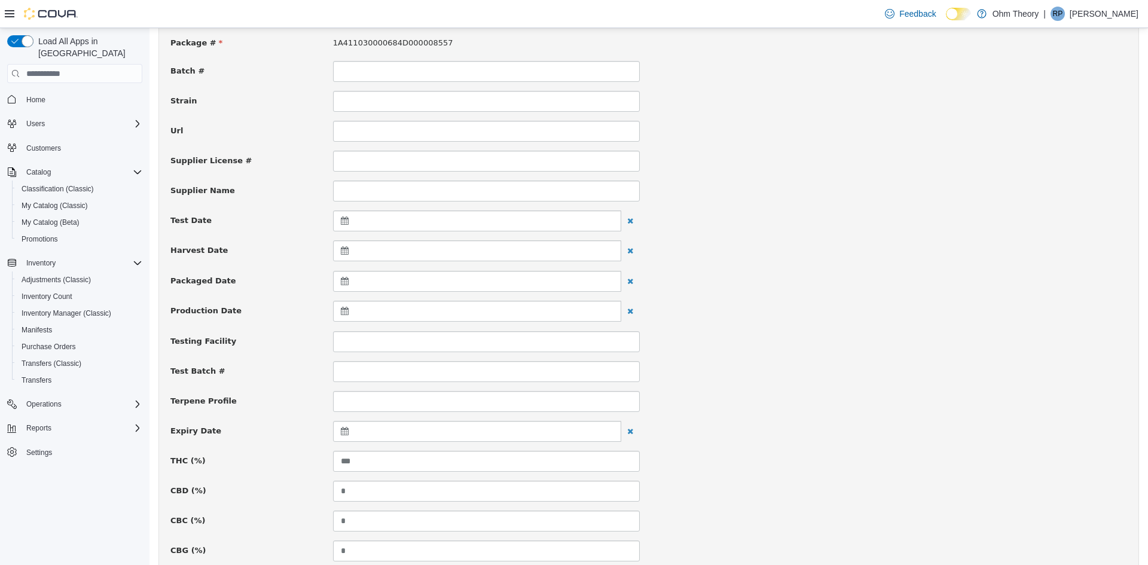
scroll to position [120, 0]
click at [345, 431] on icon at bounding box center [347, 428] width 13 height 8
click at [465, 460] on th at bounding box center [461, 459] width 19 height 21
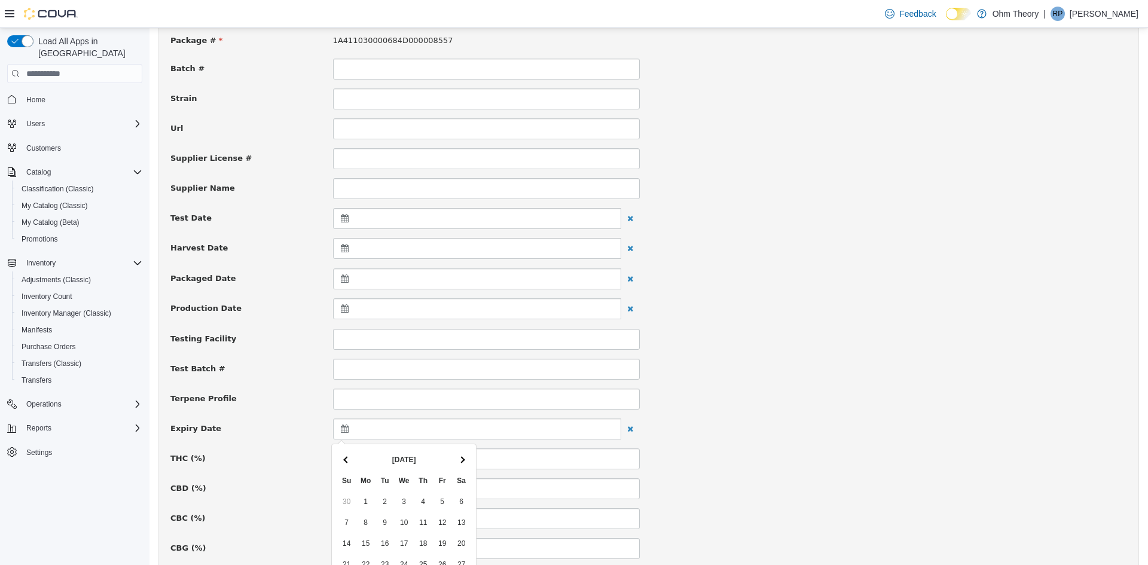
click at [465, 460] on th at bounding box center [461, 459] width 19 height 21
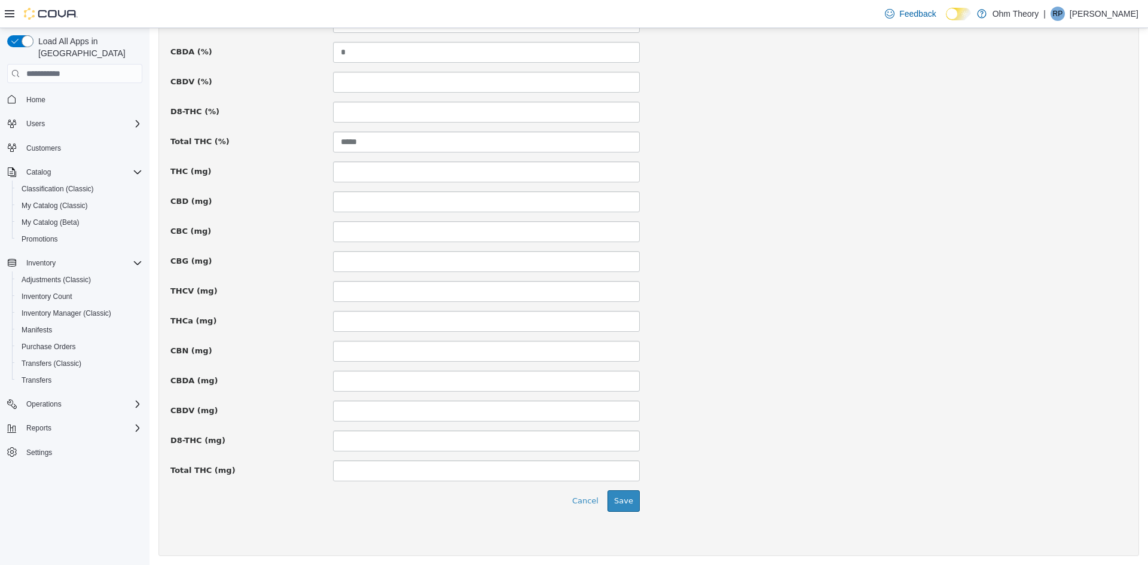
scroll to position [738, 0]
click at [619, 499] on button "Save" at bounding box center [623, 498] width 32 height 22
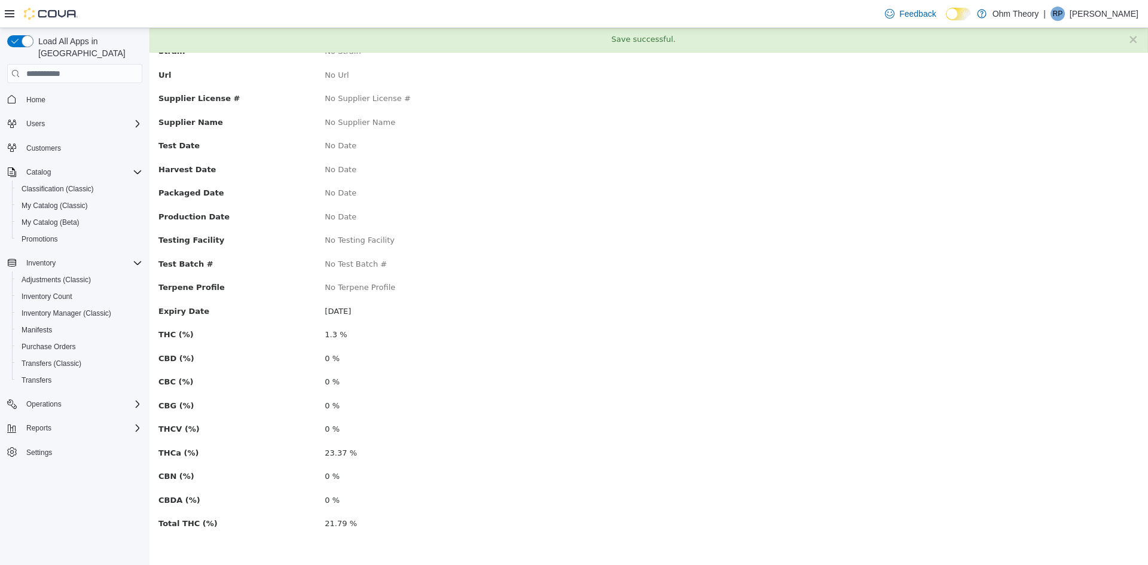
scroll to position [0, 0]
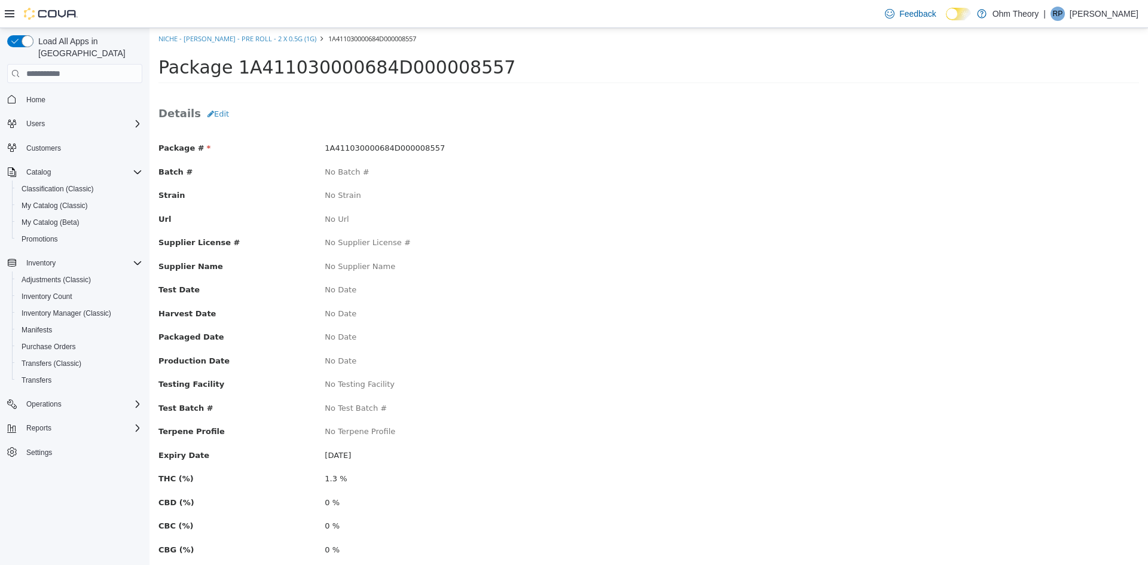
click at [222, 30] on ol "Niche - [PERSON_NAME] - Pre Roll - 2 x 0.5g (1g) 1A411030000684D000008557" at bounding box center [648, 39] width 998 height 22
click at [222, 36] on link "Niche - [PERSON_NAME] - Pre Roll - 2 x 0.5g (1g)" at bounding box center [237, 38] width 158 height 9
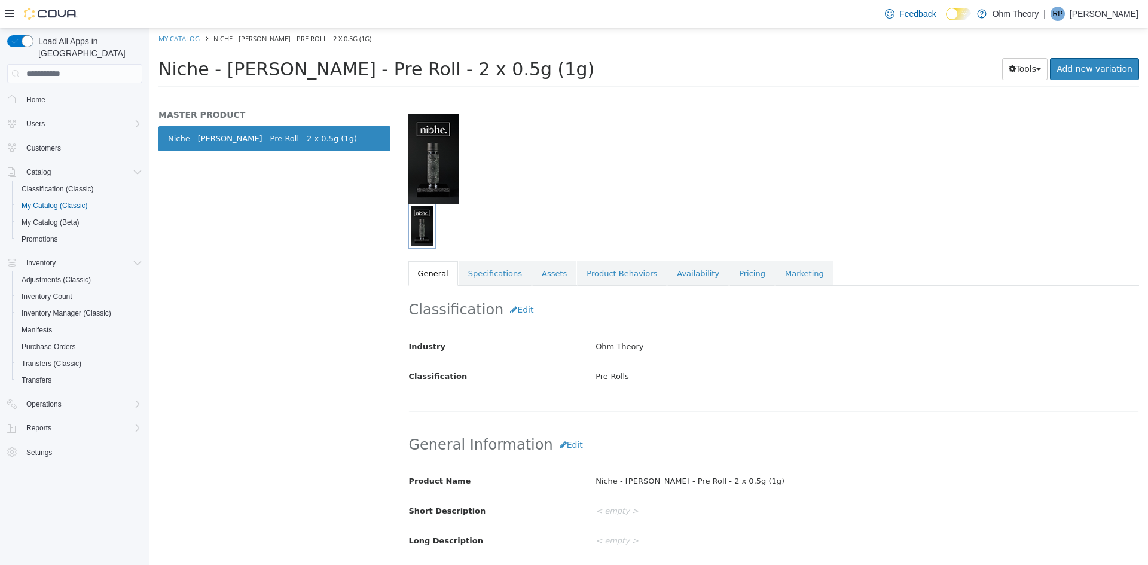
scroll to position [60, 0]
click at [555, 448] on button "Edit" at bounding box center [571, 444] width 36 height 22
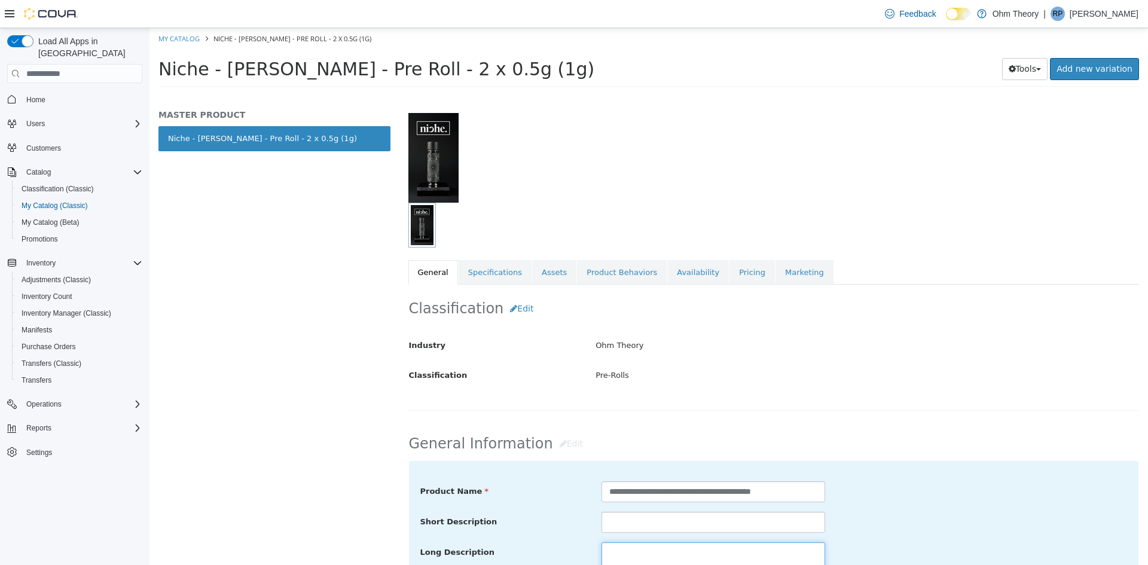
paste textarea "**********"
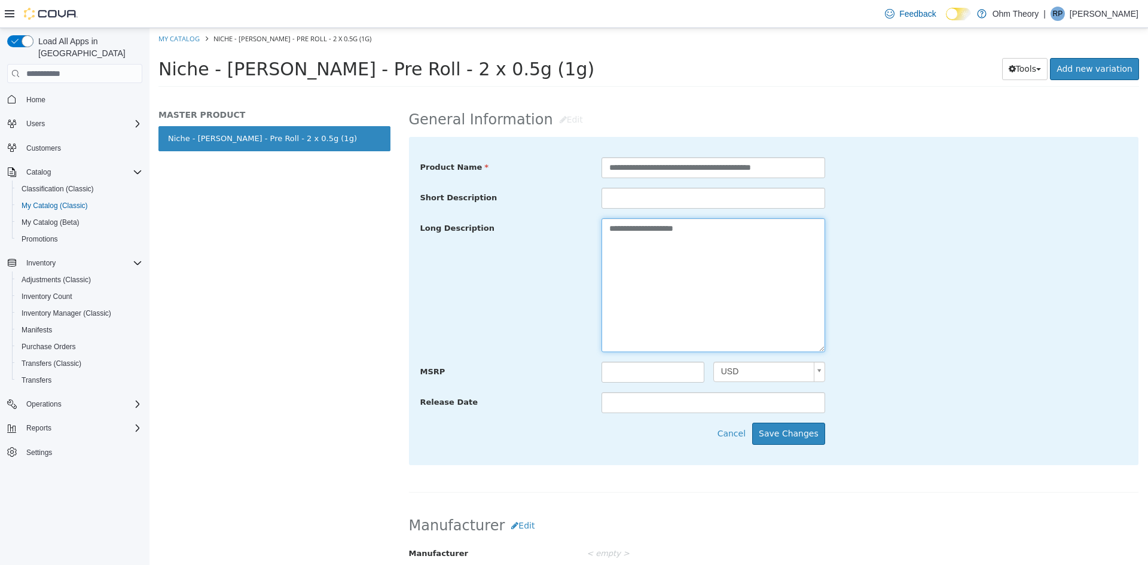
scroll to position [418, 0]
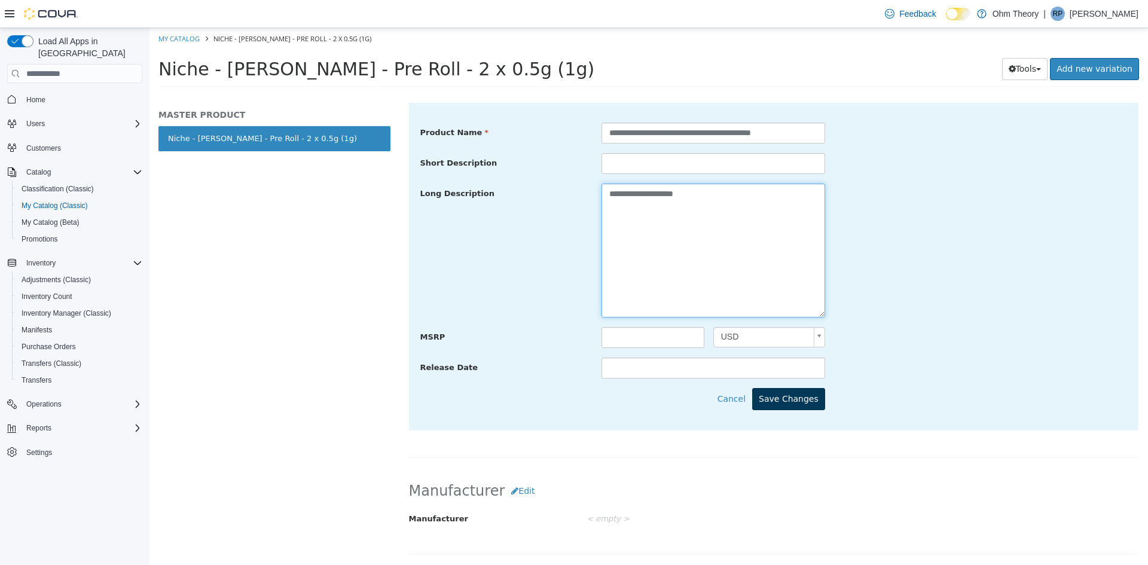
type textarea "**********"
click at [800, 405] on button "Save Changes" at bounding box center [788, 399] width 73 height 22
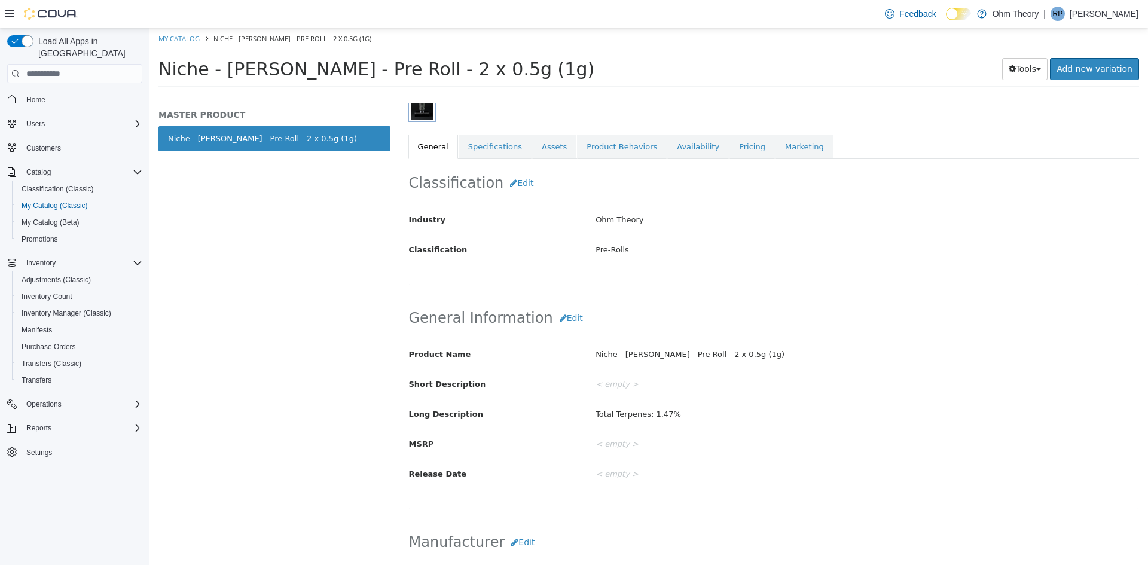
scroll to position [179, 0]
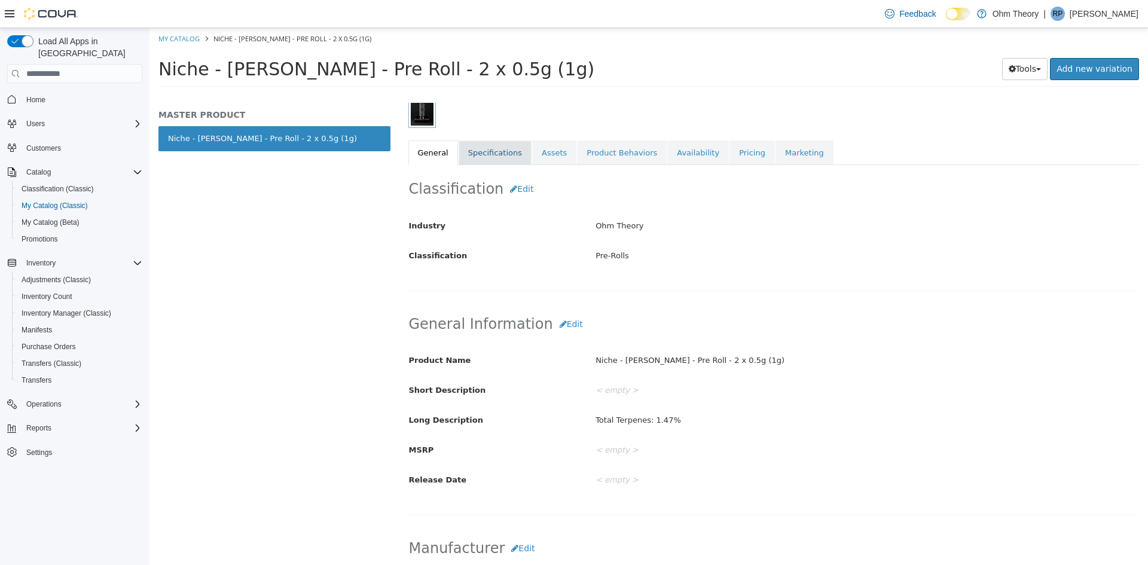
click at [476, 148] on link "Specifications" at bounding box center [494, 152] width 73 height 25
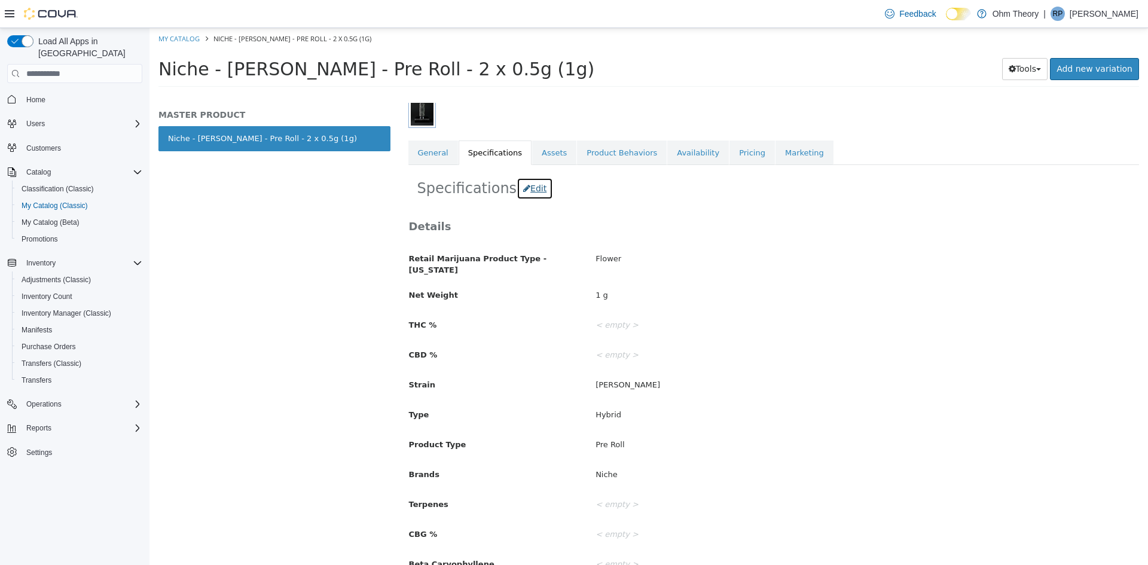
click at [531, 192] on button "Edit" at bounding box center [534, 189] width 36 height 22
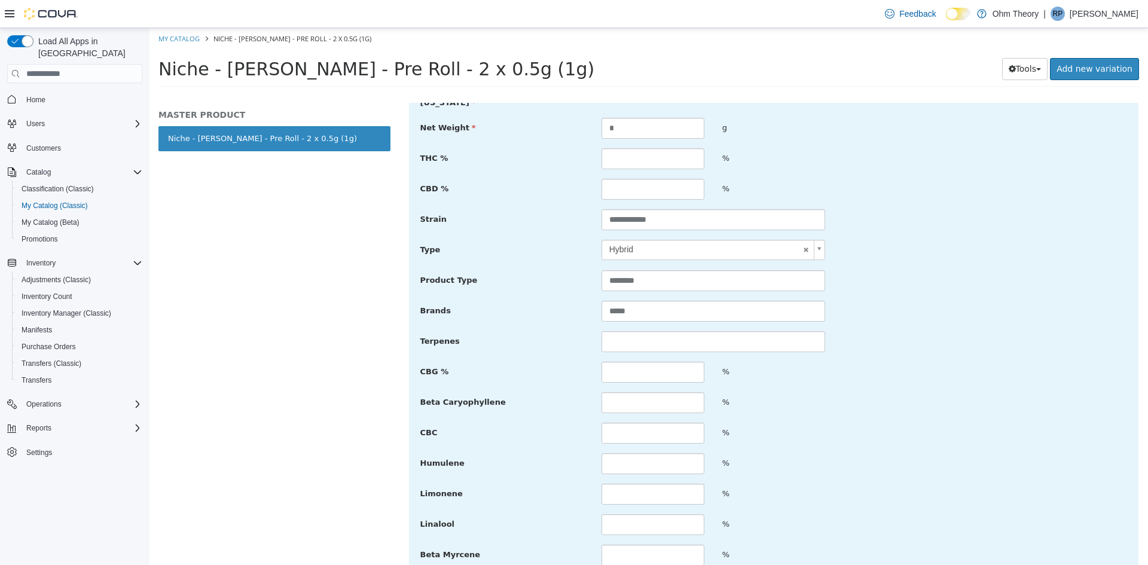
scroll to position [359, 0]
click at [617, 160] on input "text" at bounding box center [652, 158] width 103 height 21
type input "*****"
click at [1058, 231] on div "**********" at bounding box center [773, 323] width 707 height 485
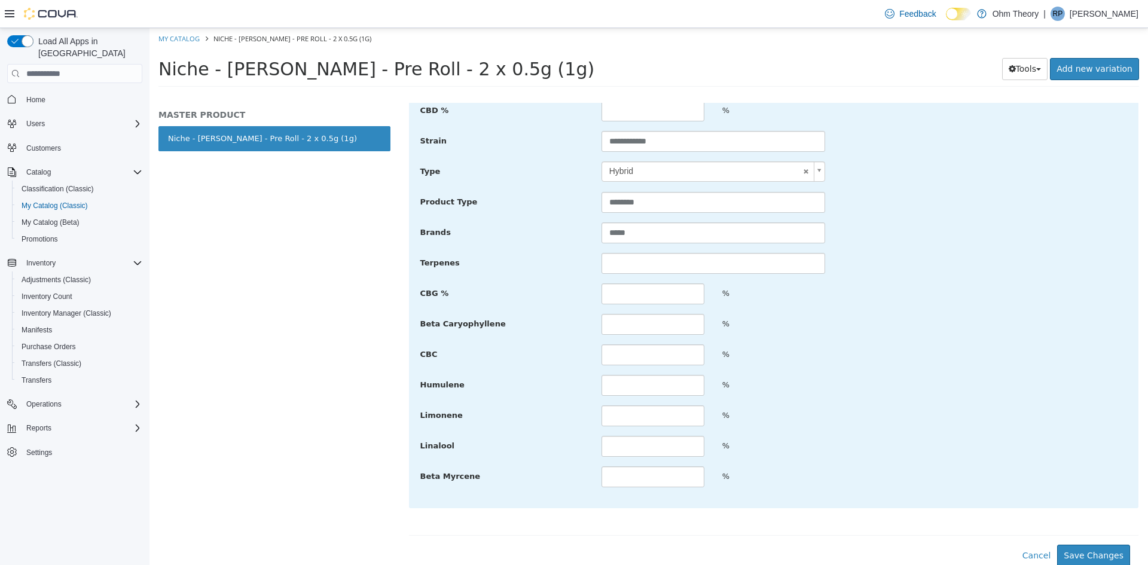
scroll to position [439, 0]
click at [1067, 543] on button "Save Changes" at bounding box center [1093, 554] width 73 height 22
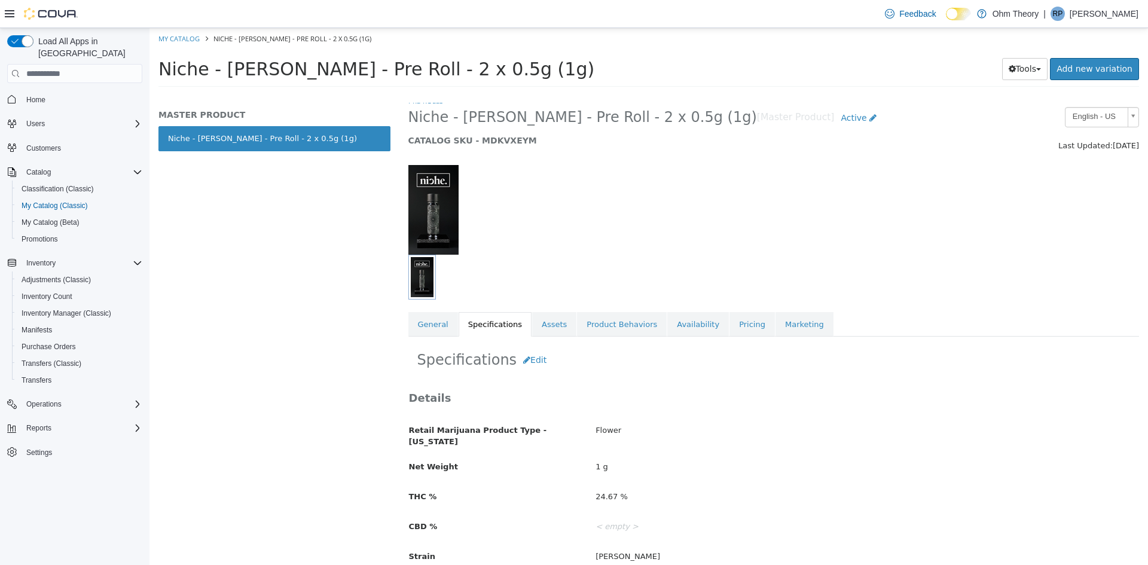
scroll to position [0, 0]
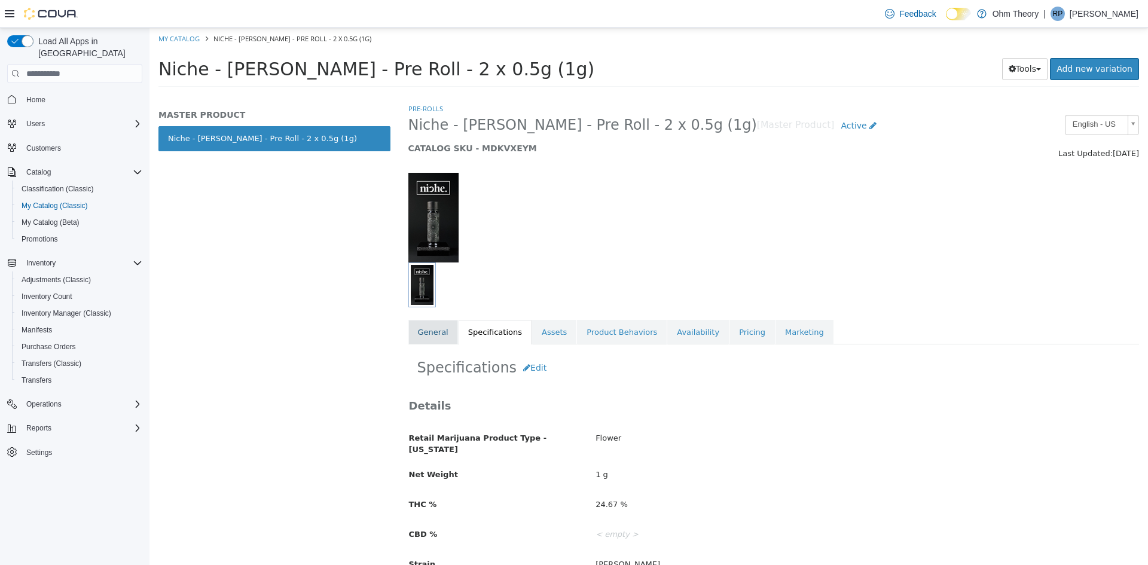
click at [448, 323] on link "General" at bounding box center [433, 332] width 50 height 25
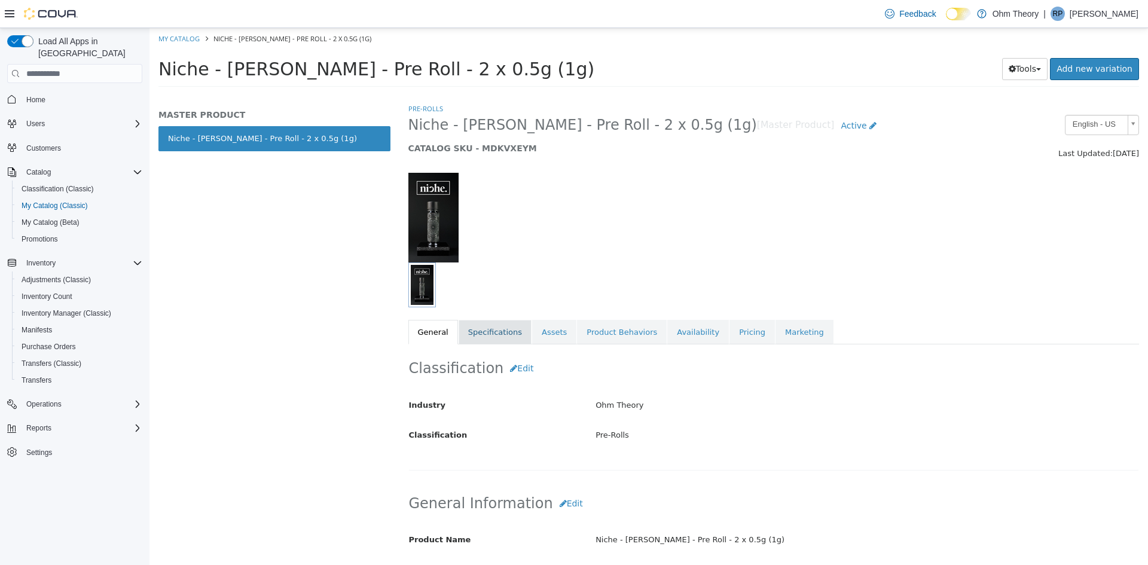
click at [482, 332] on link "Specifications" at bounding box center [494, 332] width 73 height 25
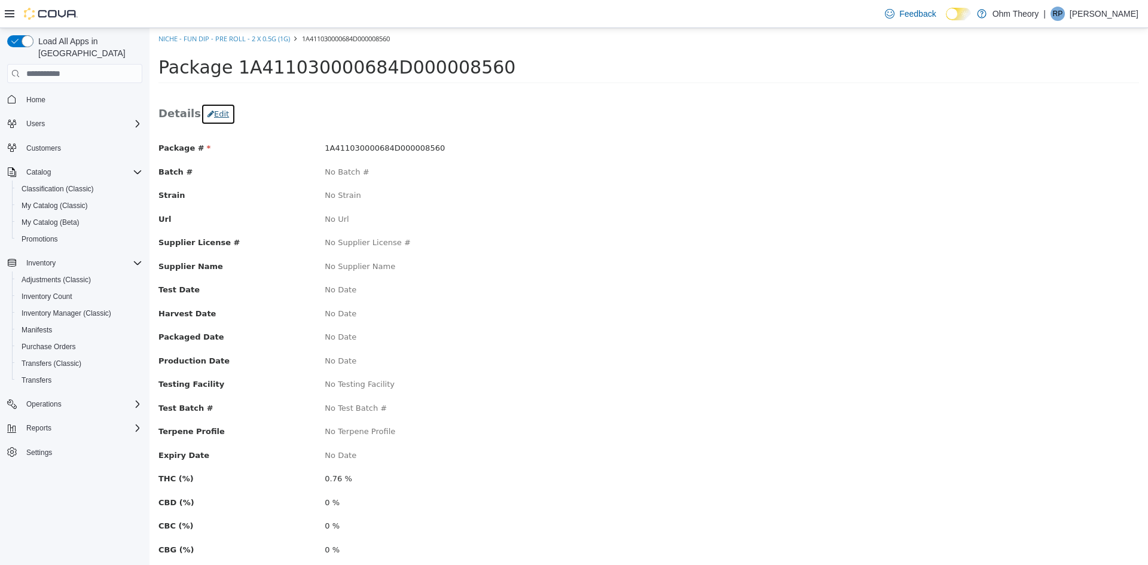
click at [215, 114] on button "Edit" at bounding box center [218, 114] width 35 height 22
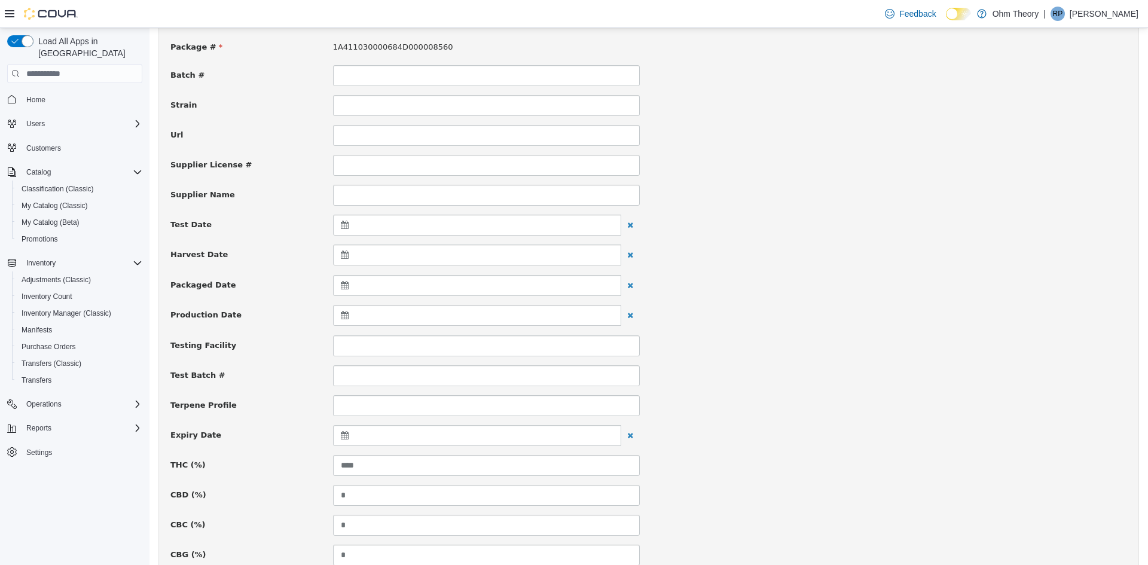
scroll to position [120, 0]
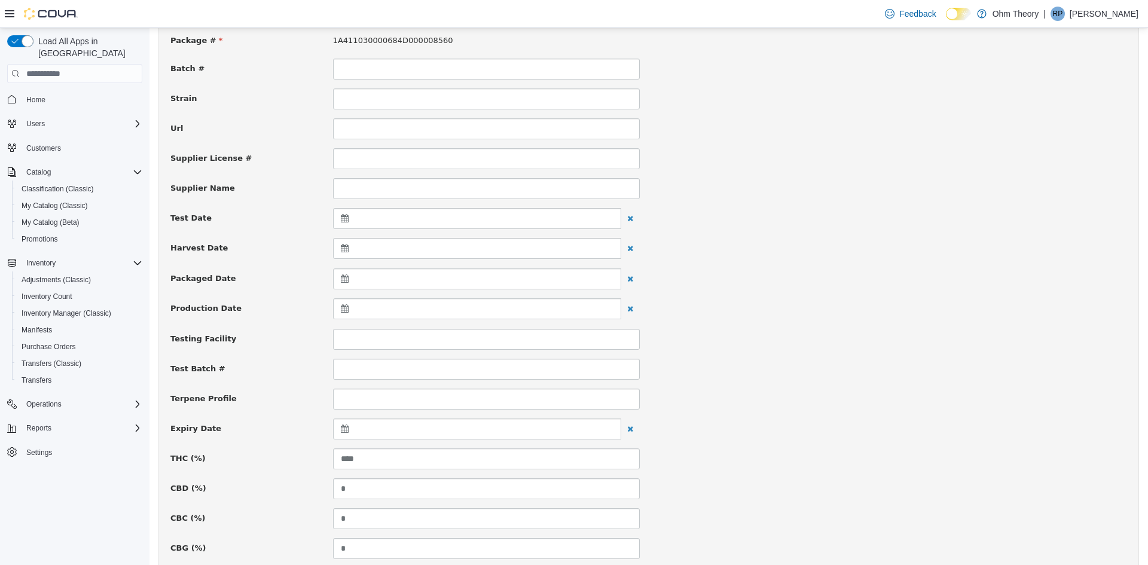
click at [346, 434] on div at bounding box center [477, 428] width 288 height 21
click at [466, 463] on th at bounding box center [461, 459] width 19 height 21
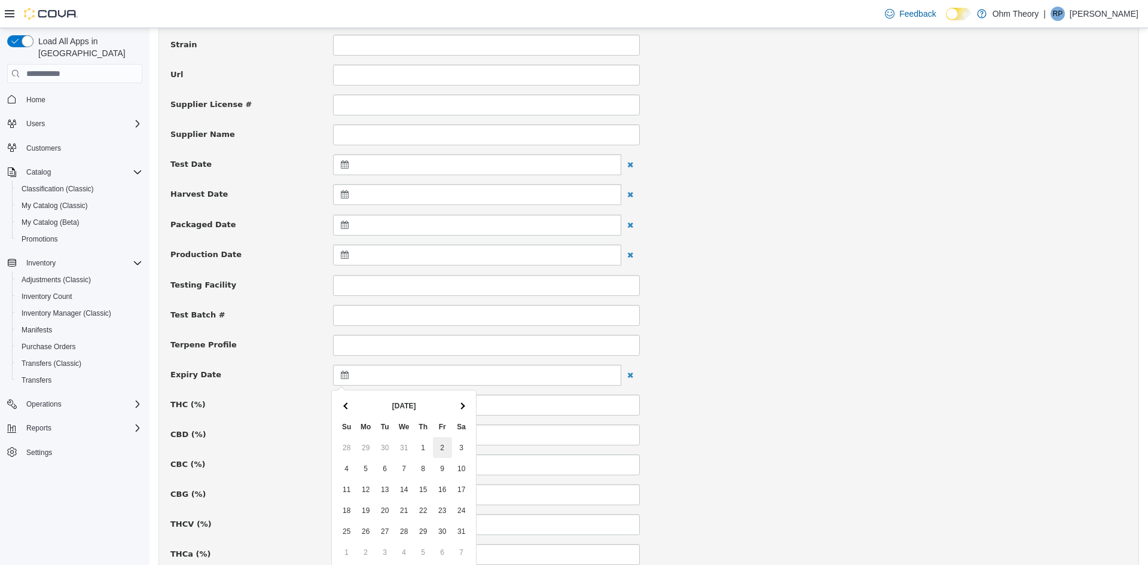
scroll to position [179, 0]
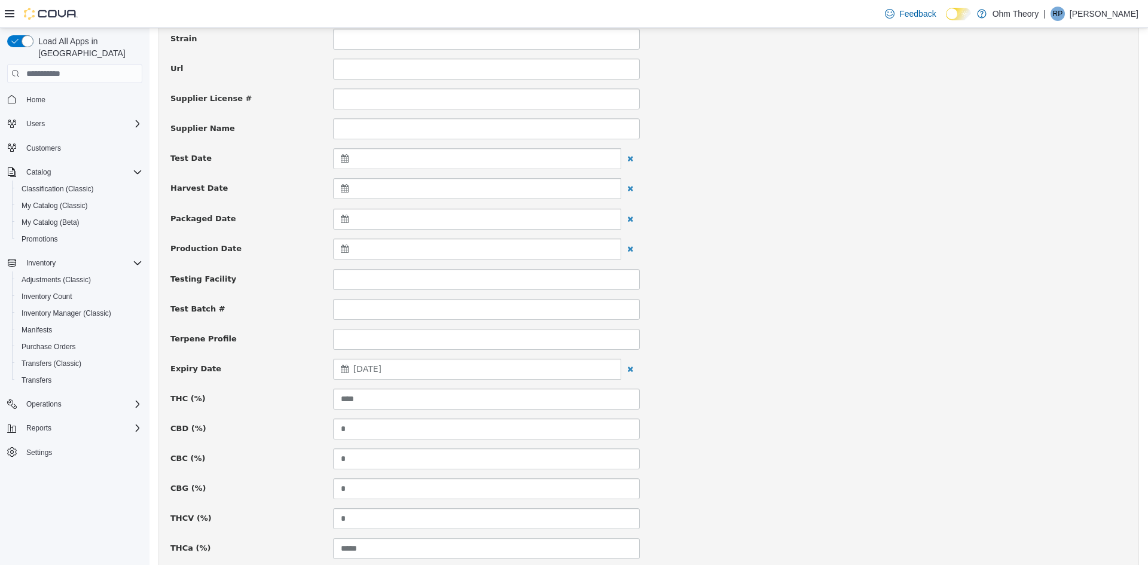
click at [684, 457] on div "CBC (%) *" at bounding box center [648, 458] width 974 height 21
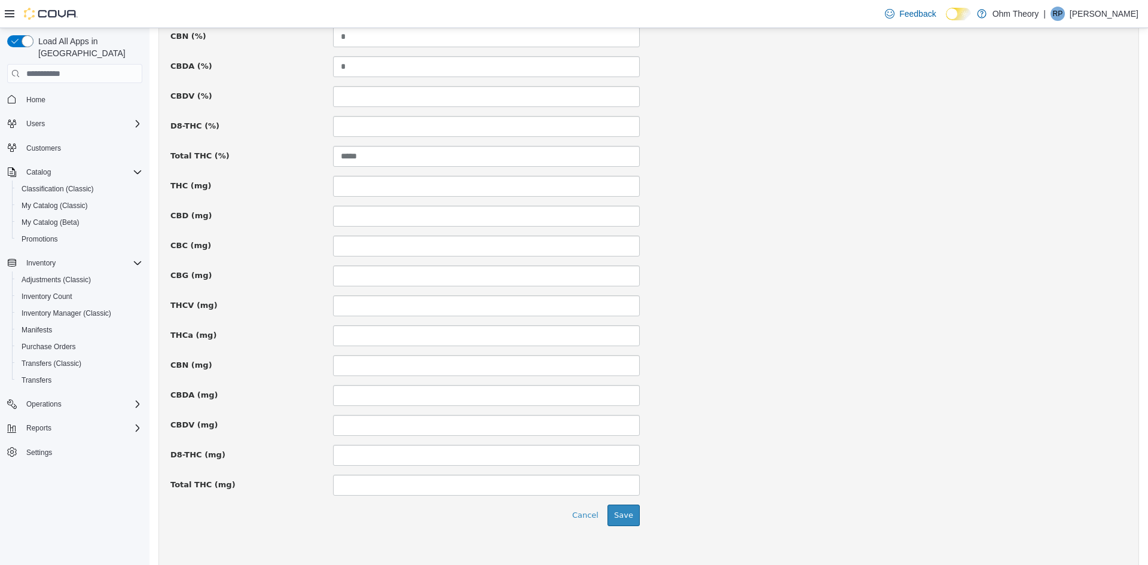
scroll to position [738, 0]
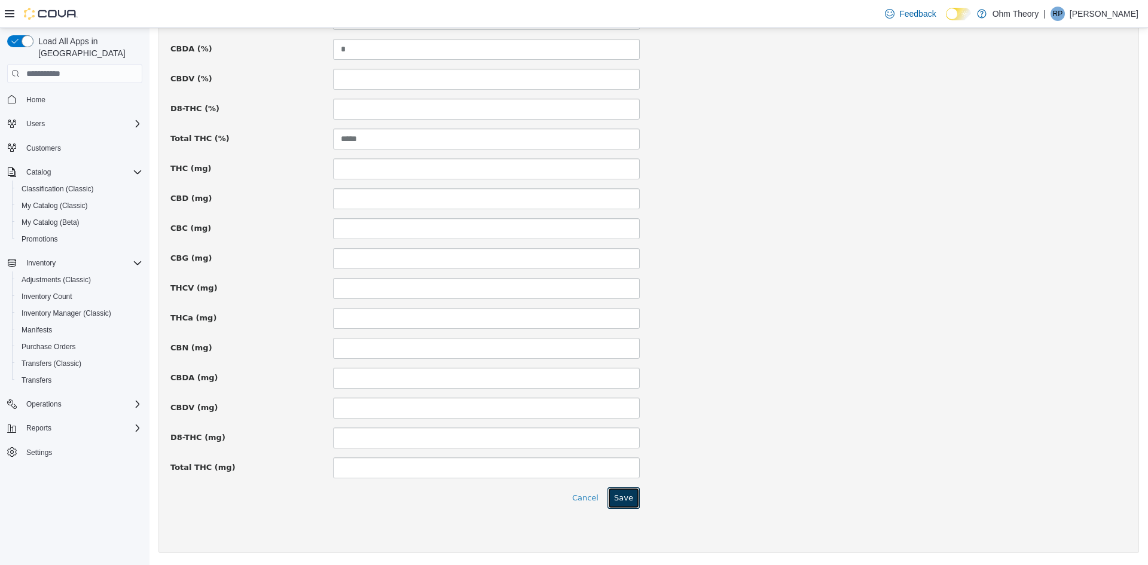
click at [630, 499] on button "Save" at bounding box center [623, 498] width 32 height 22
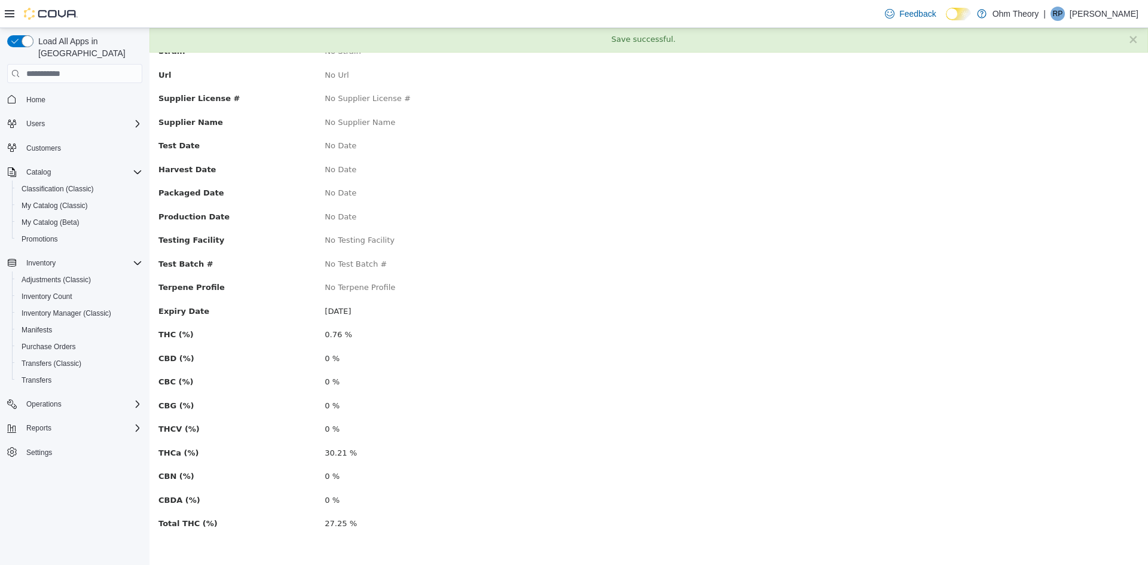
scroll to position [0, 0]
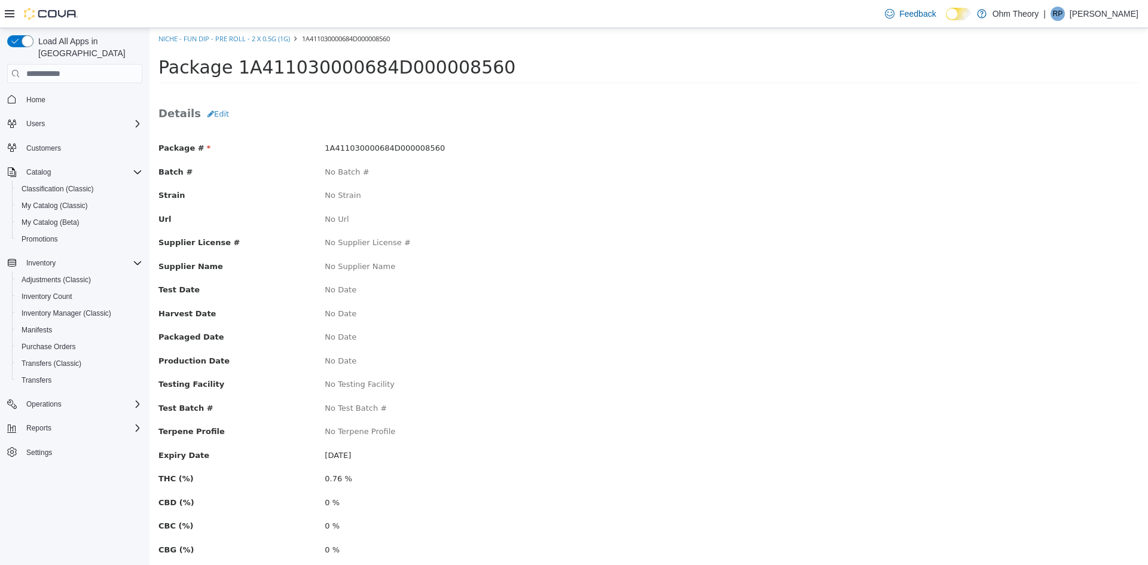
click at [186, 33] on li "Niche - Fun Dip - Pre Roll - 2 x 0.5g (1g)" at bounding box center [223, 39] width 131 height 12
click at [188, 38] on link "Niche - Fun Dip - Pre Roll - 2 x 0.5g (1g)" at bounding box center [223, 38] width 131 height 9
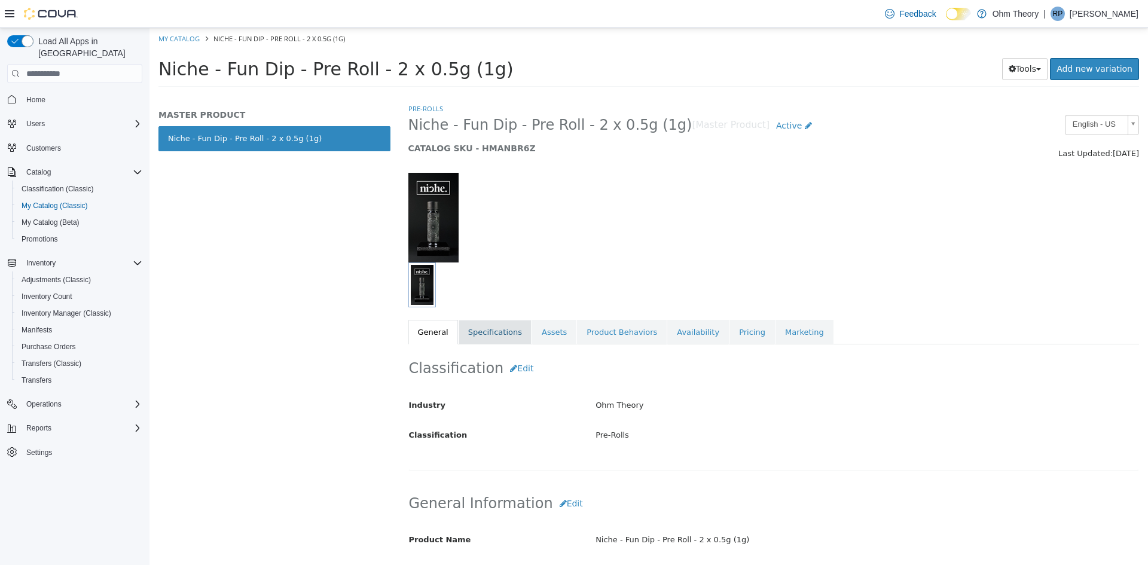
click at [487, 338] on link "Specifications" at bounding box center [494, 332] width 73 height 25
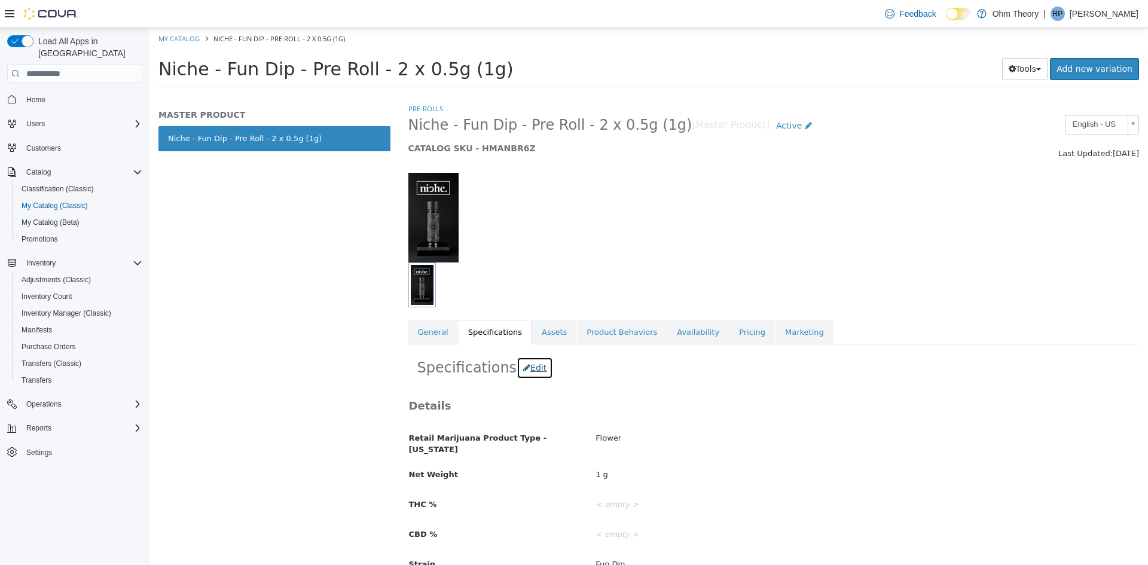
click at [526, 368] on button "Edit" at bounding box center [534, 368] width 36 height 22
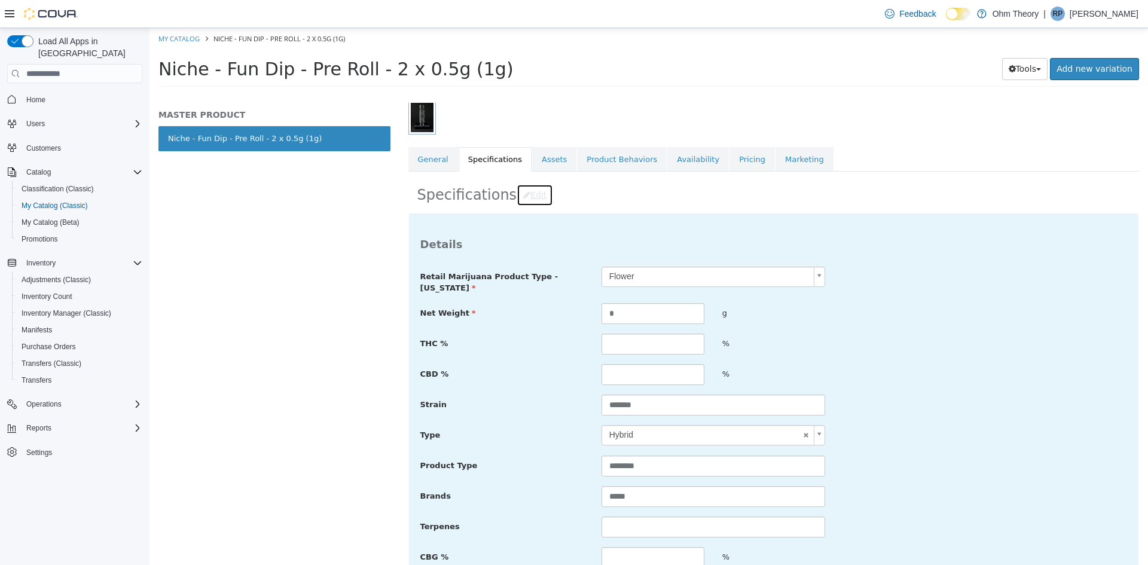
scroll to position [179, 0]
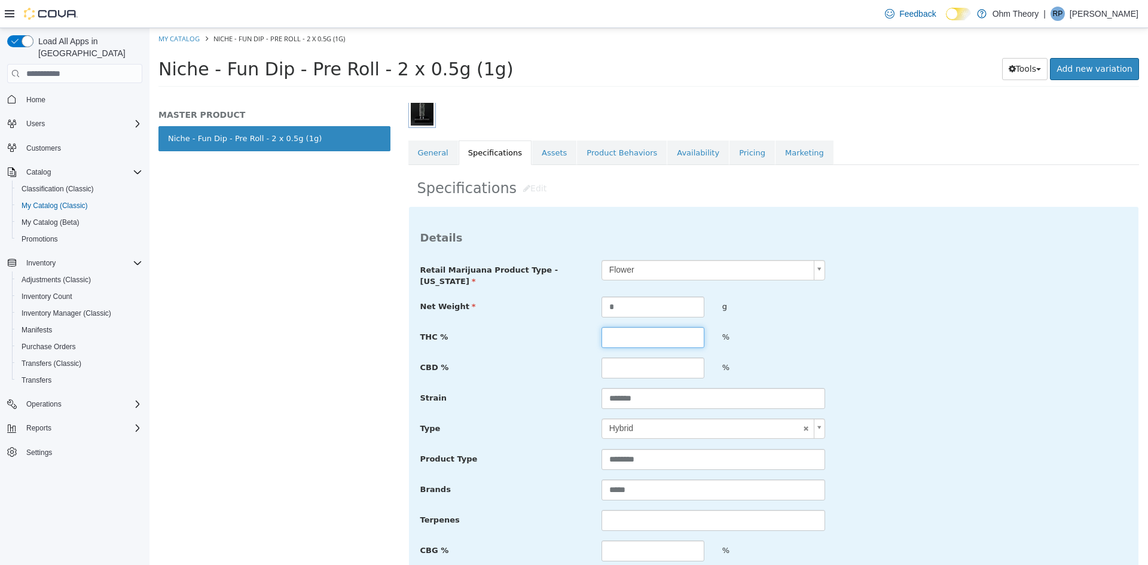
click at [641, 333] on input "text" at bounding box center [652, 337] width 103 height 21
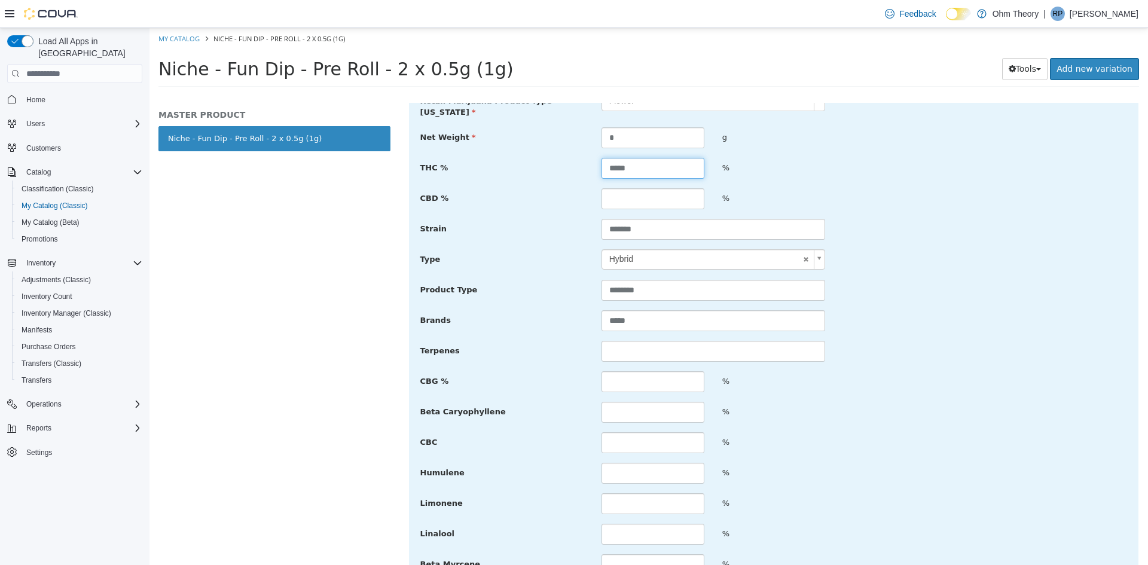
scroll to position [439, 0]
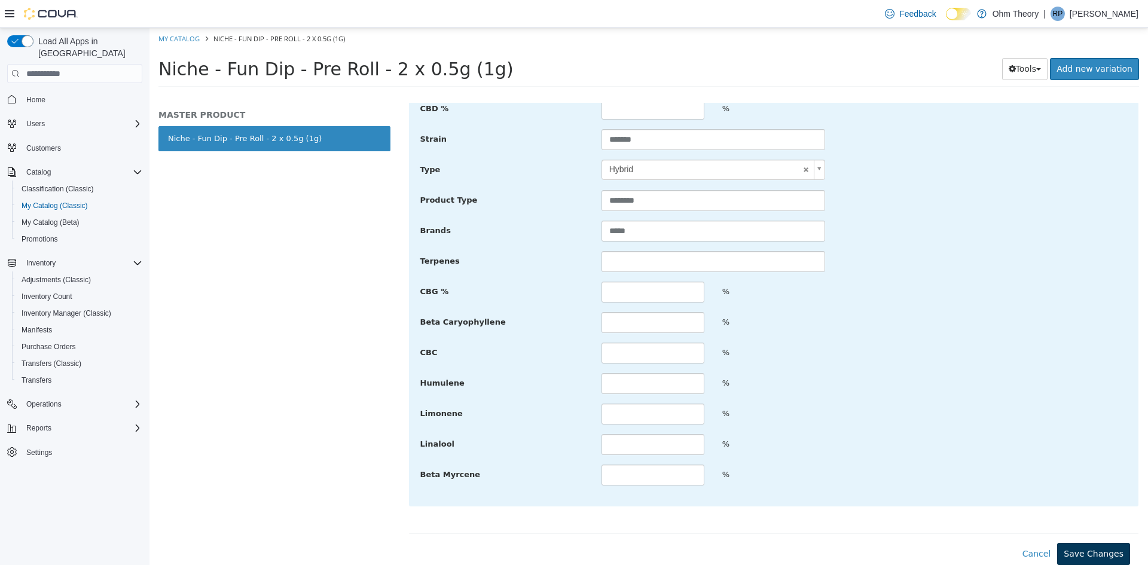
type input "*****"
click at [1093, 552] on button "Save Changes" at bounding box center [1093, 554] width 73 height 22
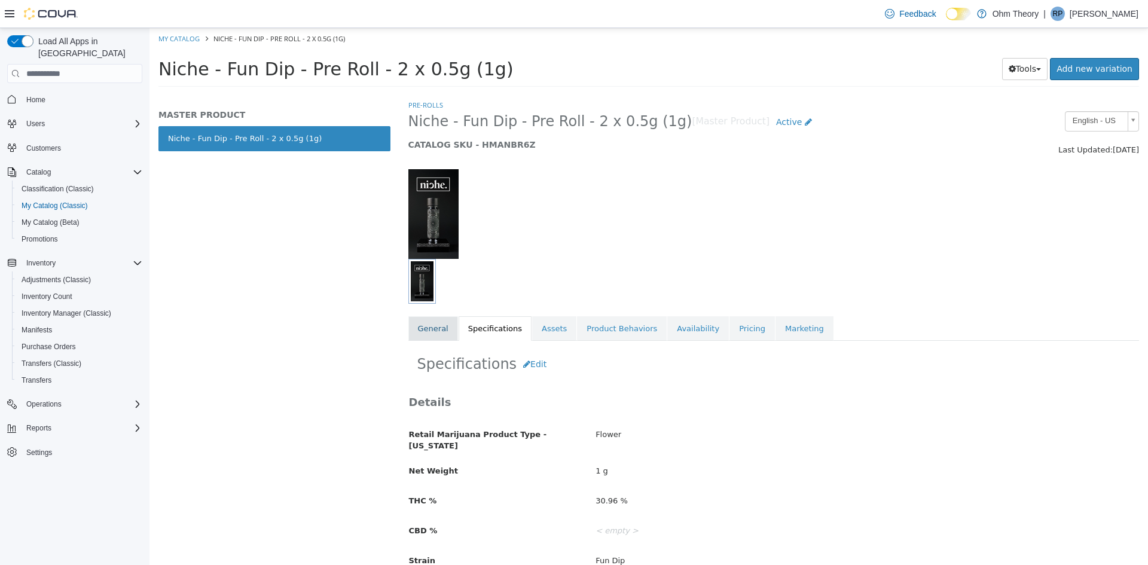
scroll to position [0, 0]
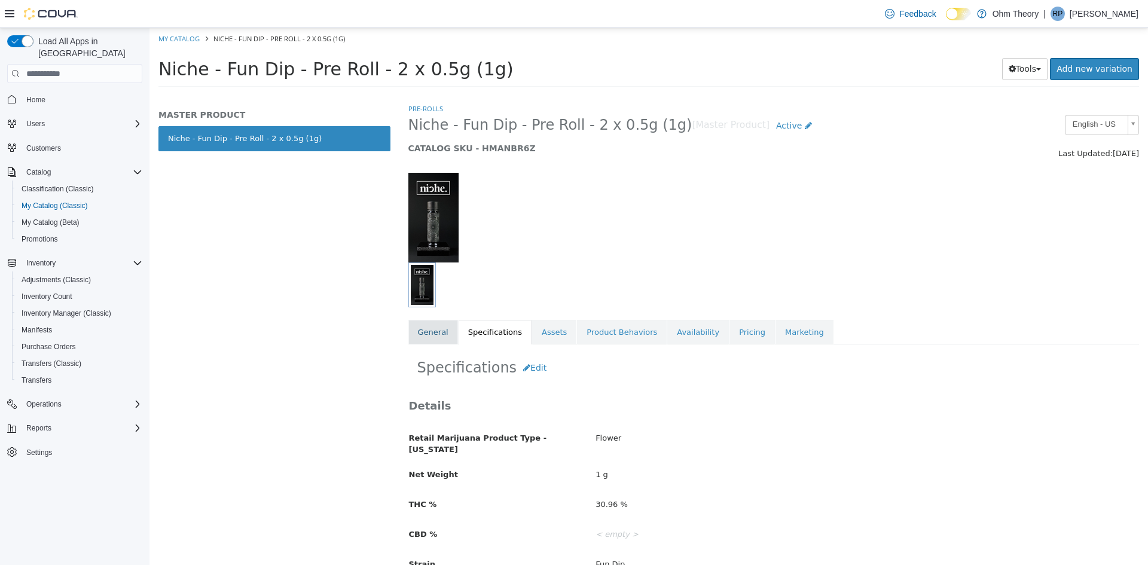
click at [433, 330] on link "General" at bounding box center [433, 332] width 50 height 25
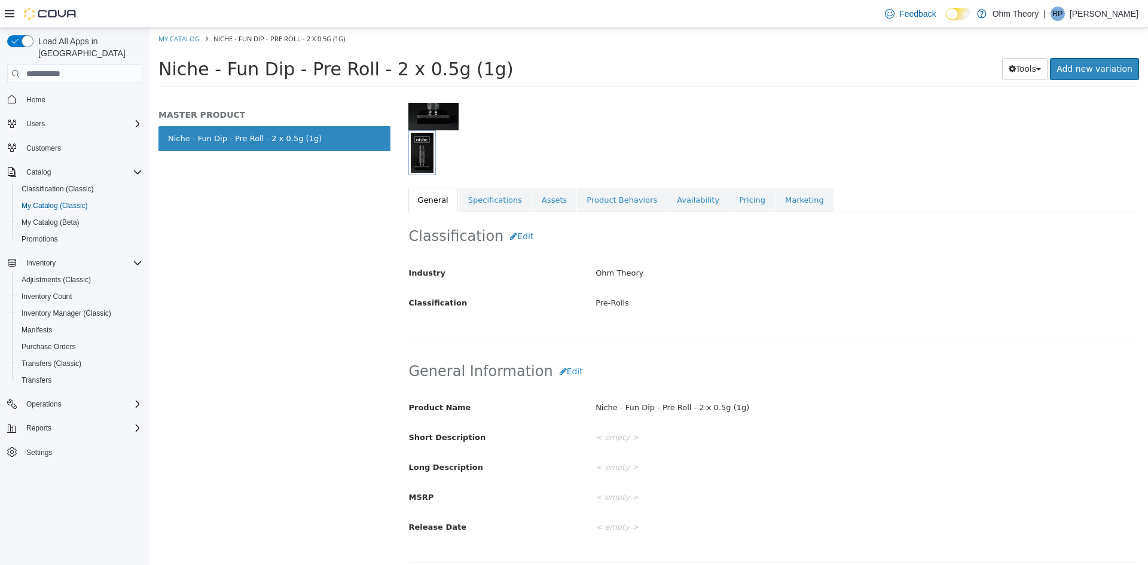
scroll to position [183, 0]
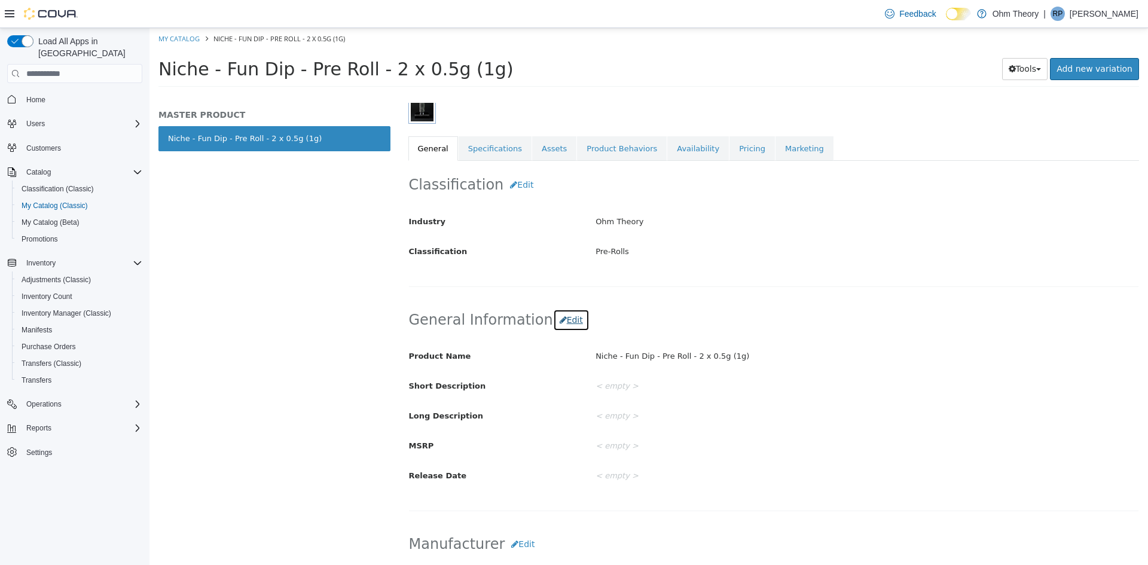
click at [564, 319] on button "Edit" at bounding box center [571, 320] width 36 height 22
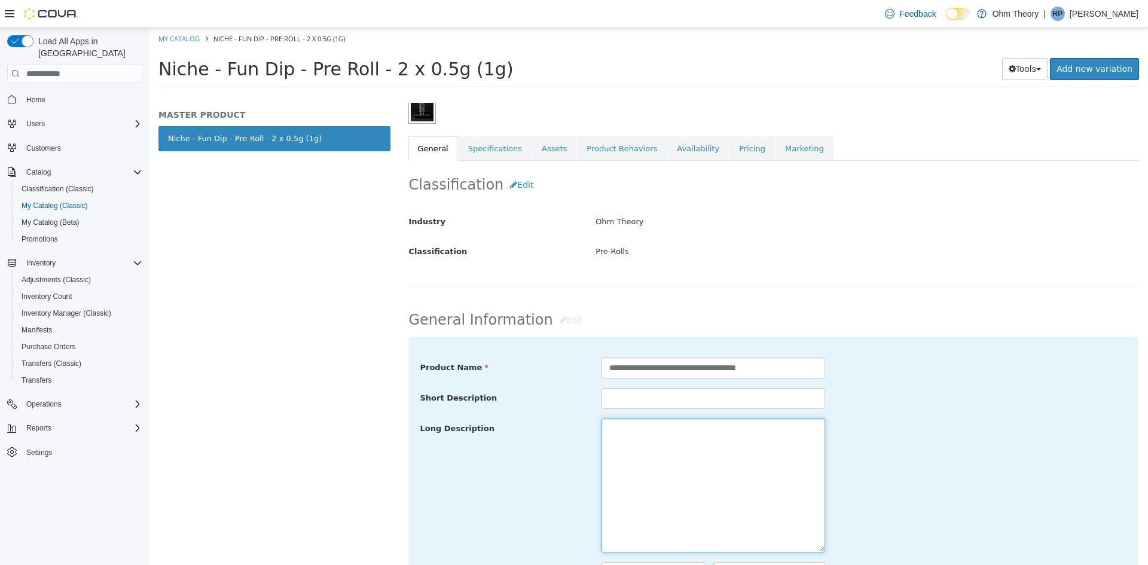
click at [705, 438] on textarea at bounding box center [713, 485] width 224 height 134
paste textarea "**********"
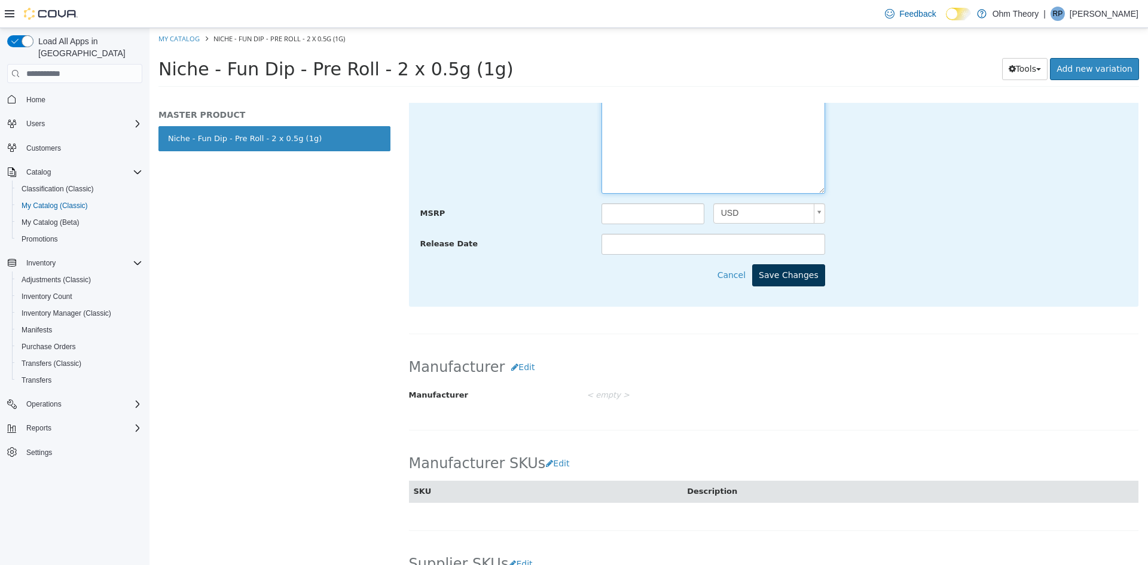
type textarea "**********"
click at [772, 281] on button "Save Changes" at bounding box center [788, 275] width 73 height 22
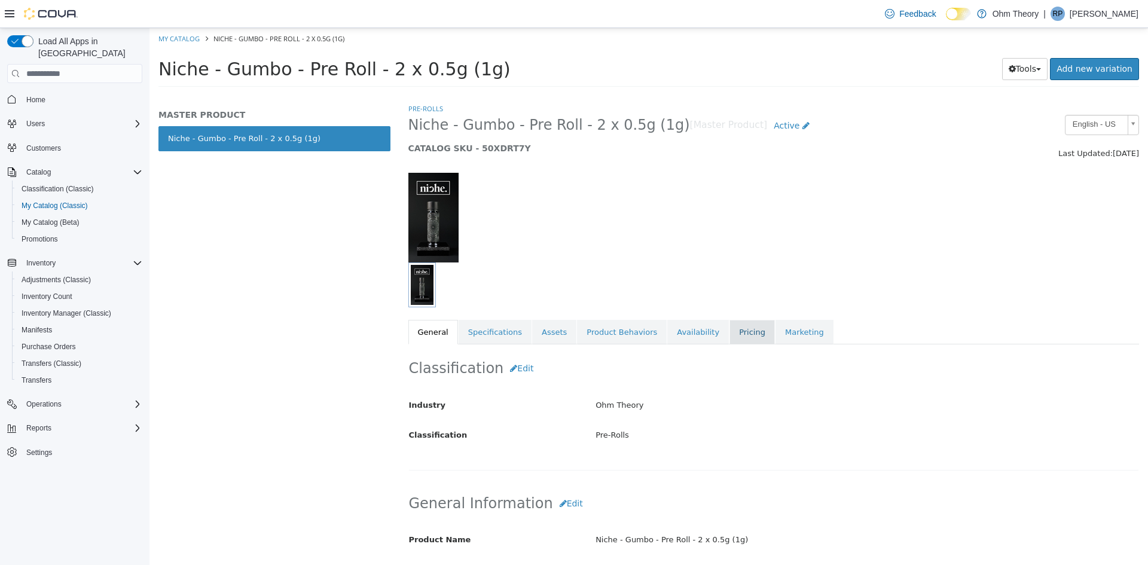
click at [730, 337] on link "Pricing" at bounding box center [751, 332] width 45 height 25
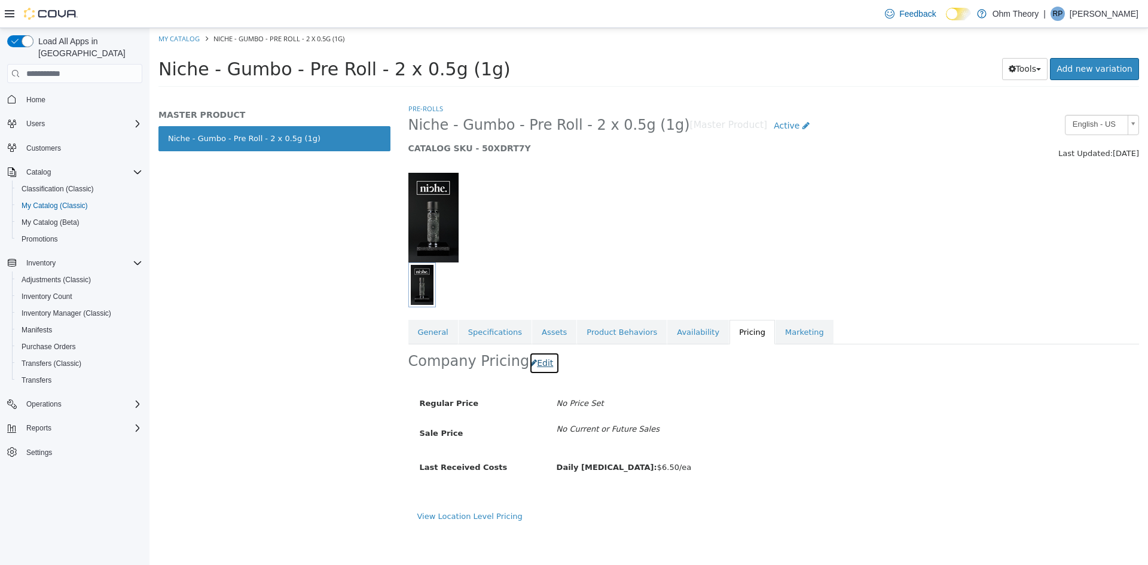
click at [538, 362] on button "Edit" at bounding box center [544, 363] width 30 height 22
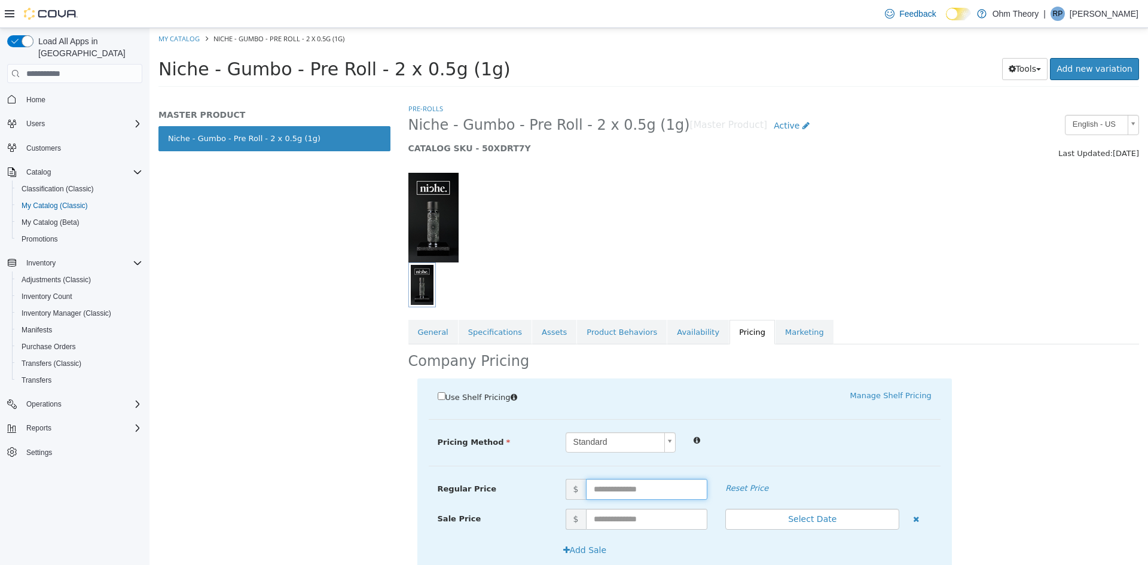
click at [607, 485] on input "text" at bounding box center [647, 489] width 122 height 21
type input "*****"
click at [813, 378] on div "Pre-Rolls Niche - Gumbo - Pre Roll - 2 x 0.5g (1g) [Master Product] Active CATA…" at bounding box center [773, 334] width 749 height 462
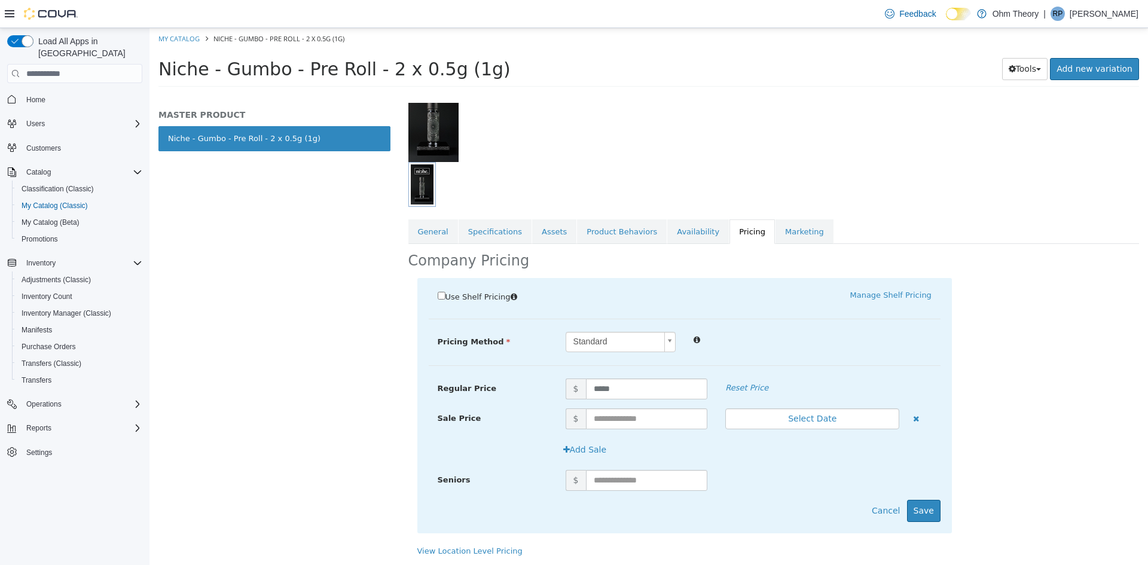
scroll to position [101, 0]
click at [923, 509] on button "Save" at bounding box center [923, 510] width 33 height 22
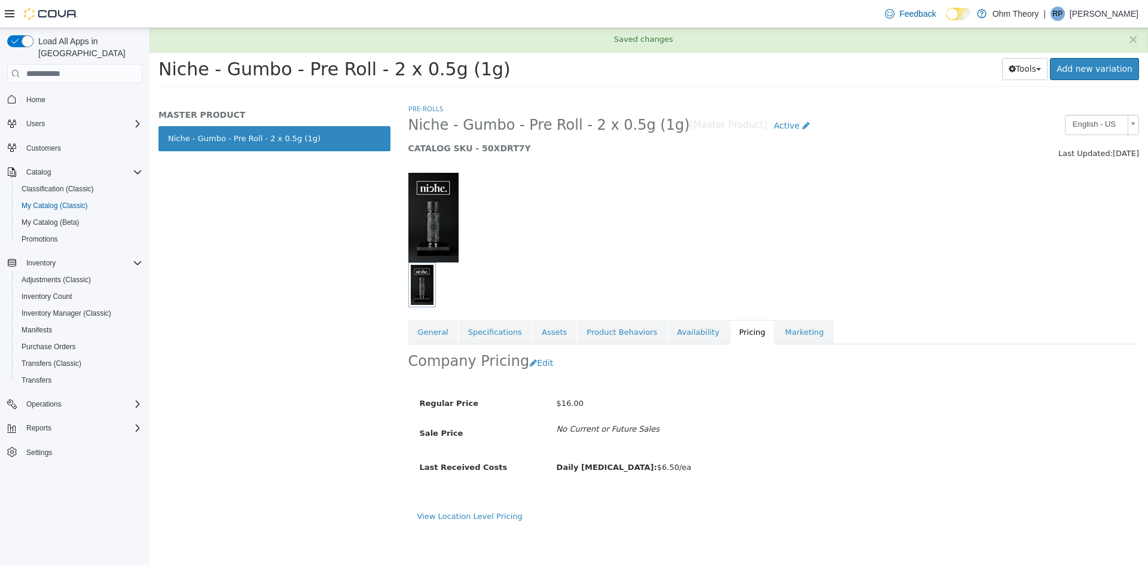
scroll to position [0, 0]
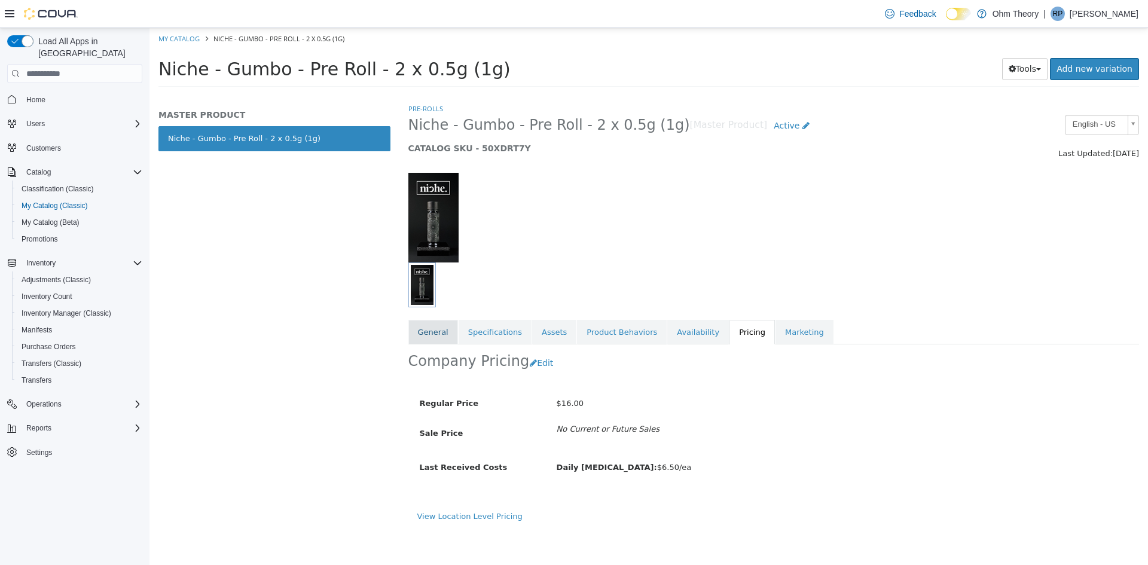
click at [433, 326] on link "General" at bounding box center [433, 332] width 50 height 25
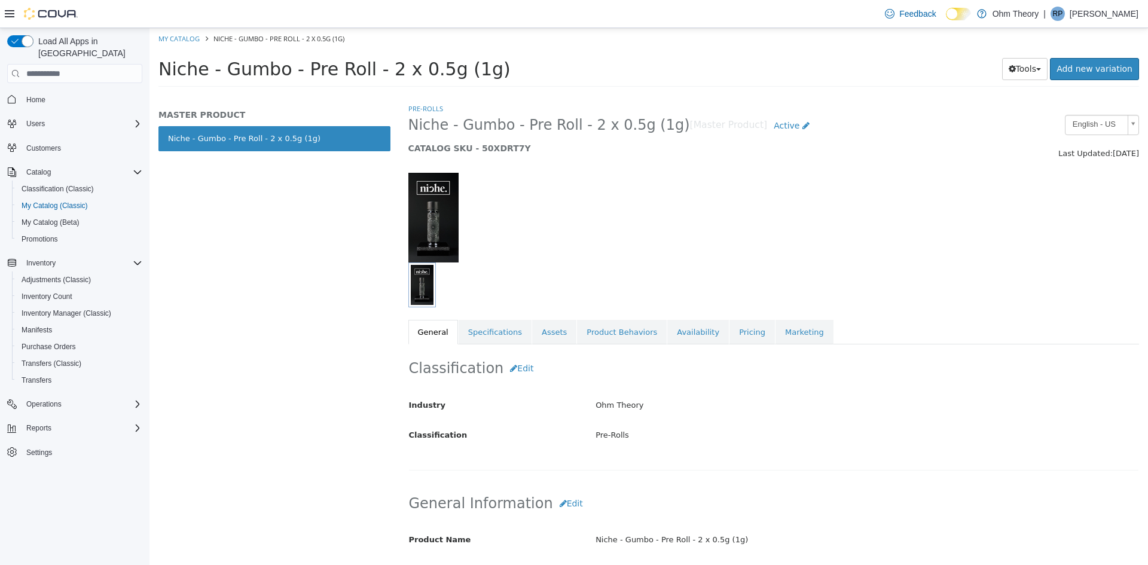
scroll to position [60, 0]
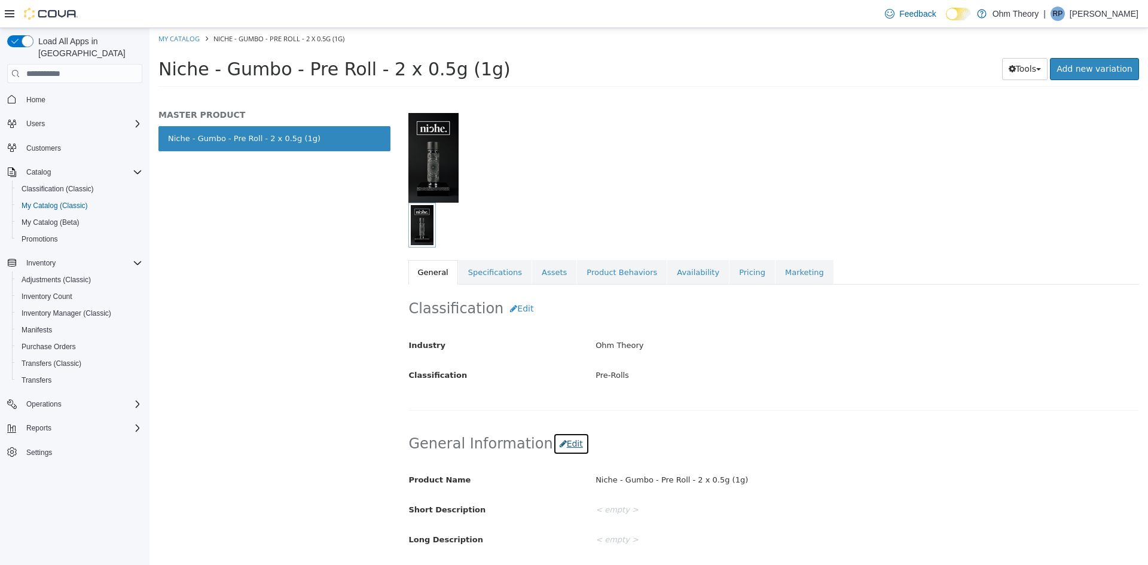
click at [558, 448] on button "Edit" at bounding box center [571, 444] width 36 height 22
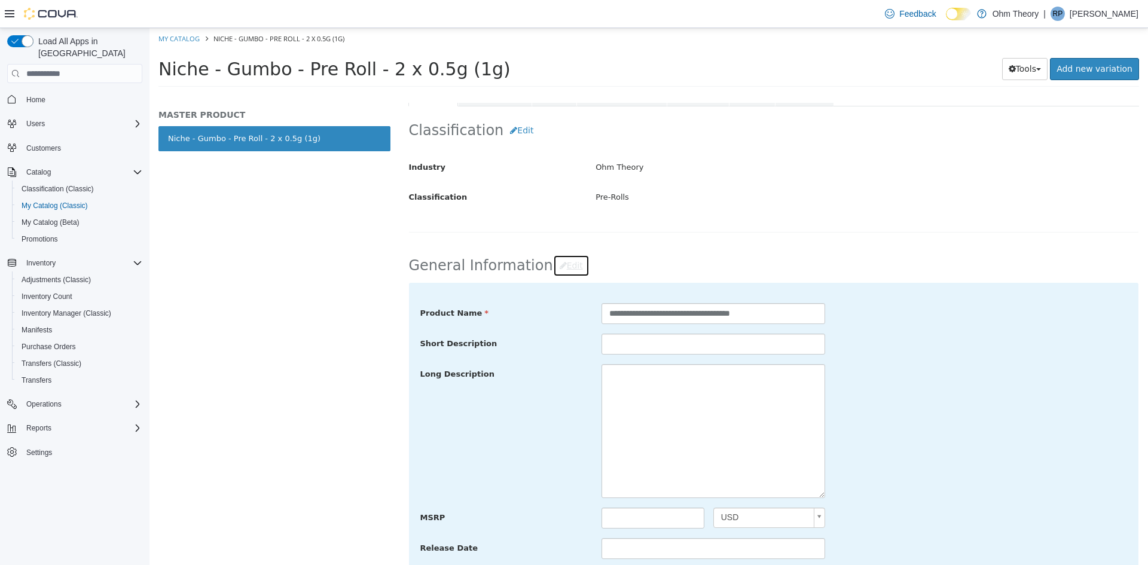
scroll to position [239, 0]
click at [640, 413] on textarea at bounding box center [713, 430] width 224 height 134
paste textarea "**********"
type textarea "**********"
click at [842, 357] on div "**********" at bounding box center [773, 430] width 707 height 256
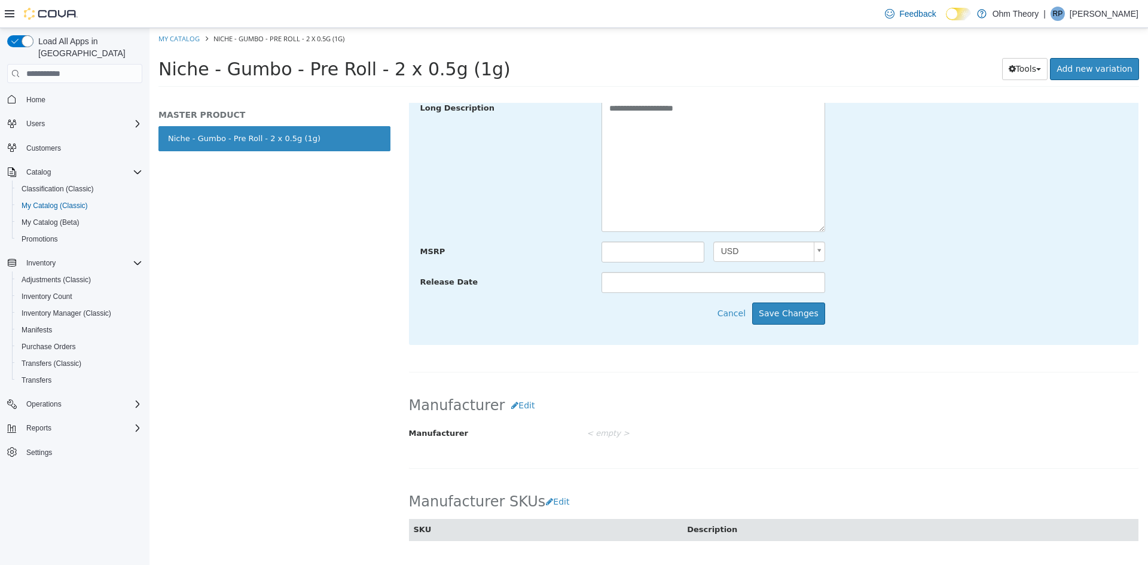
scroll to position [538, 0]
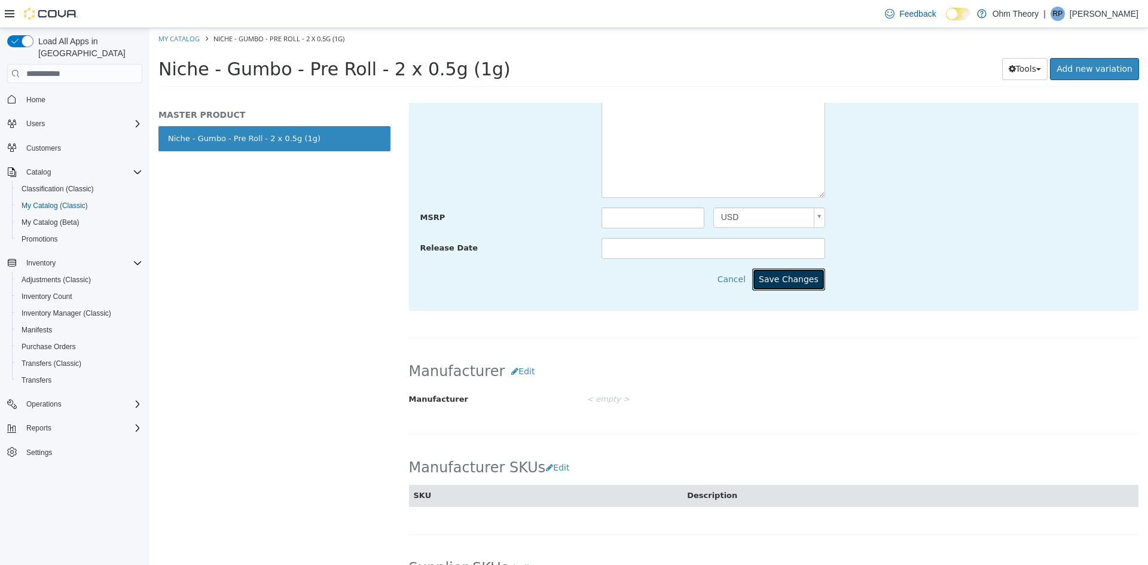
click at [796, 282] on button "Save Changes" at bounding box center [788, 279] width 73 height 22
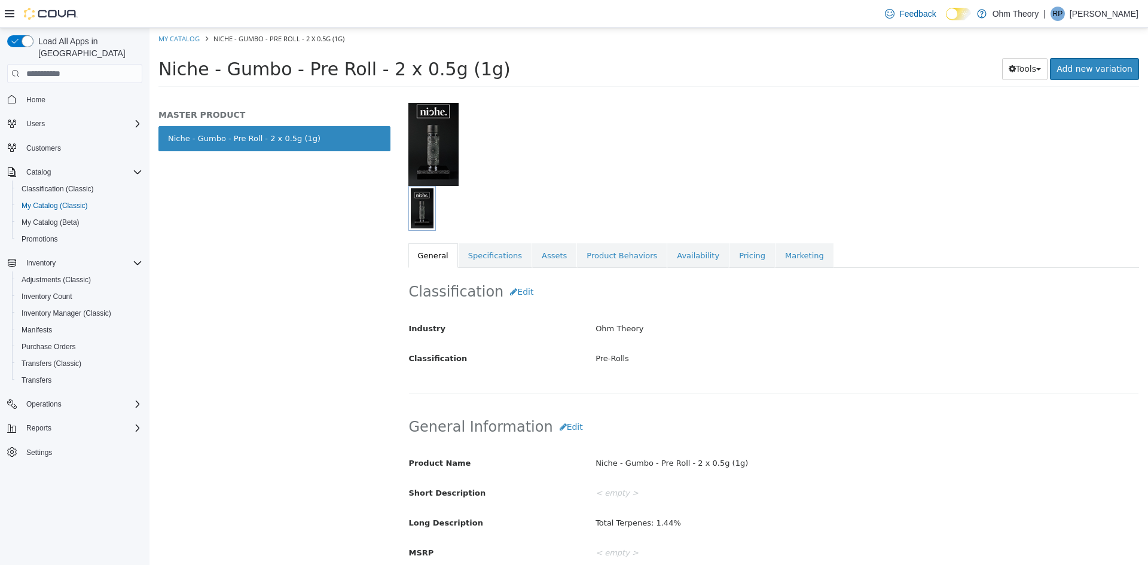
scroll to position [0, 0]
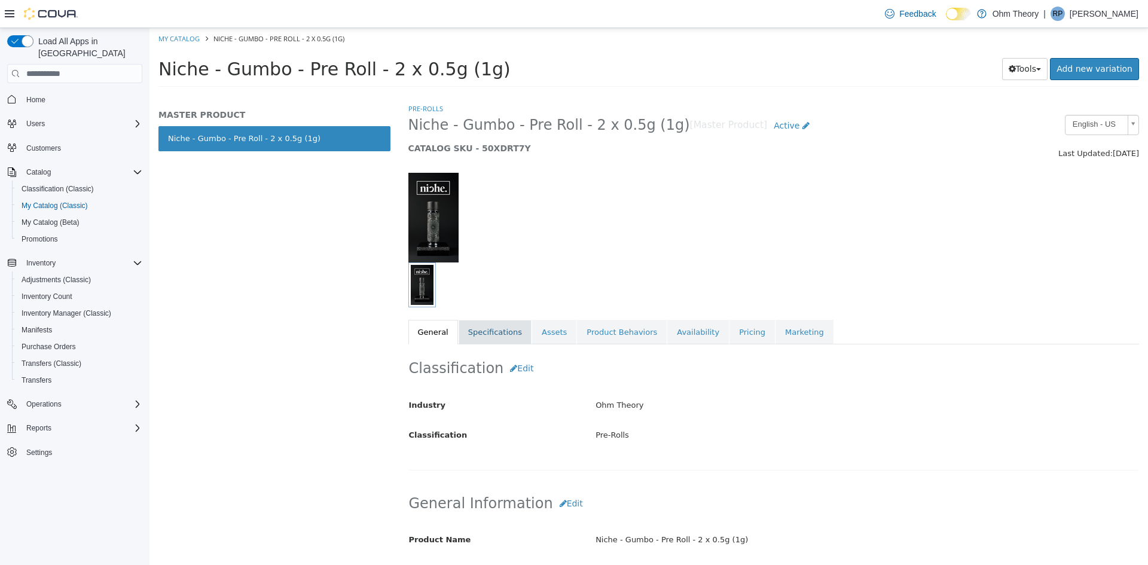
click at [493, 332] on link "Specifications" at bounding box center [494, 332] width 73 height 25
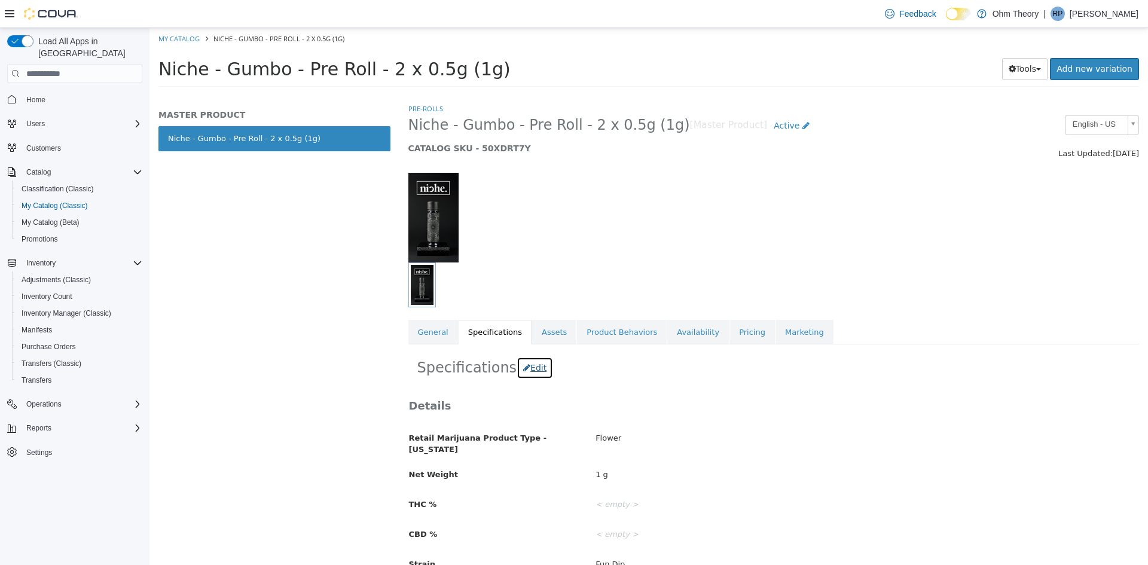
click at [518, 367] on button "Edit" at bounding box center [534, 368] width 36 height 22
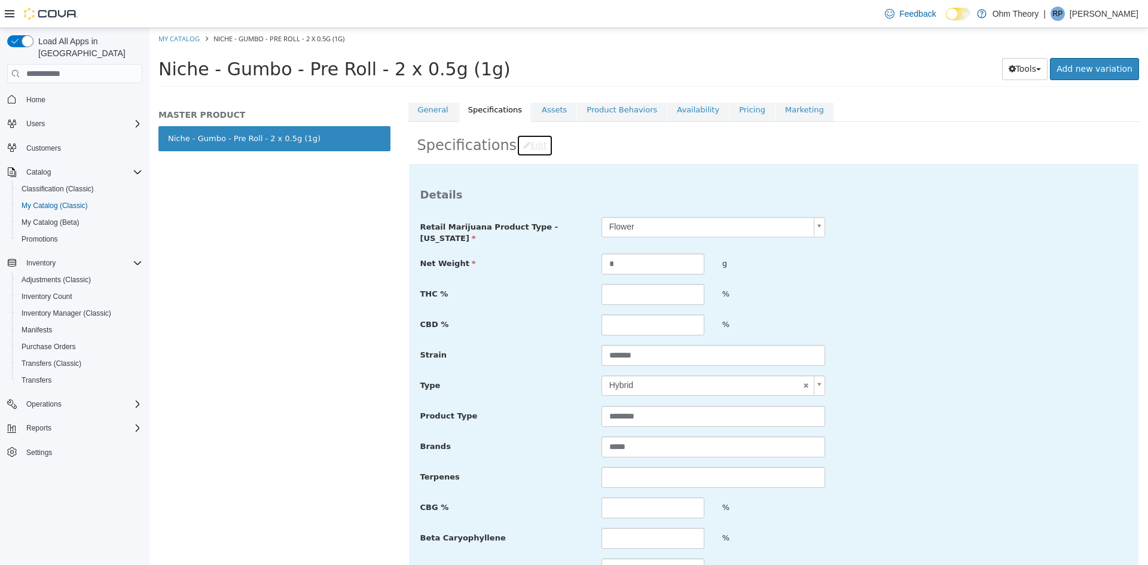
scroll to position [239, 0]
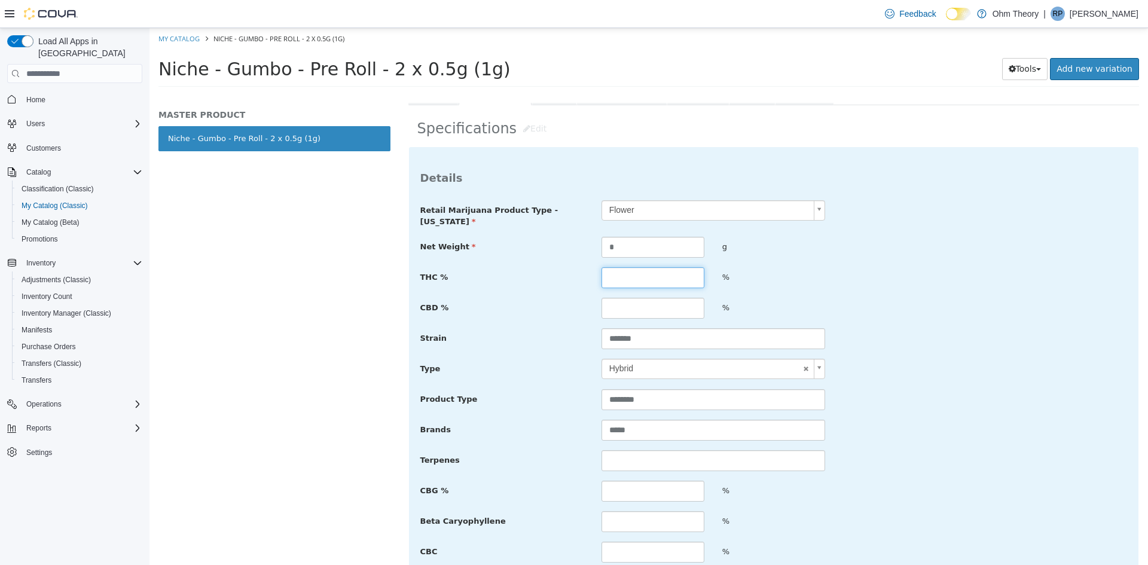
click at [622, 283] on input "text" at bounding box center [652, 277] width 103 height 21
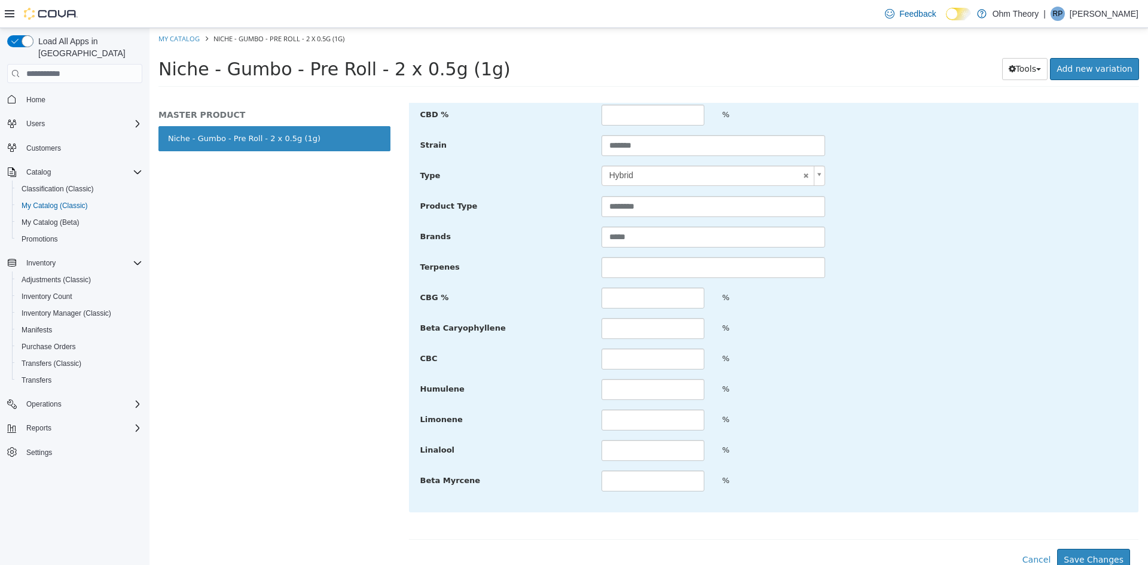
scroll to position [439, 0]
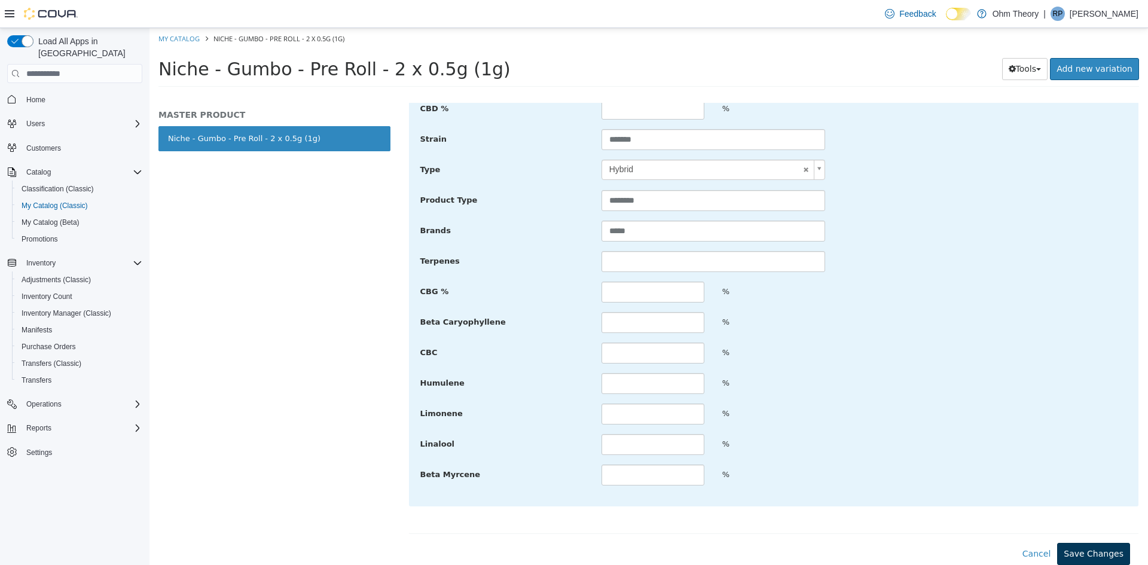
type input "*****"
click at [1078, 552] on button "Save Changes" at bounding box center [1093, 554] width 73 height 22
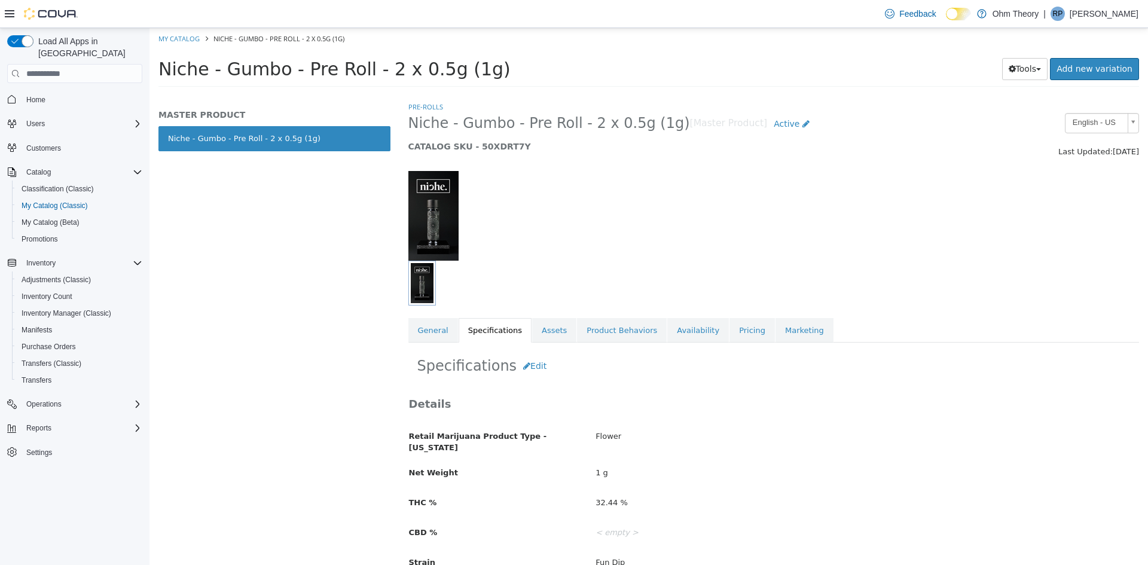
scroll to position [0, 0]
click at [667, 335] on link "Availability" at bounding box center [698, 332] width 62 height 25
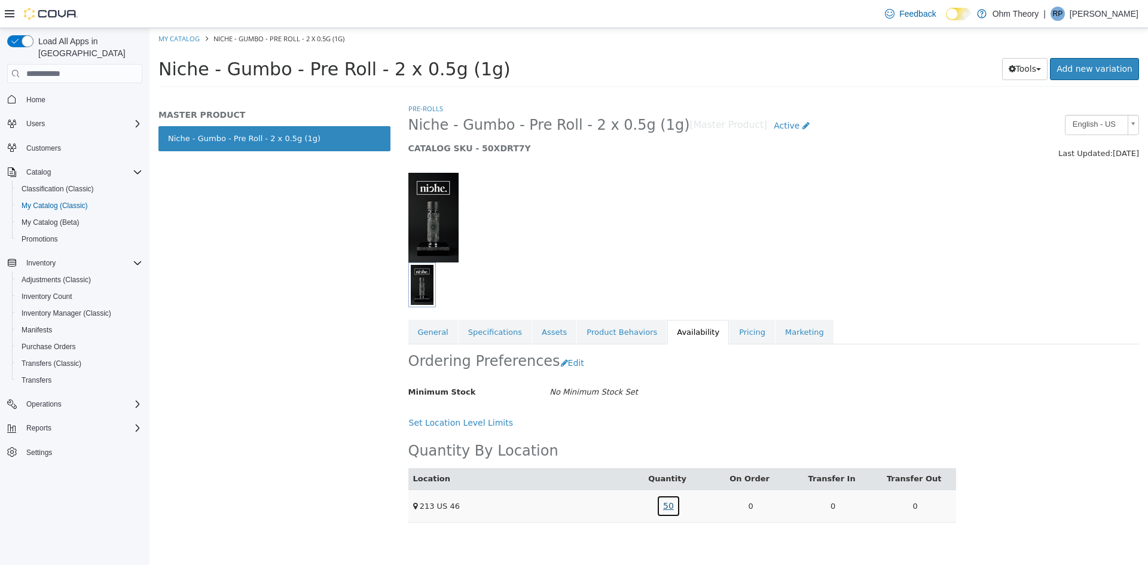
click at [666, 505] on link "50" at bounding box center [668, 506] width 24 height 22
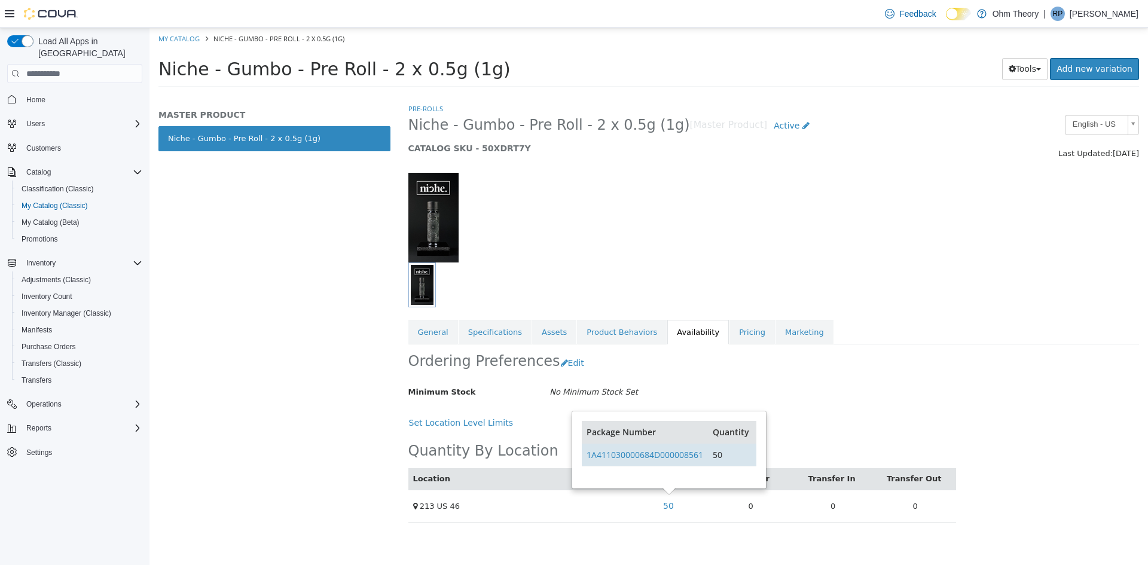
click at [653, 460] on td "1A411030000684D000008561" at bounding box center [645, 454] width 126 height 23
click at [656, 455] on link "1A411030000684D000008561" at bounding box center [644, 454] width 117 height 11
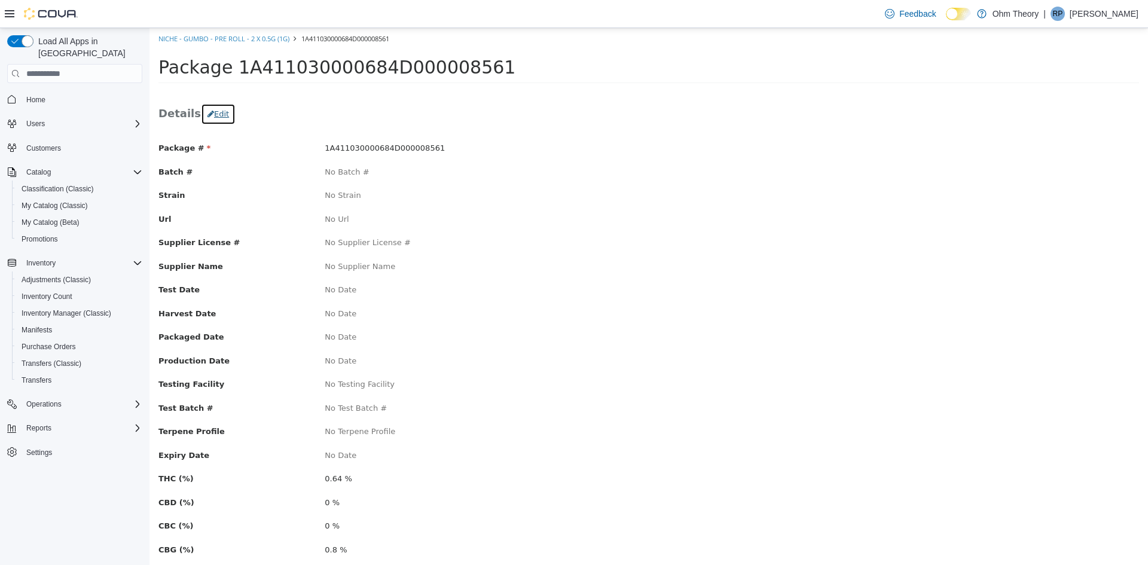
click at [211, 114] on button "Edit" at bounding box center [218, 114] width 35 height 22
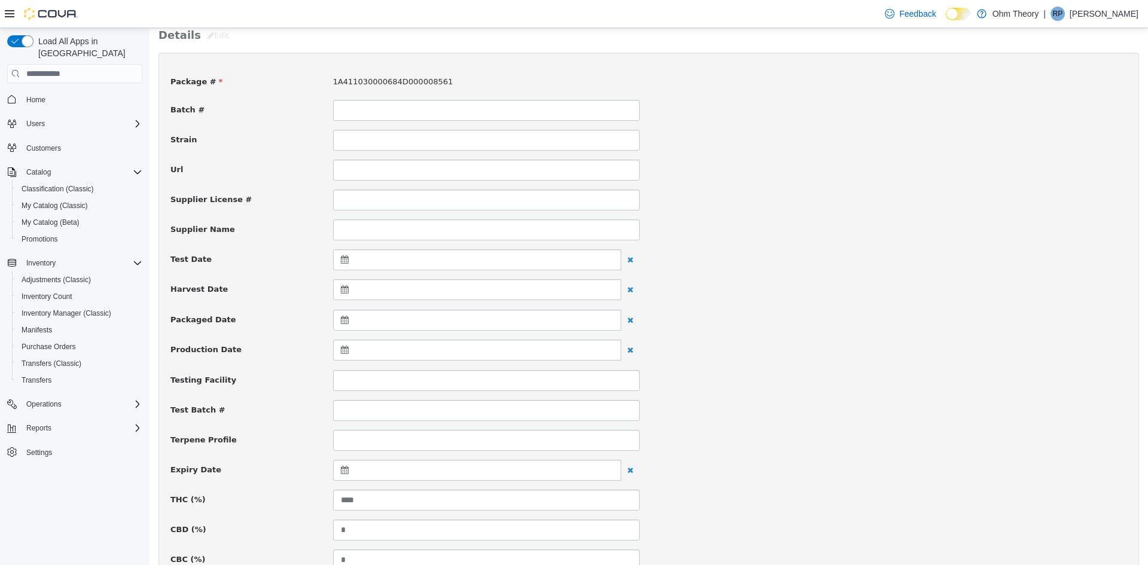
scroll to position [179, 0]
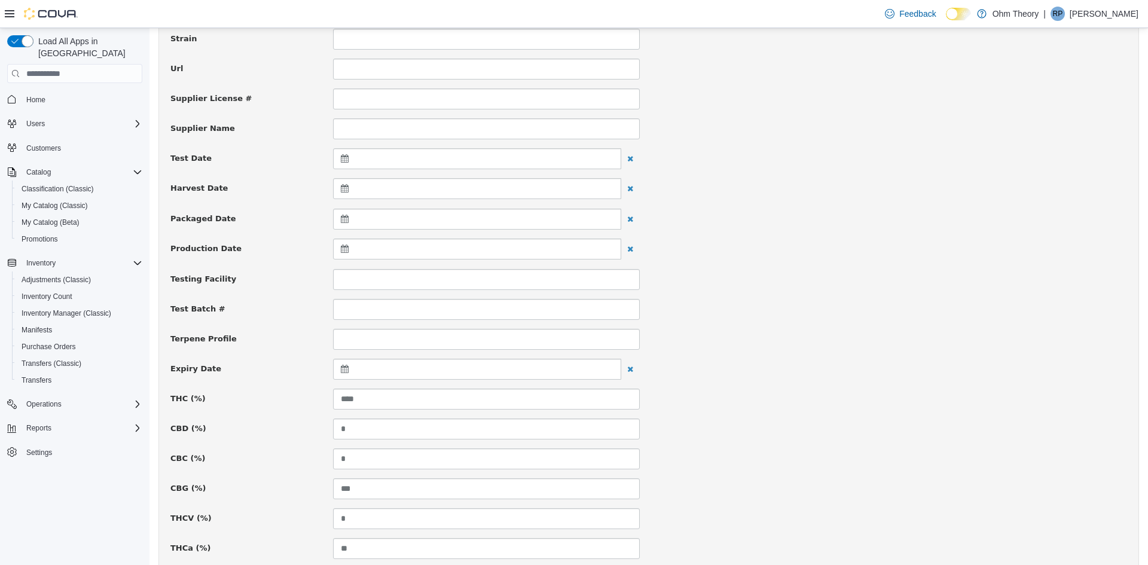
click at [345, 371] on icon at bounding box center [347, 369] width 13 height 8
click at [467, 397] on th at bounding box center [461, 399] width 19 height 21
click at [467, 398] on th at bounding box center [461, 399] width 19 height 21
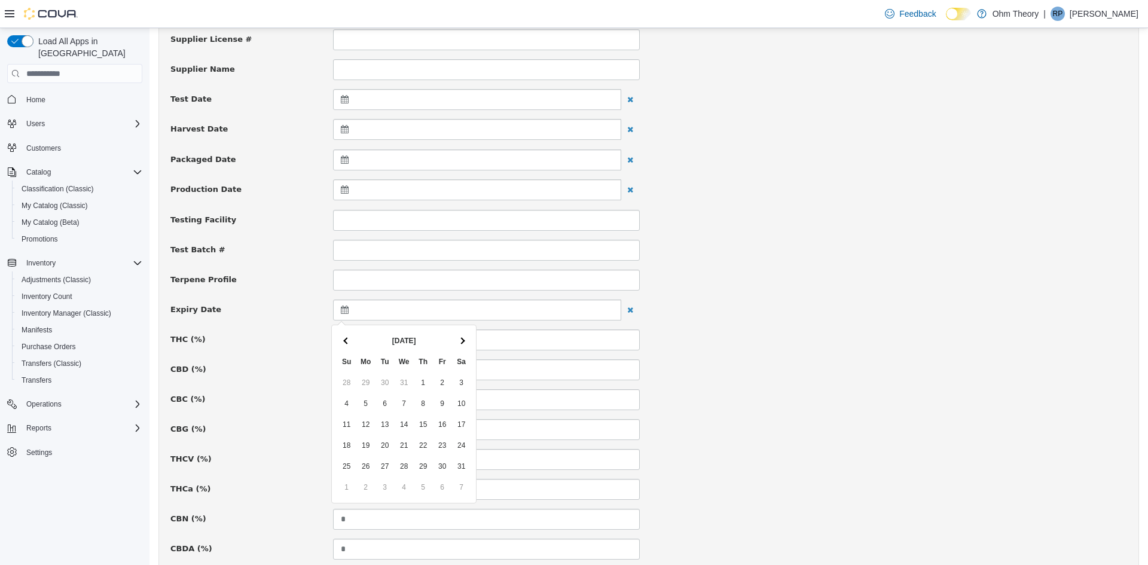
scroll to position [239, 0]
click at [637, 426] on div "***" at bounding box center [486, 428] width 325 height 21
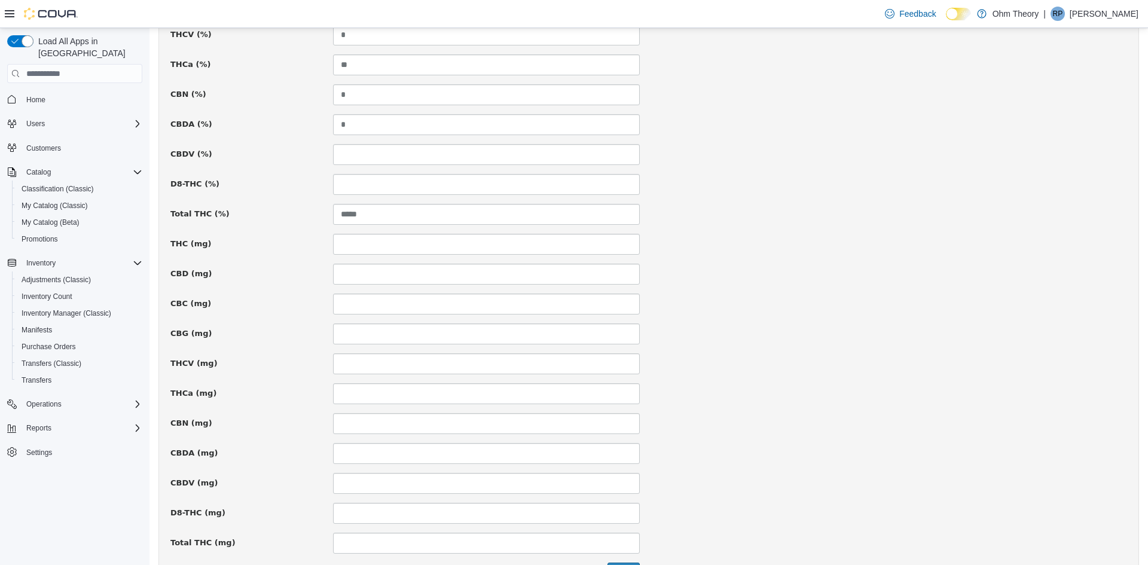
scroll to position [738, 0]
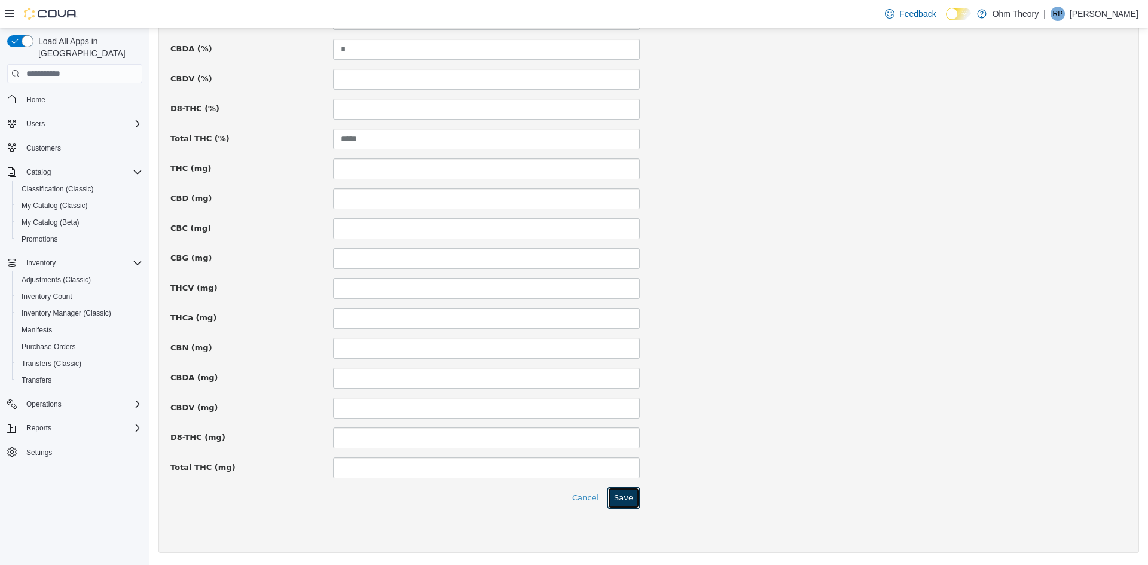
click at [625, 489] on button "Save" at bounding box center [623, 498] width 32 height 22
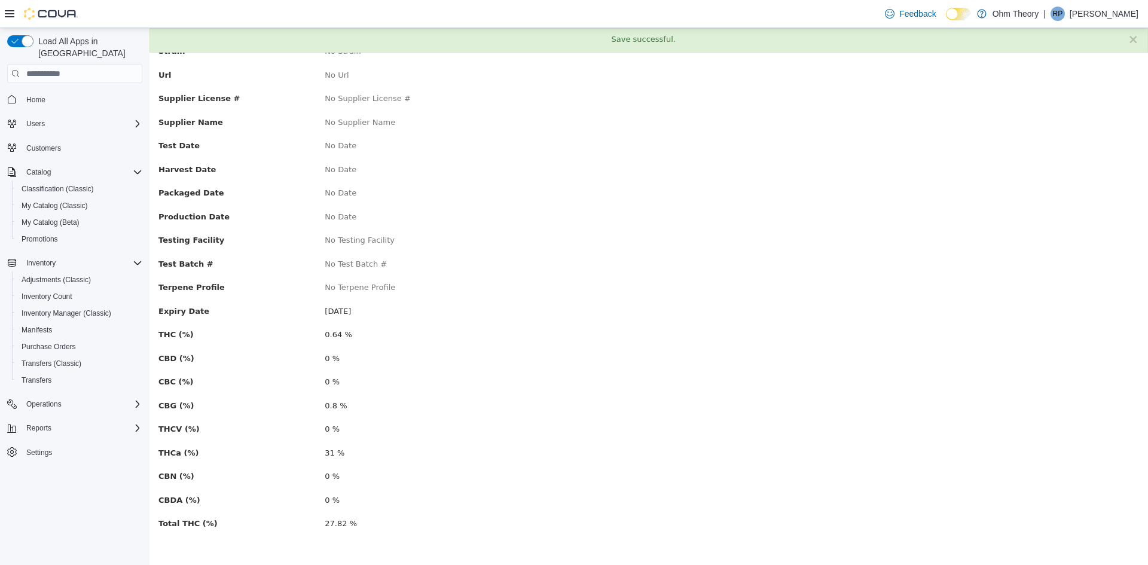
scroll to position [0, 0]
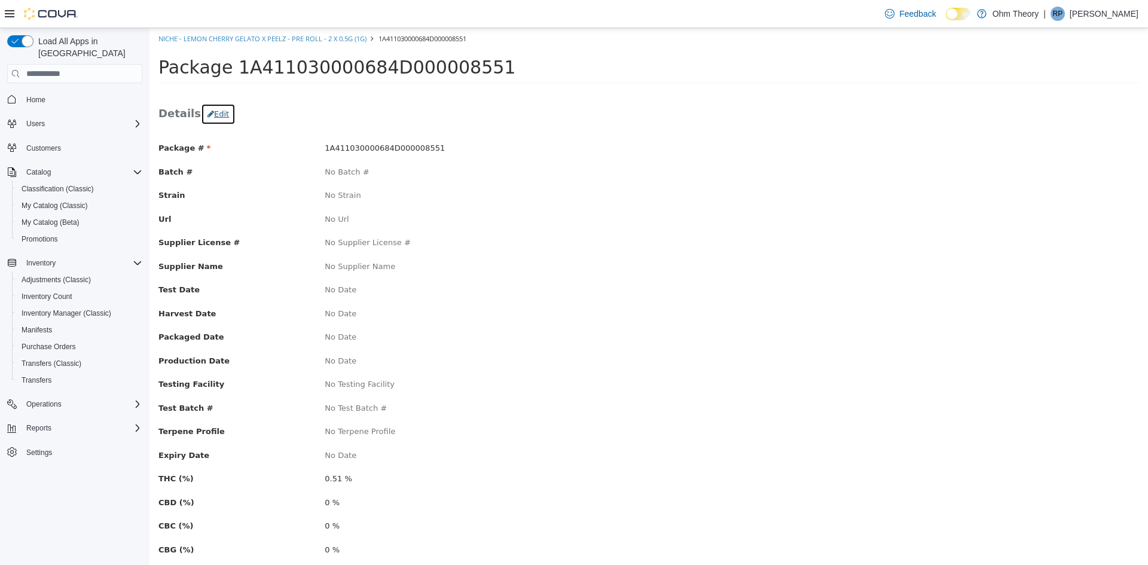
click at [221, 118] on button "Edit" at bounding box center [218, 114] width 35 height 22
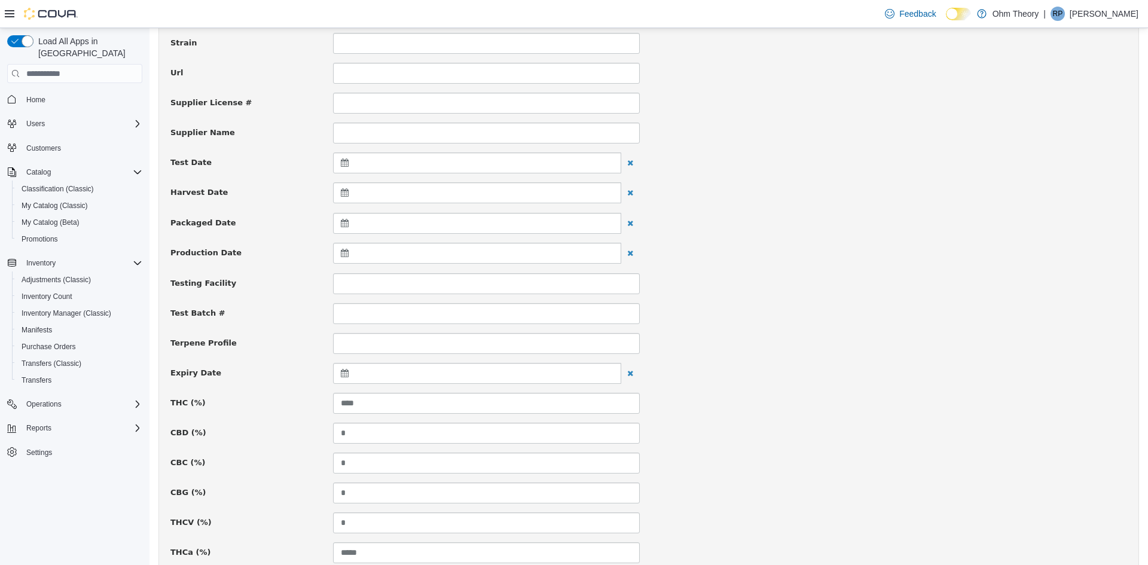
scroll to position [179, 0]
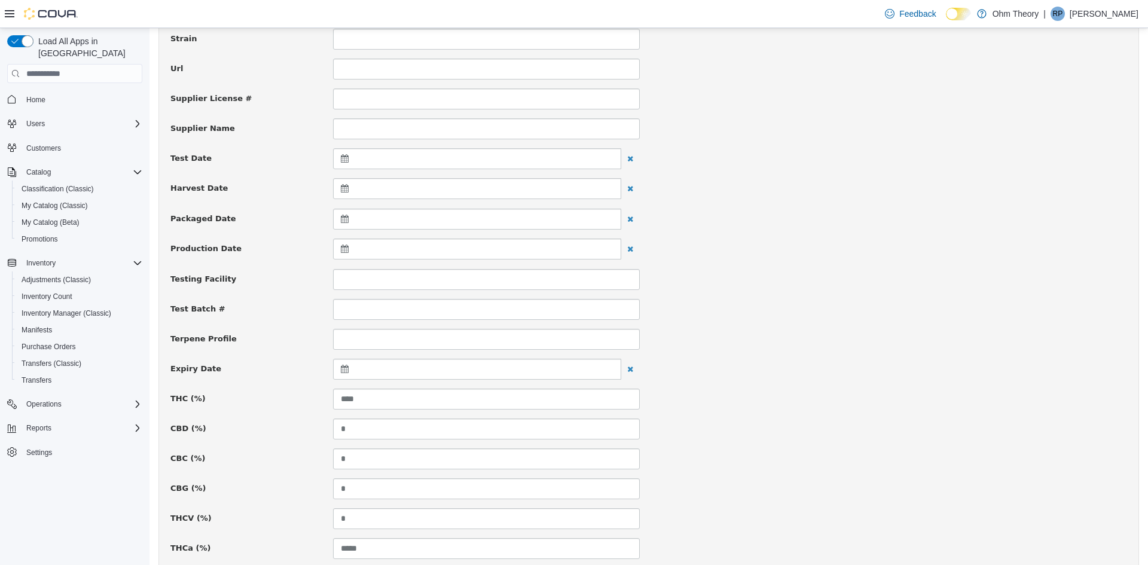
click at [344, 369] on icon at bounding box center [347, 369] width 13 height 8
click at [467, 404] on th at bounding box center [461, 399] width 19 height 21
click at [467, 403] on th at bounding box center [461, 399] width 19 height 21
click at [674, 414] on div "Package # 1A411030000684D000008551 Batch # Strain Url Supplier License # Suppli…" at bounding box center [648, 526] width 956 height 1124
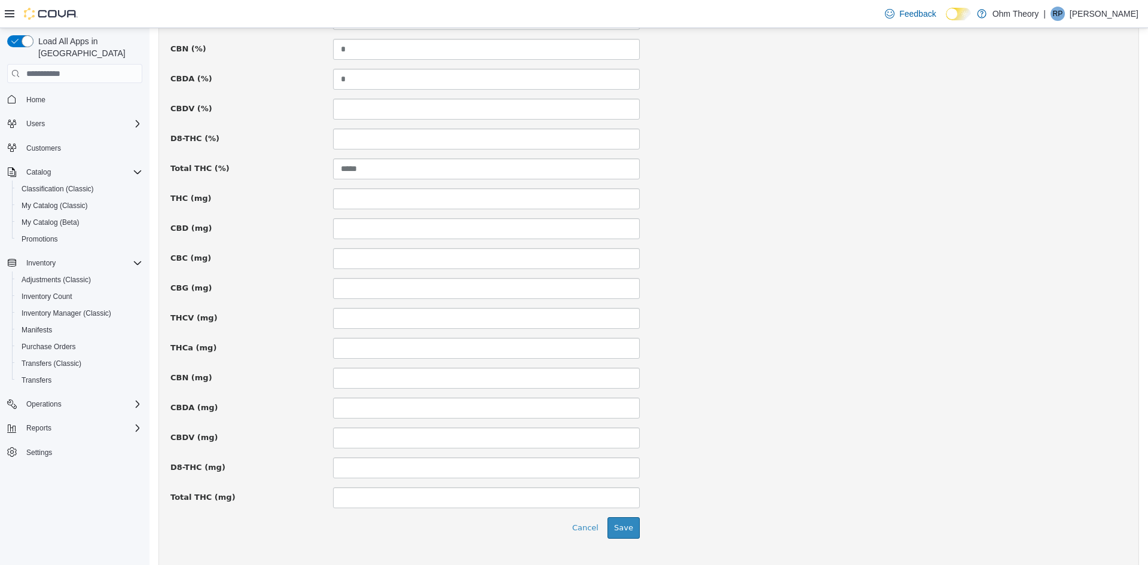
scroll to position [738, 0]
click at [627, 501] on button "Save" at bounding box center [623, 498] width 32 height 22
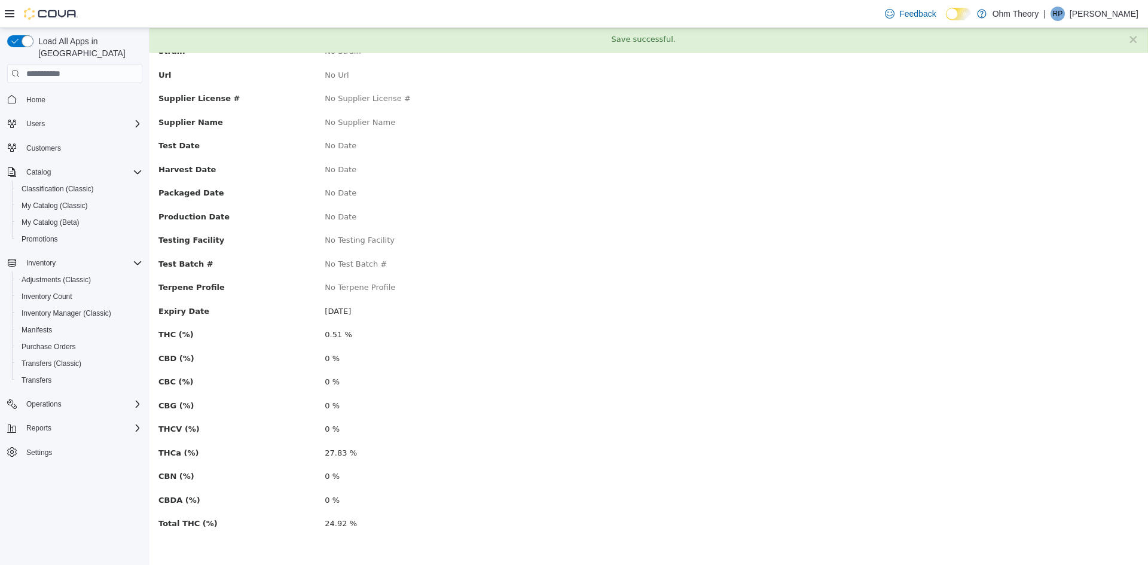
scroll to position [0, 0]
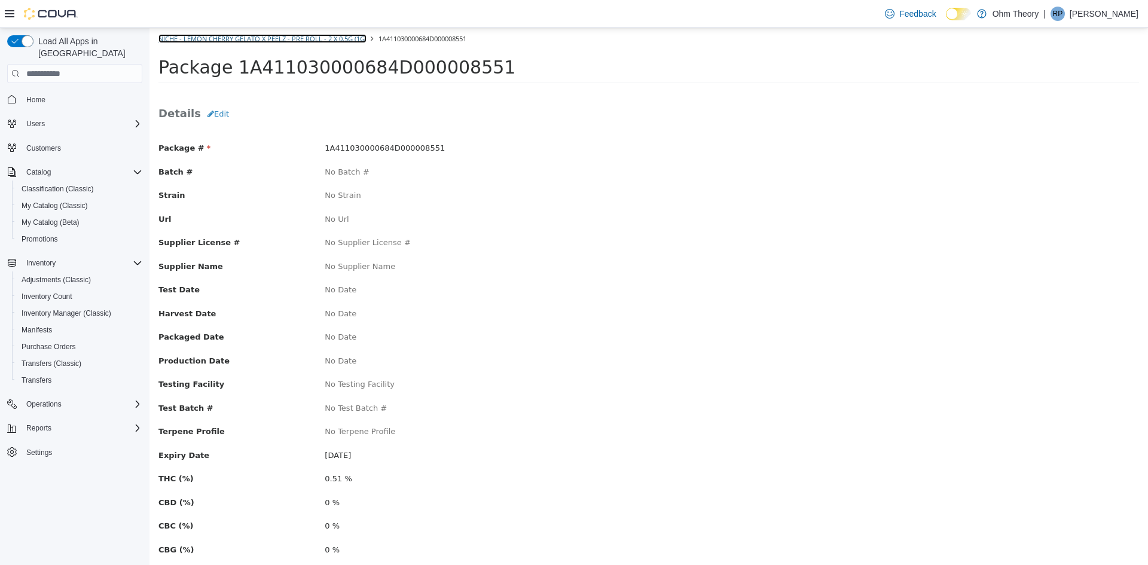
click at [230, 39] on link "Niche - Lemon Cherry Gelato x Peelz - Pre Roll - 2 x 0.5g (1g)" at bounding box center [262, 38] width 208 height 9
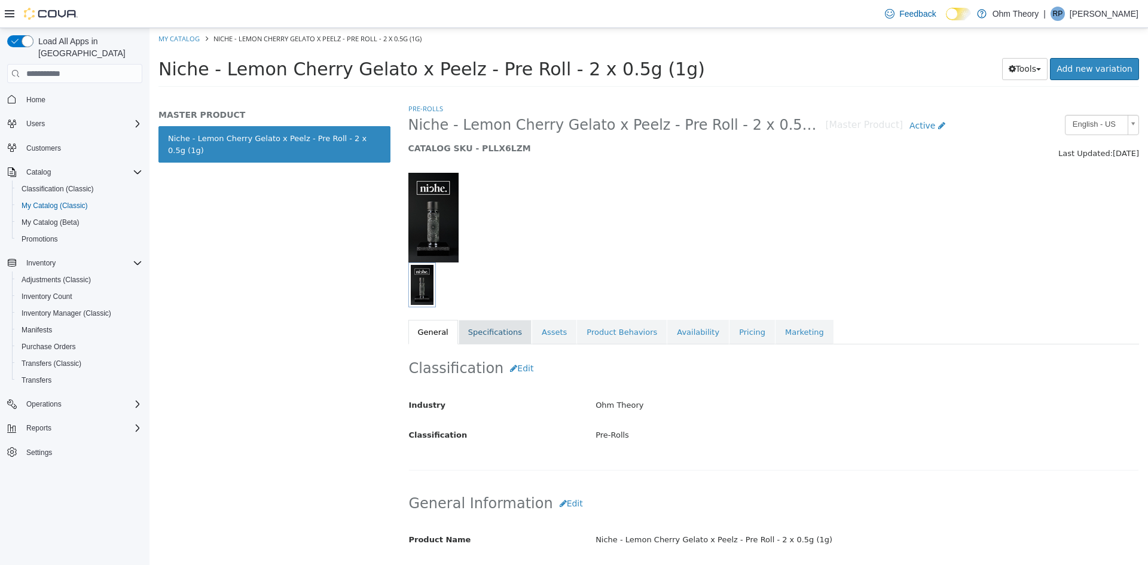
click at [475, 328] on link "Specifications" at bounding box center [494, 332] width 73 height 25
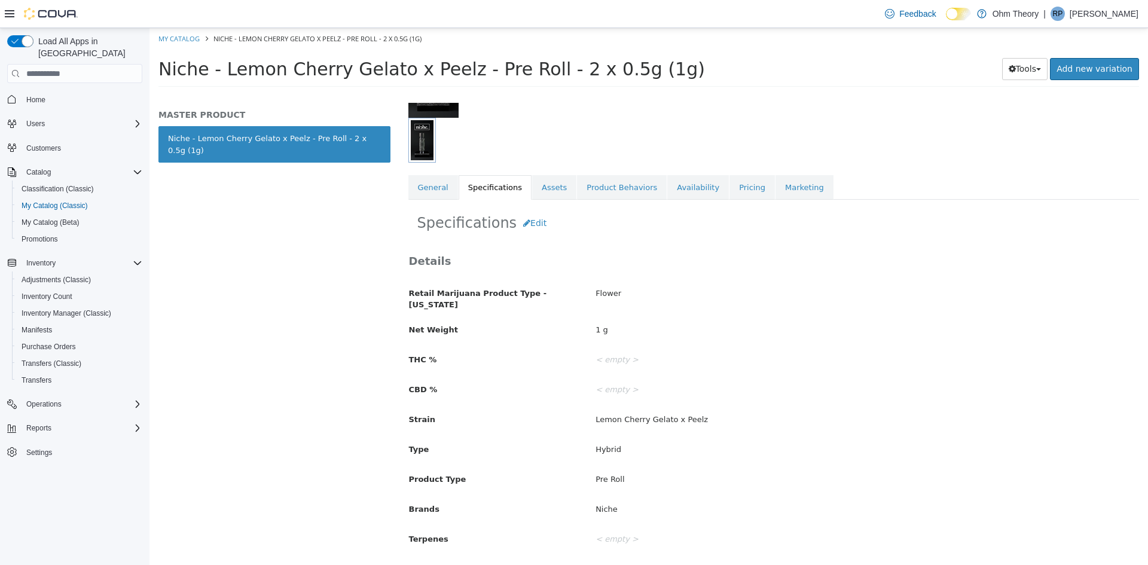
scroll to position [127, 0]
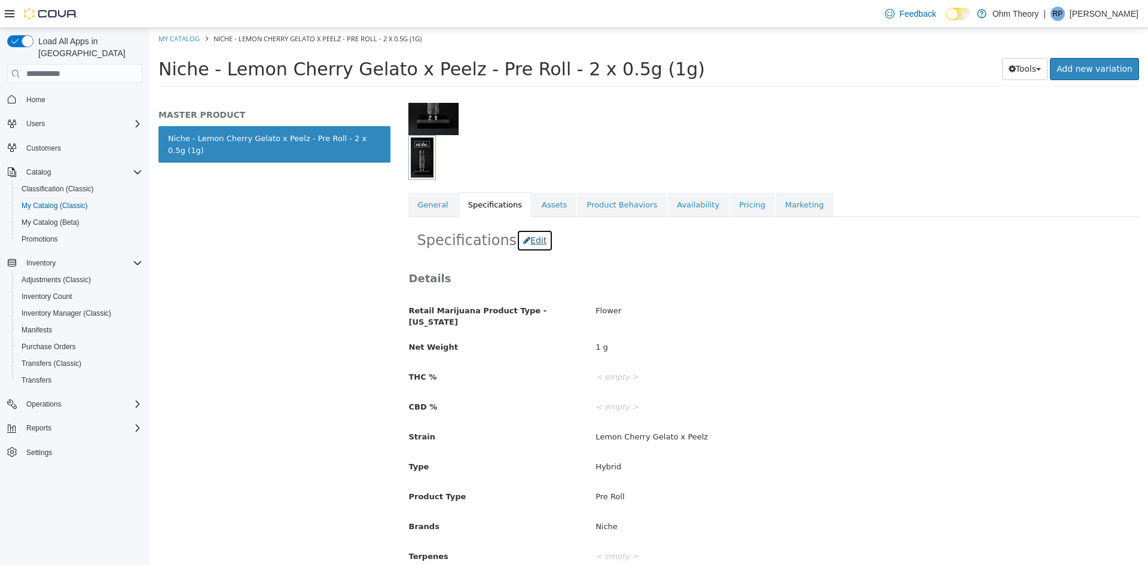
click at [533, 243] on button "Edit" at bounding box center [534, 241] width 36 height 22
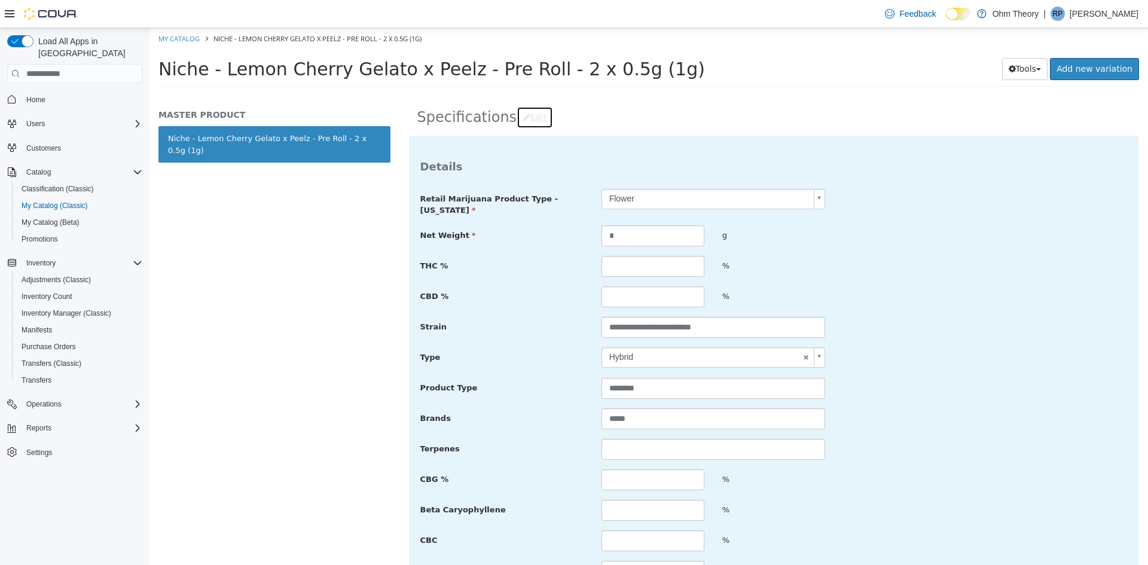
scroll to position [247, 0]
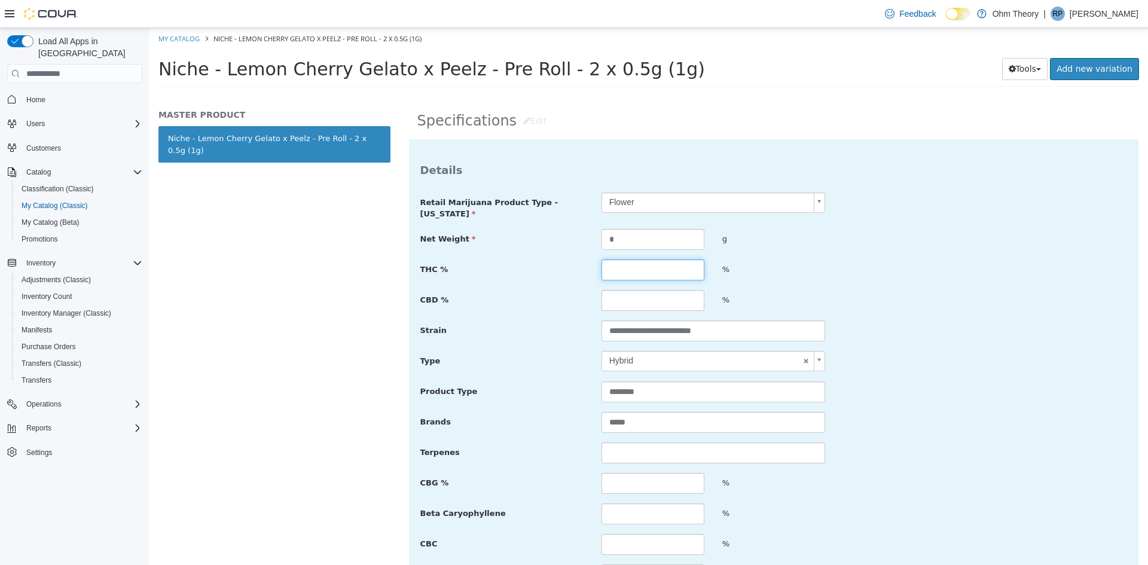
click at [611, 274] on input "text" at bounding box center [652, 269] width 103 height 21
click at [626, 262] on input "****" at bounding box center [652, 269] width 103 height 21
type input "*****"
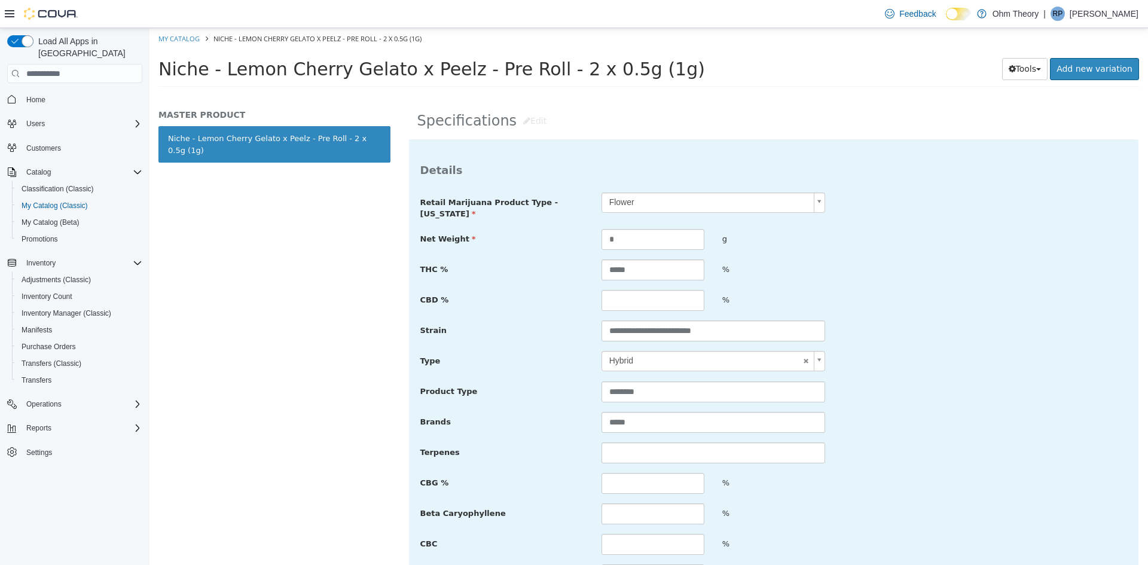
click at [1067, 363] on div "Type Hybrid ******" at bounding box center [773, 362] width 725 height 22
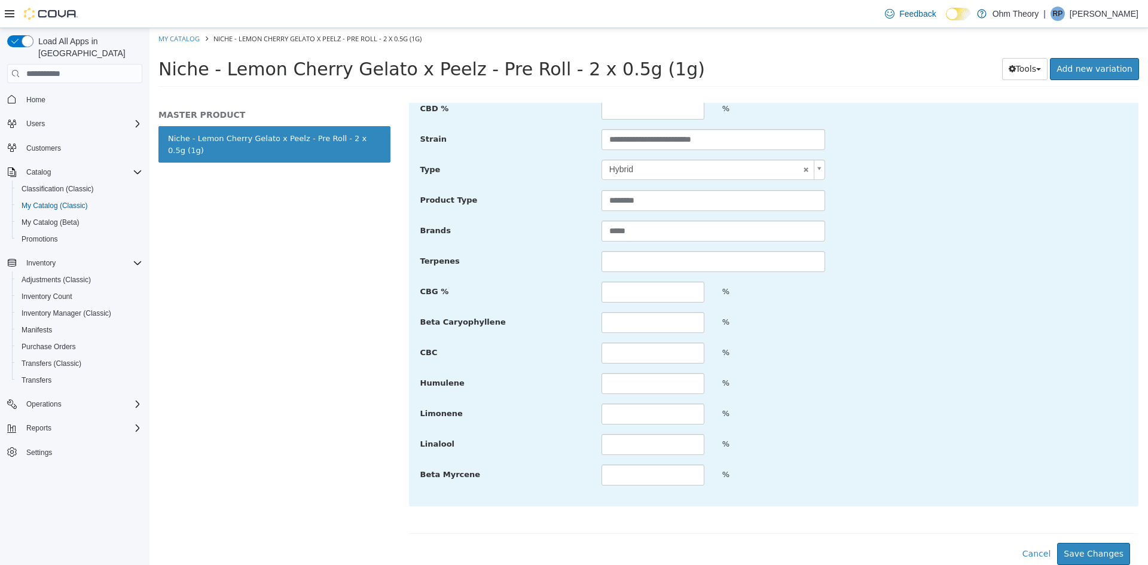
scroll to position [439, 0]
click at [1072, 555] on button "Save Changes" at bounding box center [1093, 554] width 73 height 22
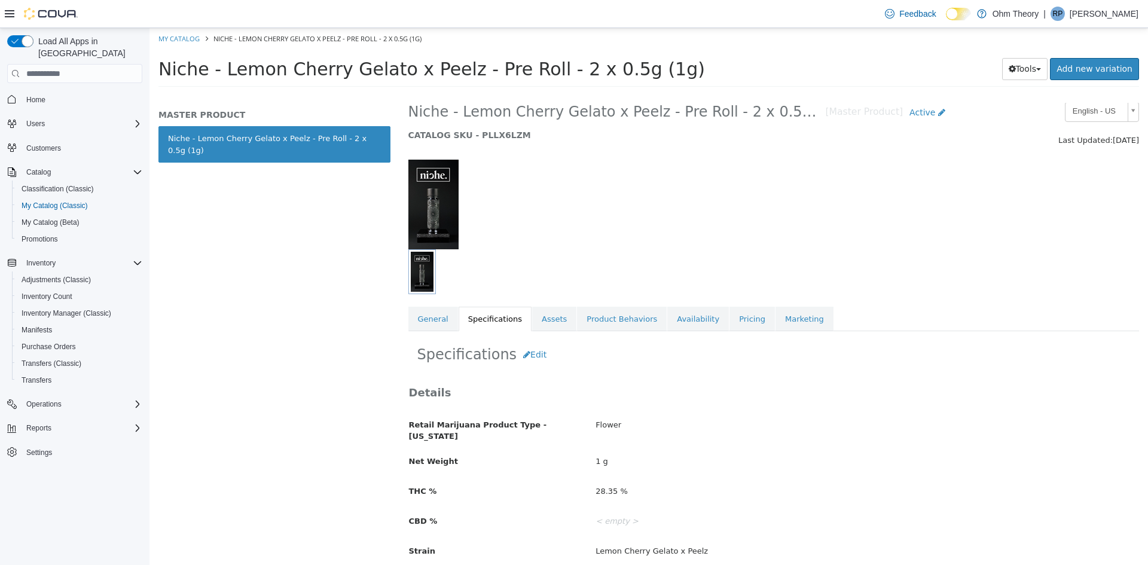
scroll to position [8, 0]
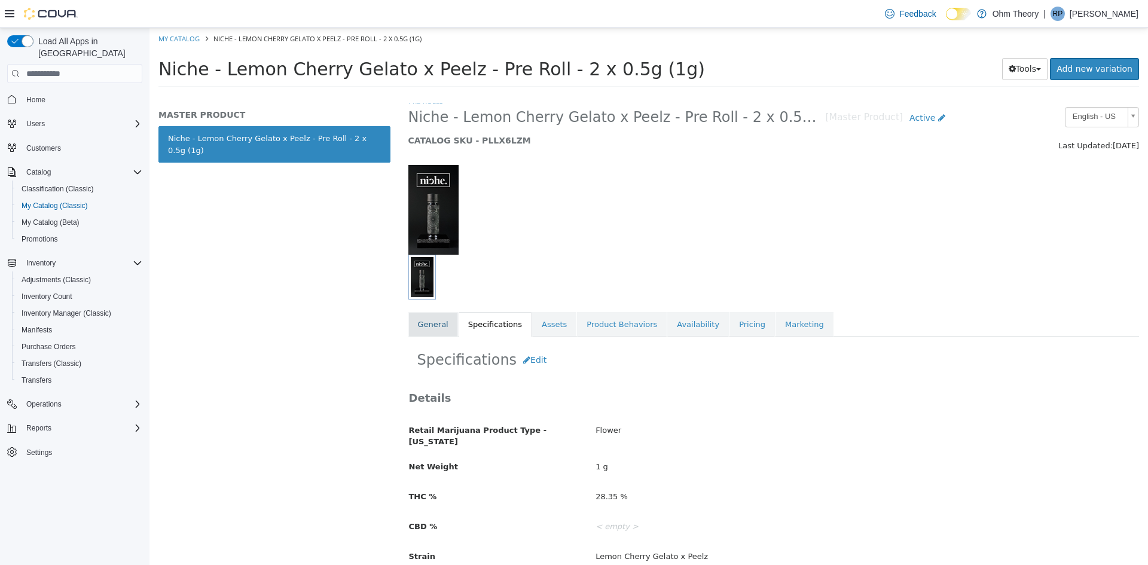
click at [429, 326] on link "General" at bounding box center [433, 324] width 50 height 25
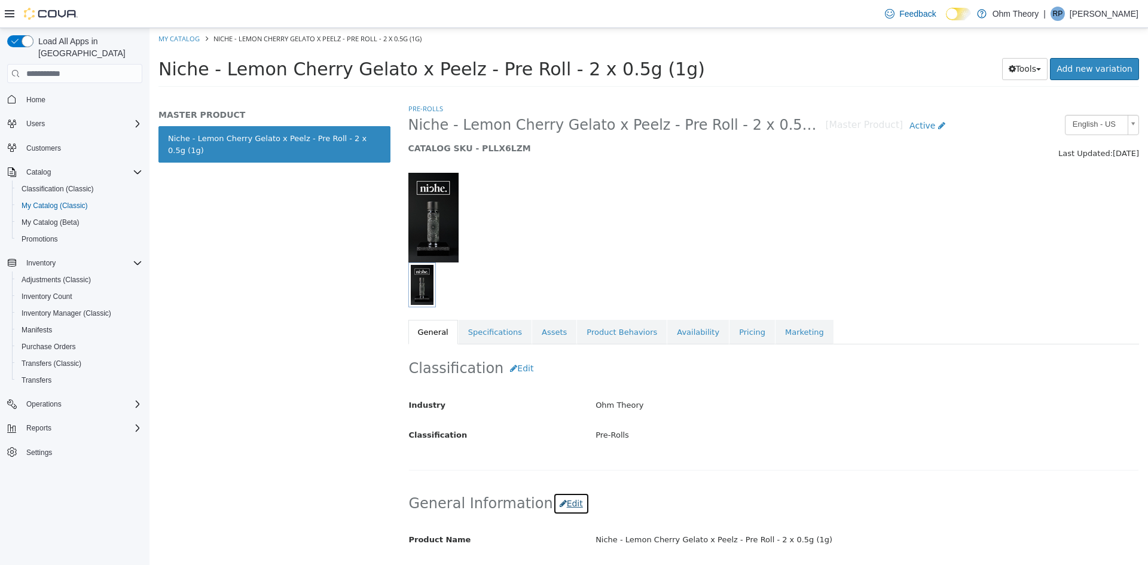
click at [563, 504] on button "Edit" at bounding box center [571, 504] width 36 height 22
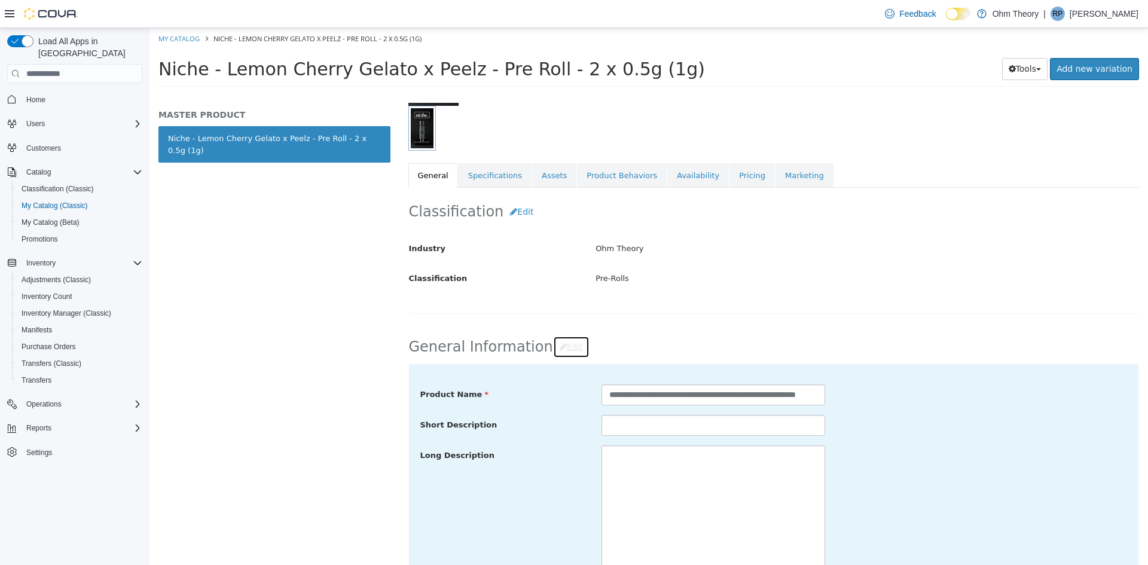
scroll to position [179, 0]
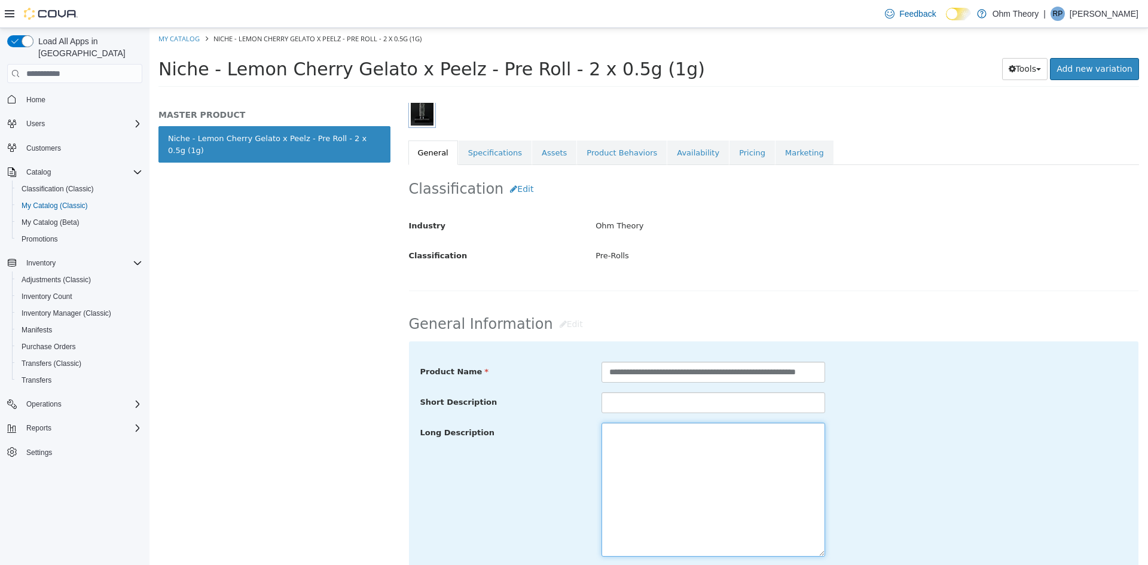
click at [679, 431] on textarea at bounding box center [713, 490] width 224 height 134
paste textarea "**********"
drag, startPoint x: 678, startPoint y: 435, endPoint x: 669, endPoint y: 437, distance: 9.1
click at [669, 437] on textarea "**********" at bounding box center [713, 490] width 224 height 134
type textarea "**********"
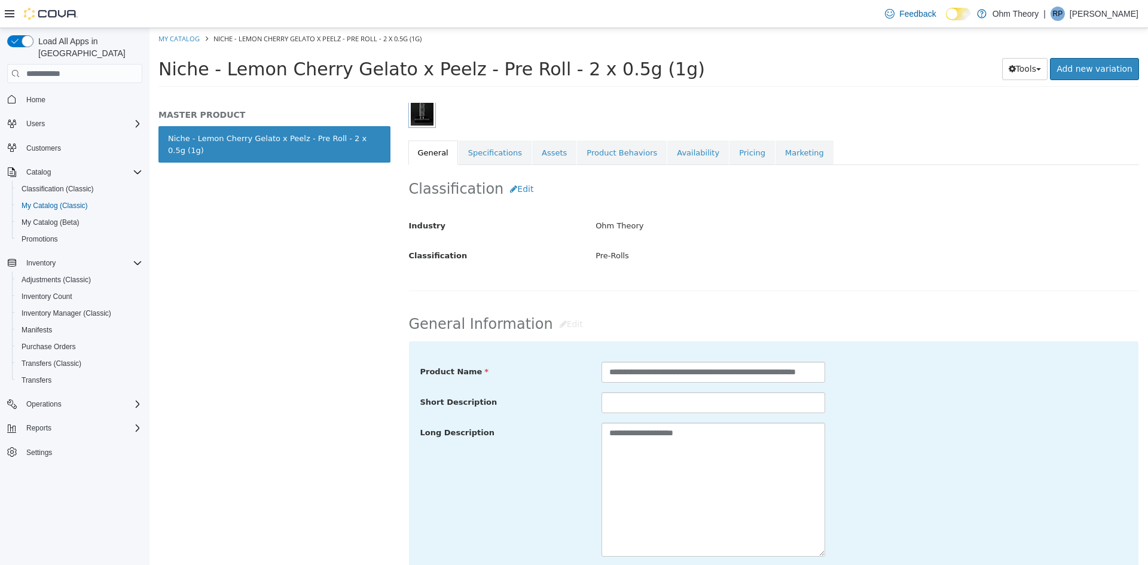
click at [861, 436] on div "**********" at bounding box center [773, 490] width 725 height 134
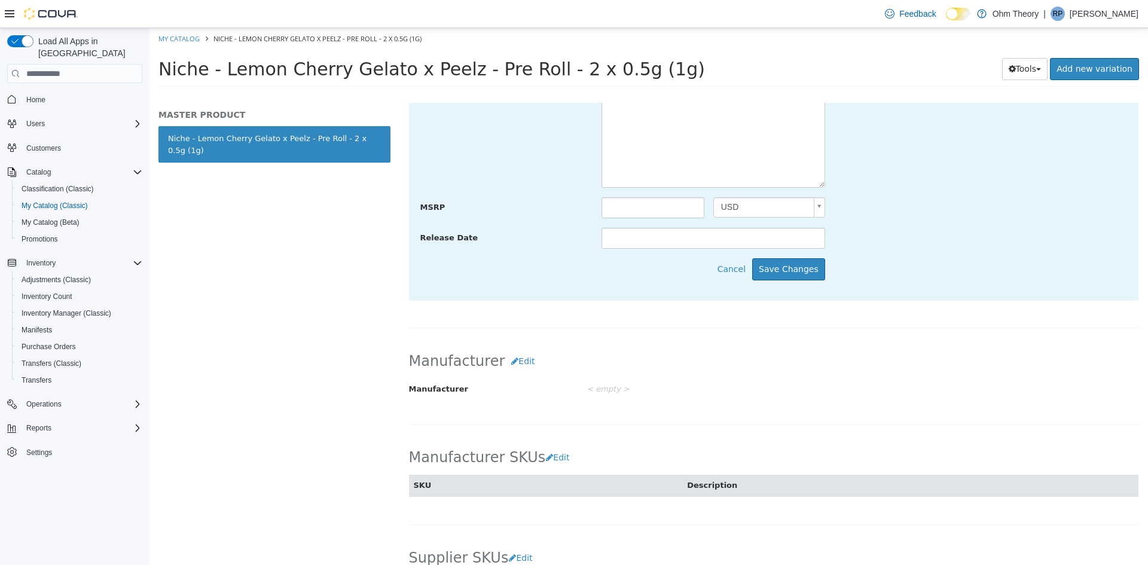
scroll to position [598, 0]
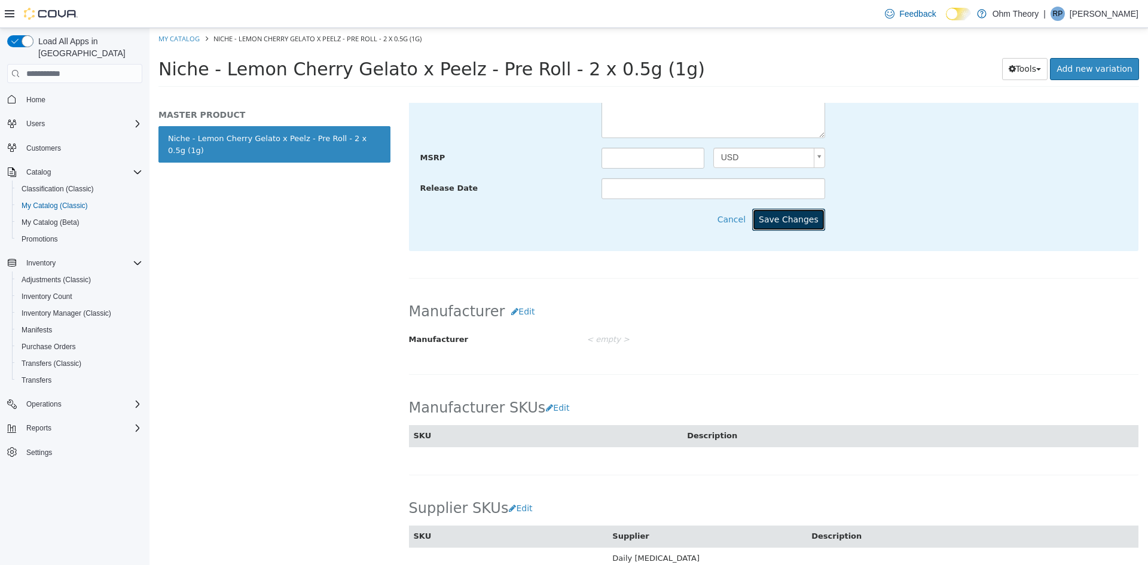
click at [781, 221] on button "Save Changes" at bounding box center [788, 220] width 73 height 22
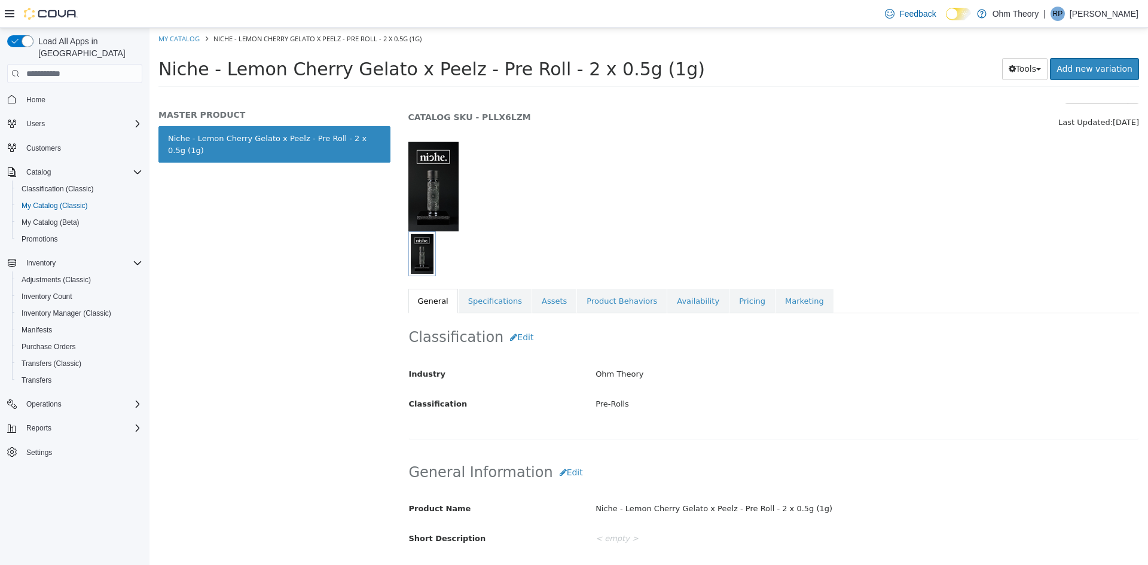
scroll to position [0, 0]
